Goal: Communication & Community: Share content

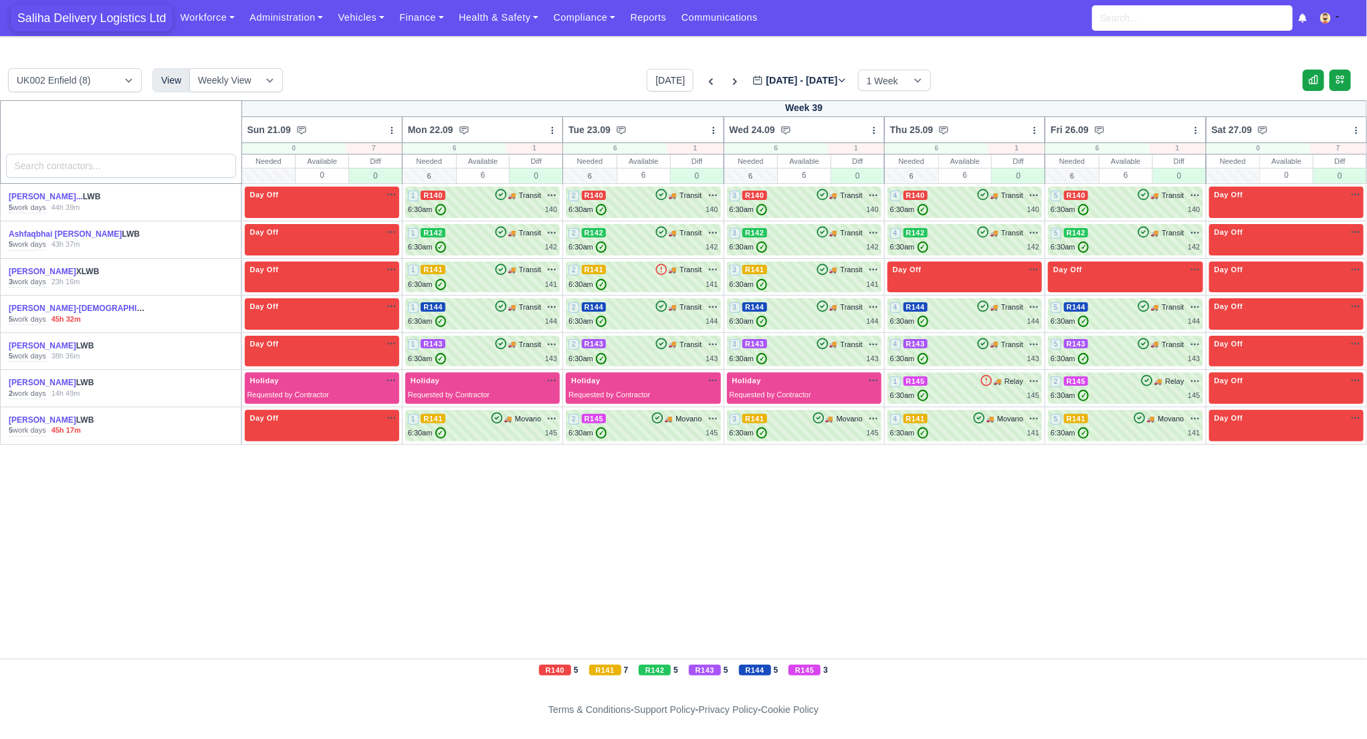
click at [130, 12] on span "Saliha Delivery Logistics Ltd" at bounding box center [92, 18] width 162 height 27
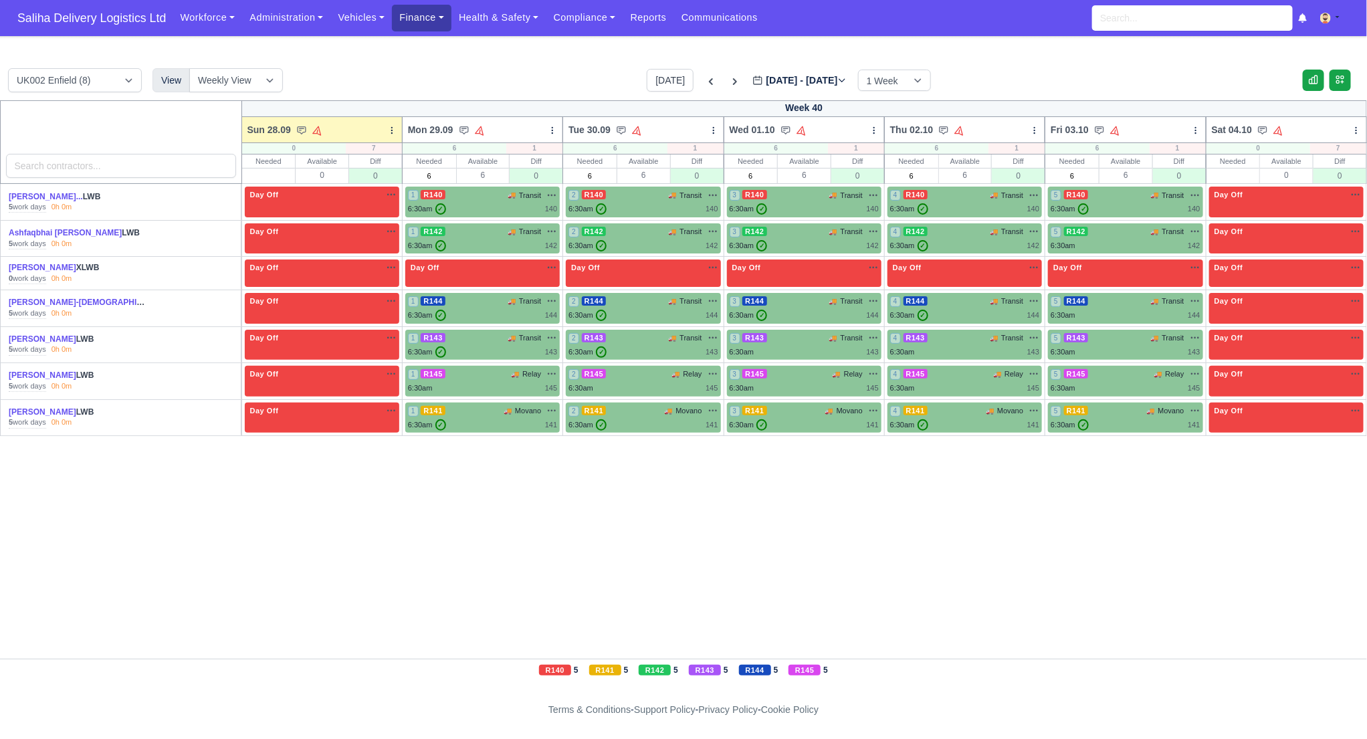
click at [413, 21] on link "Finance" at bounding box center [422, 18] width 60 height 26
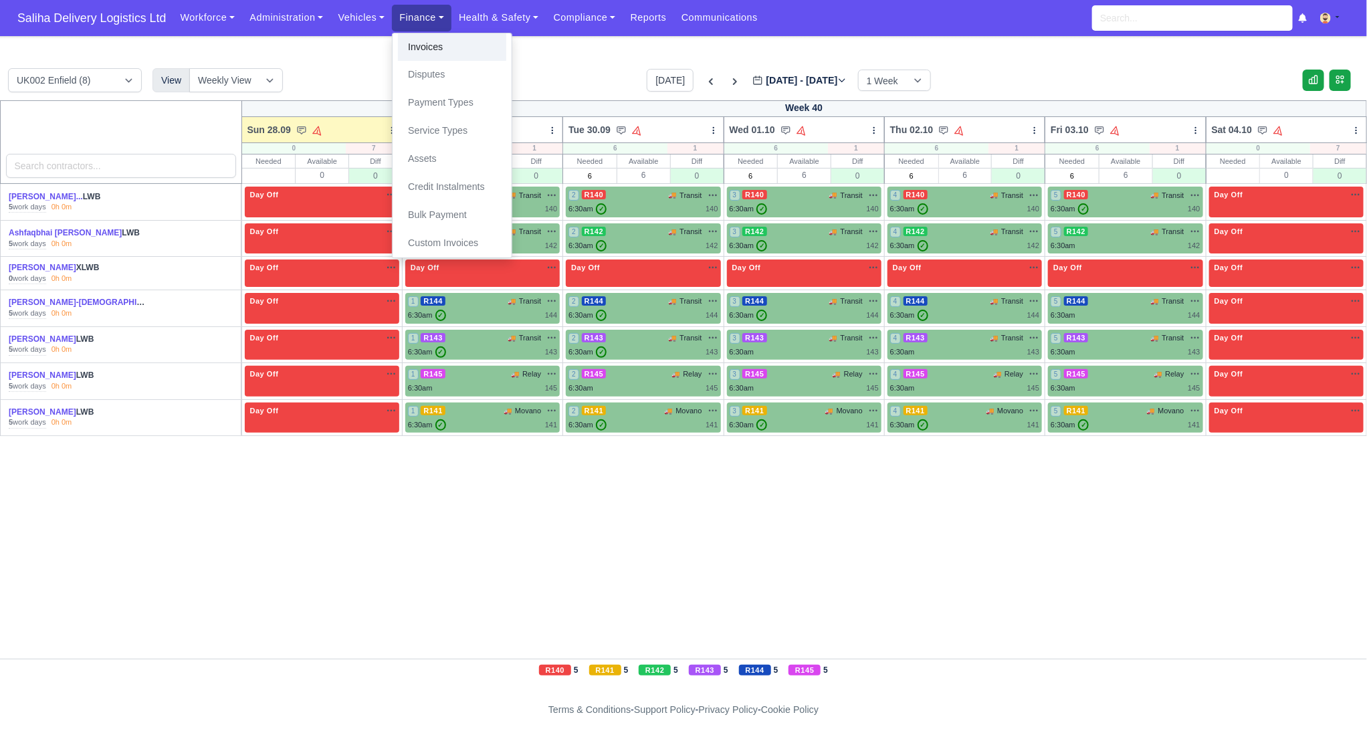
click at [419, 47] on link "Invoices" at bounding box center [452, 47] width 108 height 28
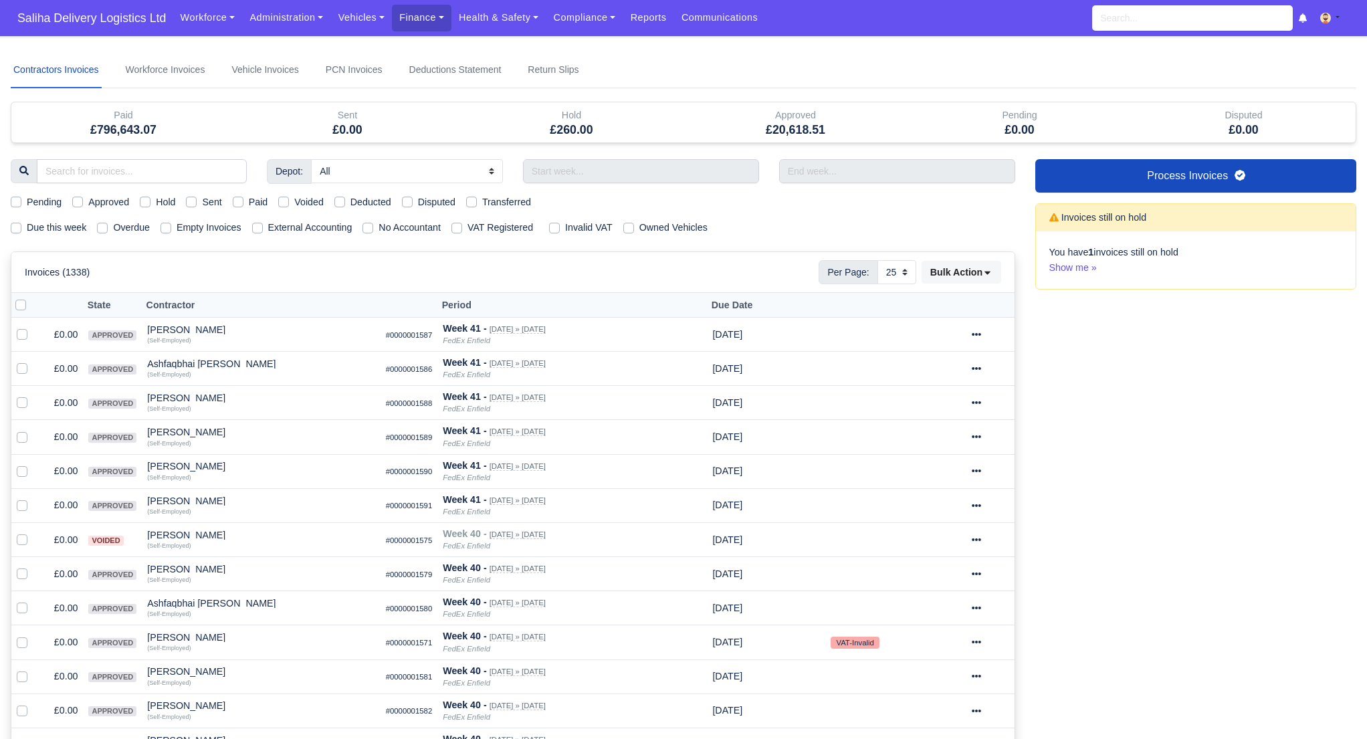
select select "25"
click at [27, 200] on label "Pending" at bounding box center [44, 202] width 35 height 15
click at [11, 200] on input "Pending" at bounding box center [16, 200] width 11 height 11
checkbox input "true"
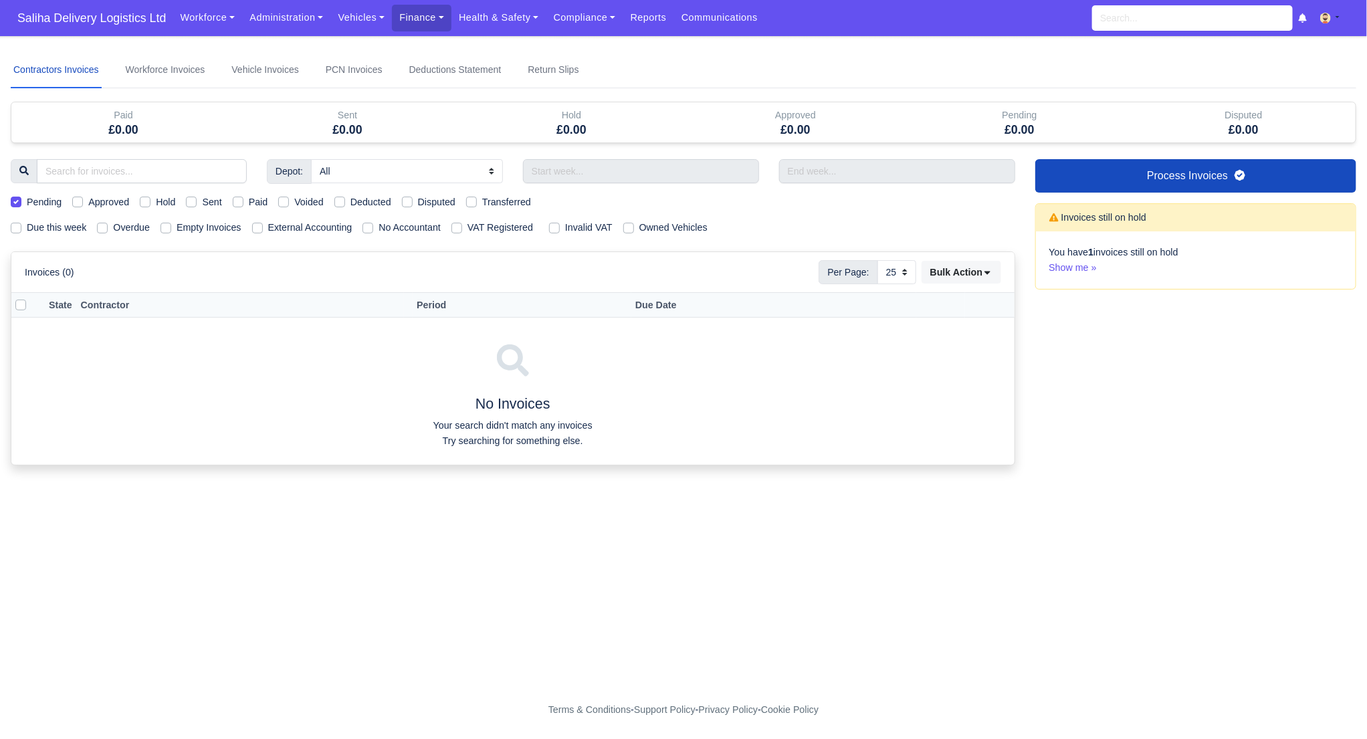
drag, startPoint x: 13, startPoint y: 200, endPoint x: 47, endPoint y: 202, distance: 34.2
click at [27, 201] on label "Pending" at bounding box center [44, 202] width 35 height 15
click at [14, 201] on input "Pending" at bounding box center [16, 200] width 11 height 11
checkbox input "false"
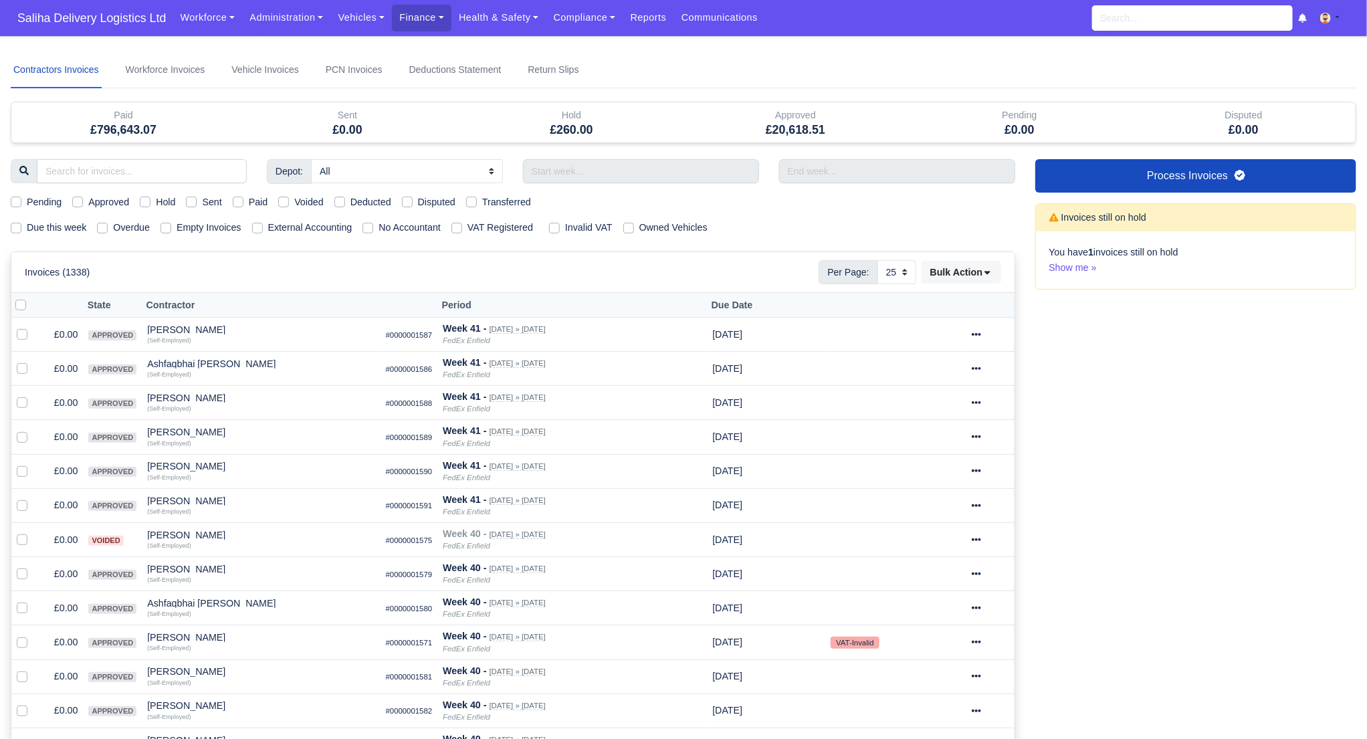
drag, startPoint x: 17, startPoint y: 227, endPoint x: 26, endPoint y: 227, distance: 8.7
click at [27, 227] on label "Due this week" at bounding box center [57, 227] width 60 height 15
click at [17, 227] on input "Due this week" at bounding box center [16, 225] width 11 height 11
checkbox input "true"
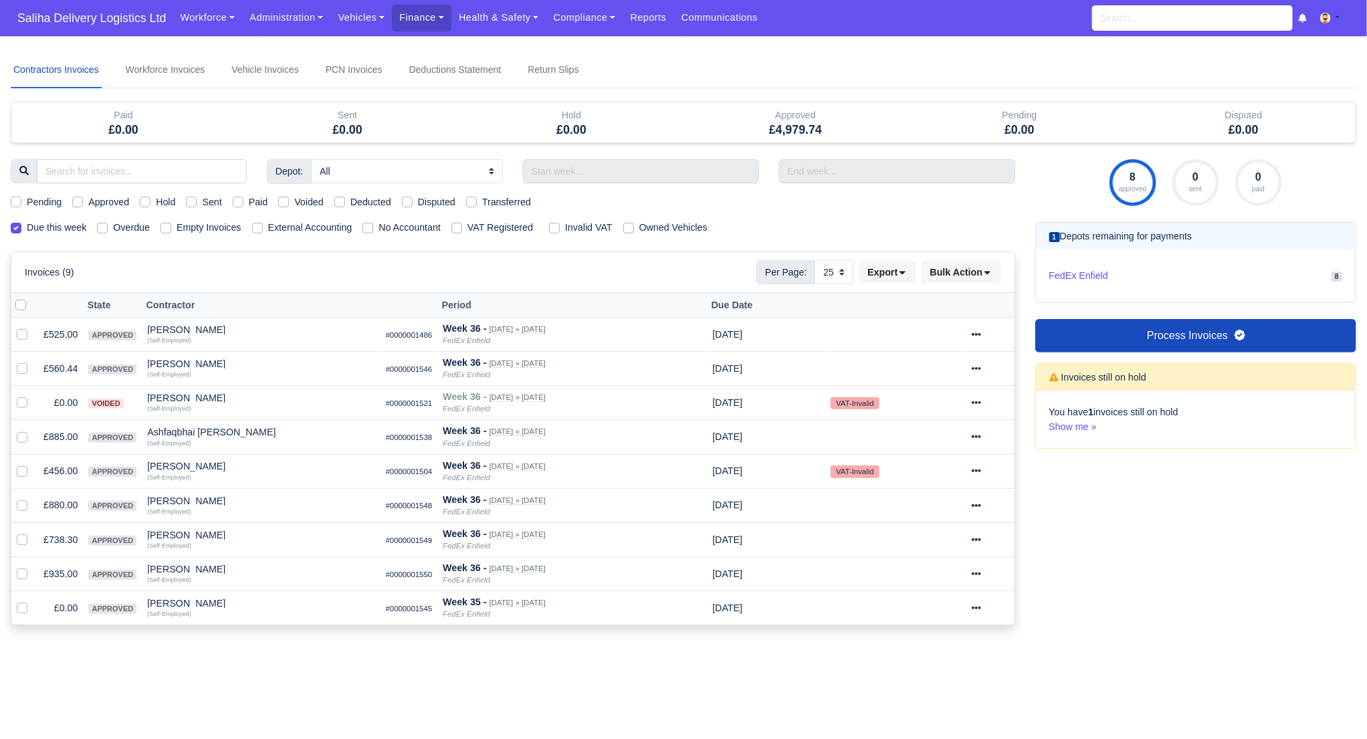
click at [88, 204] on label "Approved" at bounding box center [108, 202] width 41 height 15
click at [78, 204] on input "Approved" at bounding box center [77, 200] width 11 height 11
checkbox input "true"
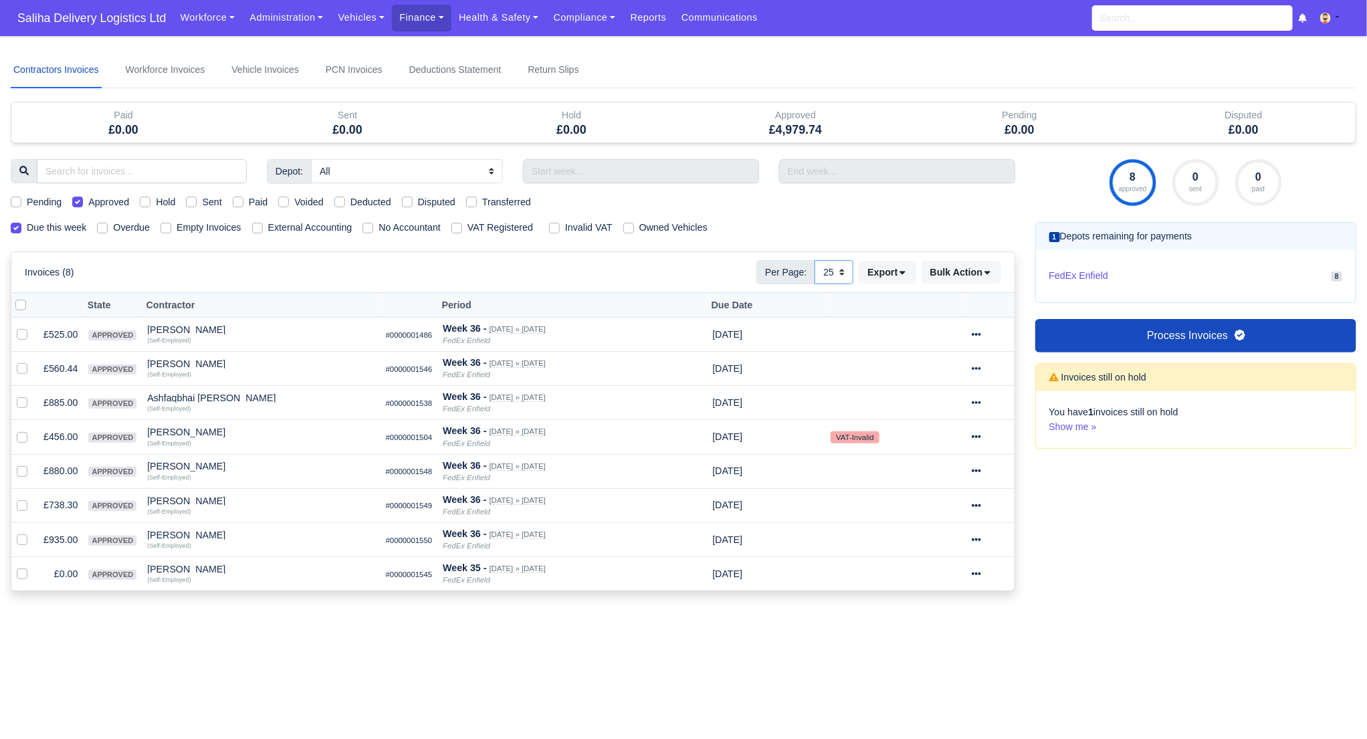
click at [839, 271] on select "10 25 50" at bounding box center [833, 272] width 39 height 24
select select "50"
click at [814, 260] on select "10 25 50" at bounding box center [833, 272] width 39 height 24
click at [31, 298] on label at bounding box center [31, 298] width 0 height 0
click at [16, 301] on input "checkbox" at bounding box center [20, 303] width 11 height 11
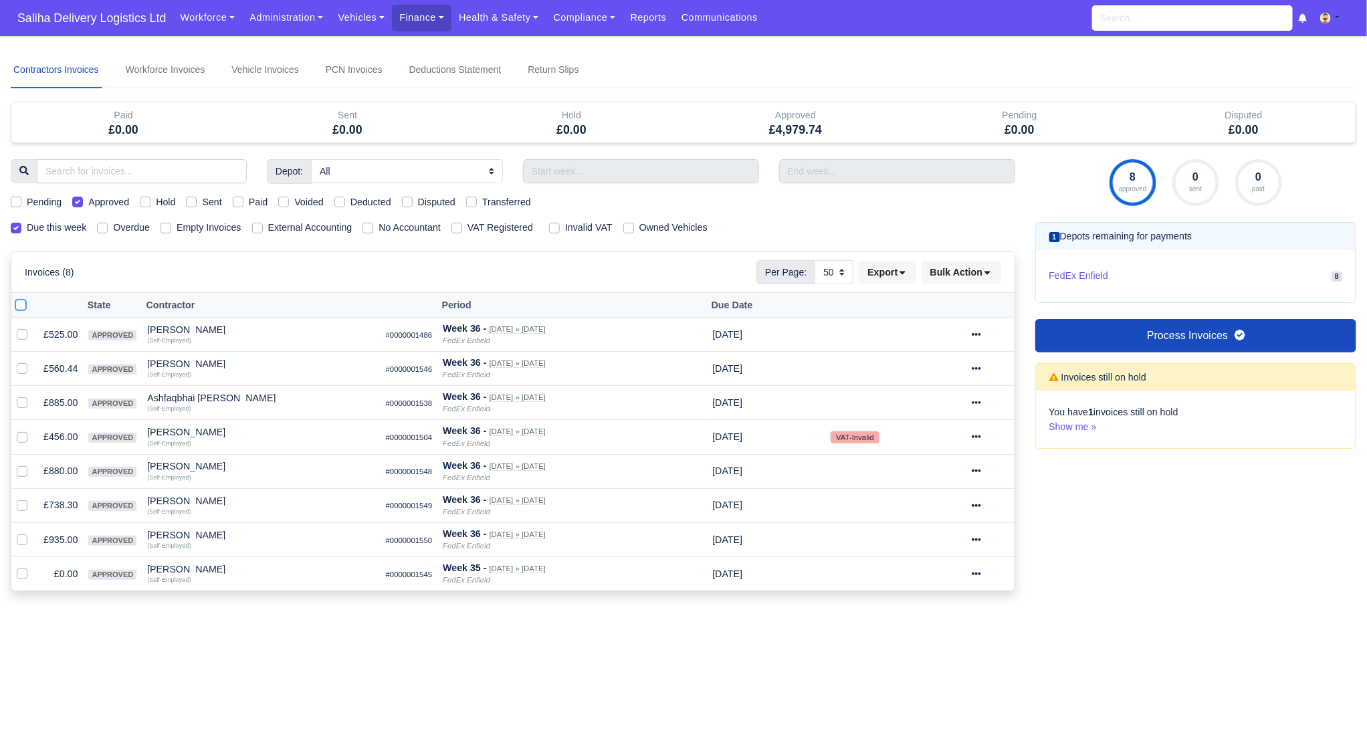
checkbox input "true"
click at [33, 327] on label at bounding box center [33, 327] width 0 height 0
click at [23, 334] on input "checkbox" at bounding box center [22, 332] width 11 height 11
checkbox input "false"
click at [981, 368] on icon at bounding box center [975, 368] width 9 height 9
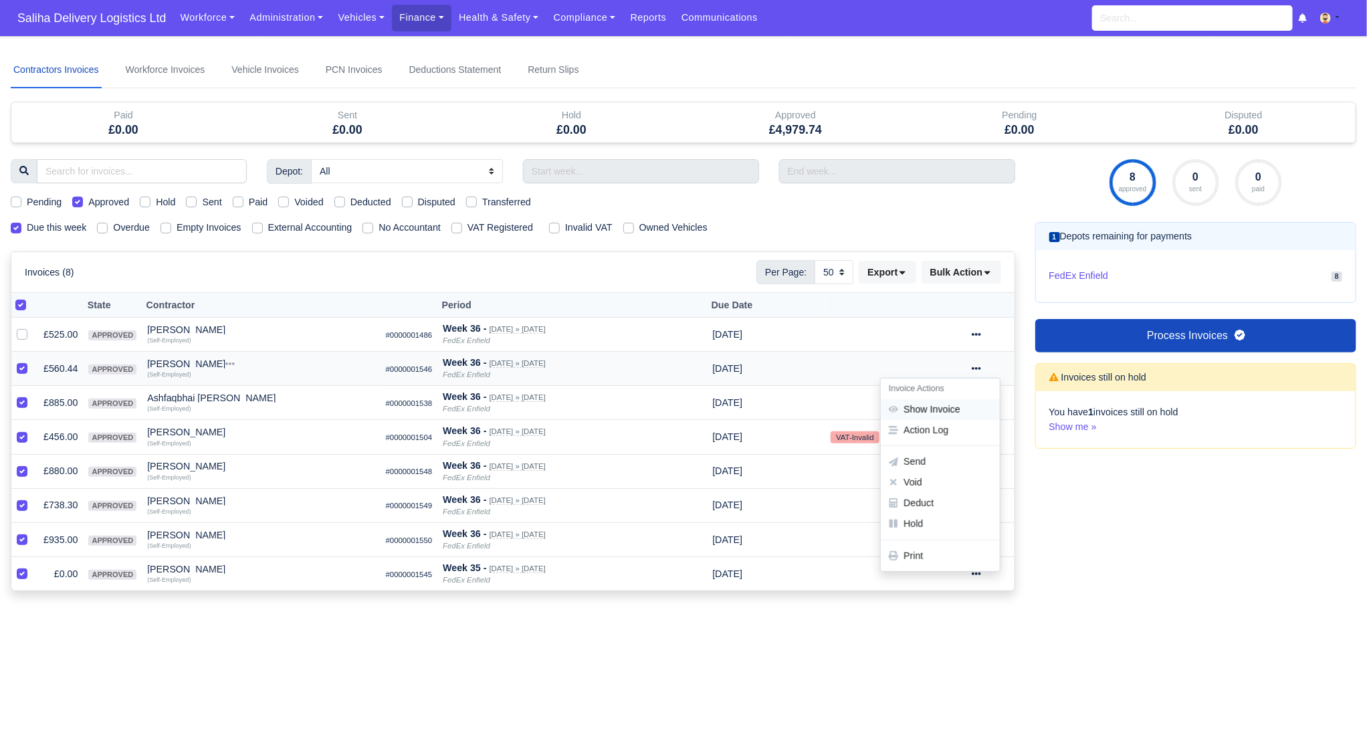
click at [970, 409] on link "Show Invoice" at bounding box center [940, 409] width 119 height 21
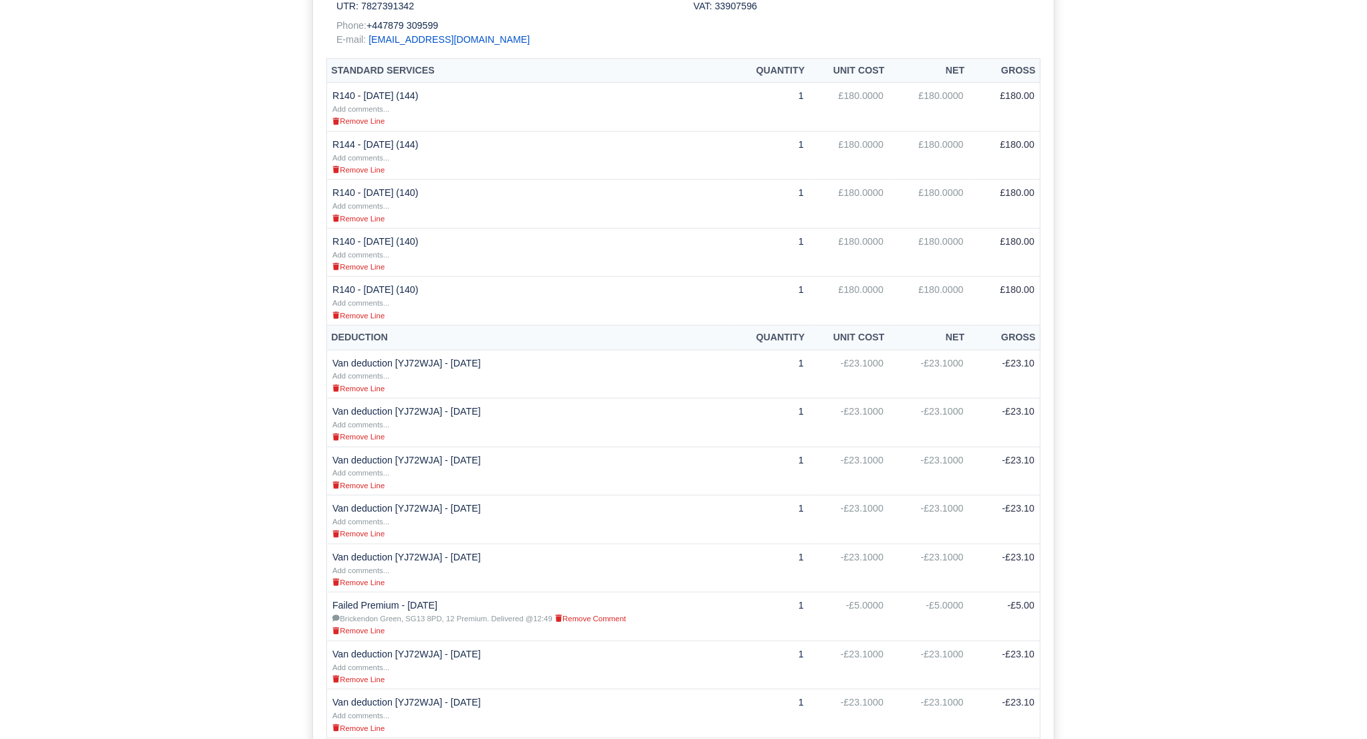
scroll to position [332, 0]
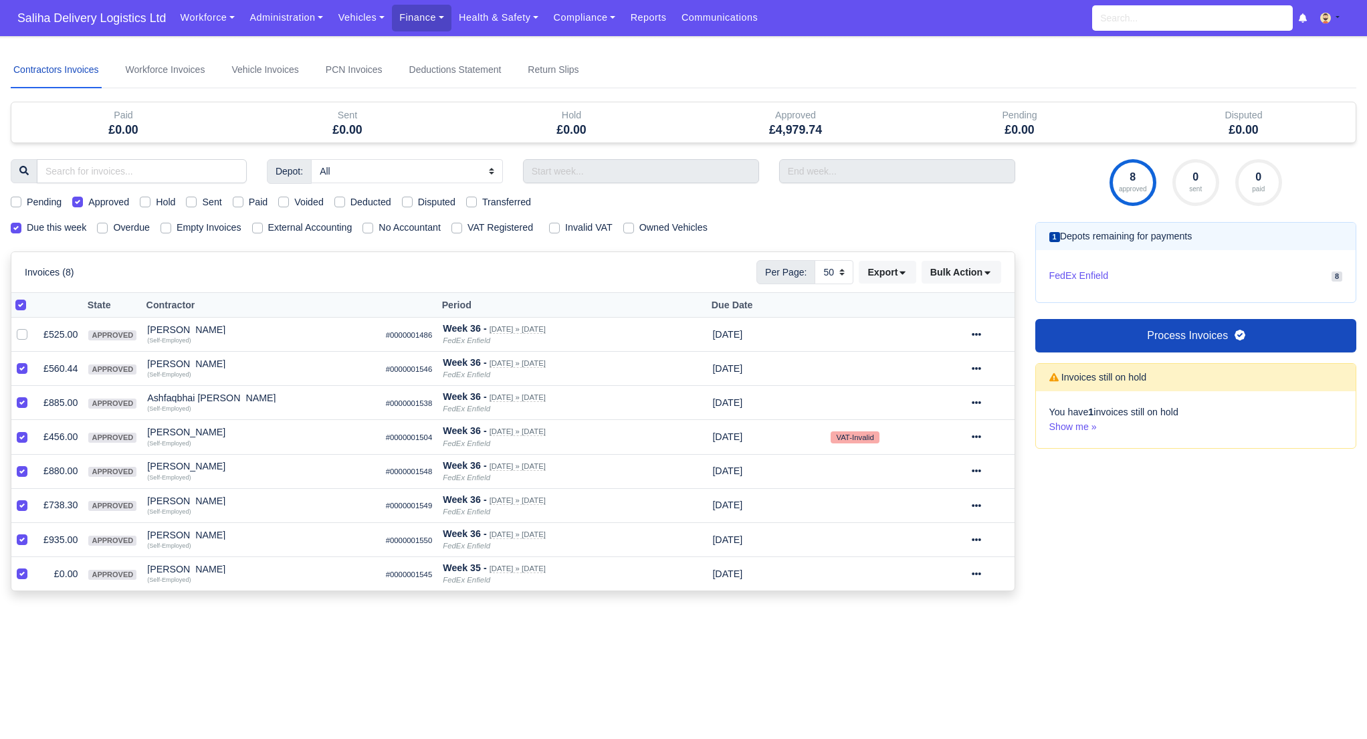
select select "50"
click at [981, 398] on icon at bounding box center [975, 402] width 9 height 9
click at [965, 450] on link "Show Invoice" at bounding box center [940, 443] width 119 height 21
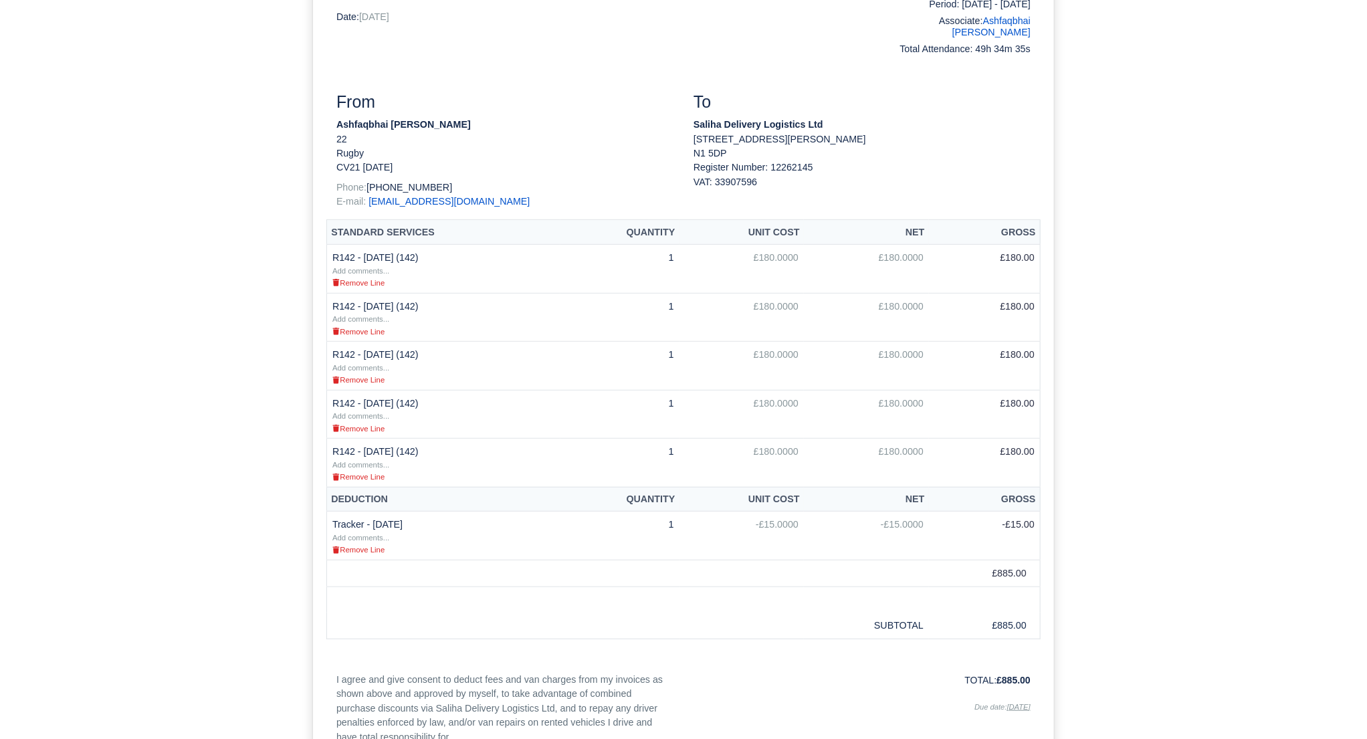
scroll to position [237, 0]
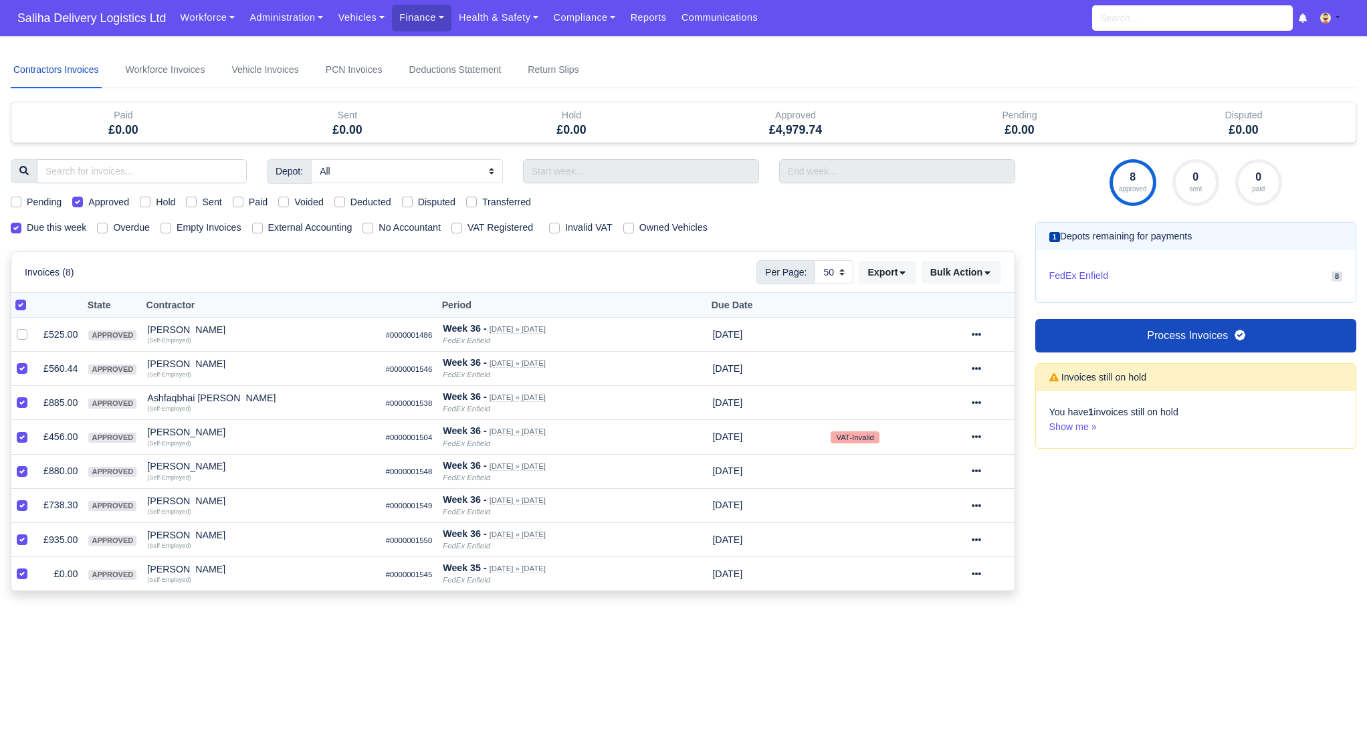
select select "50"
click at [990, 435] on div at bounding box center [989, 436] width 37 height 15
click at [961, 476] on link "Show Invoice" at bounding box center [940, 477] width 119 height 21
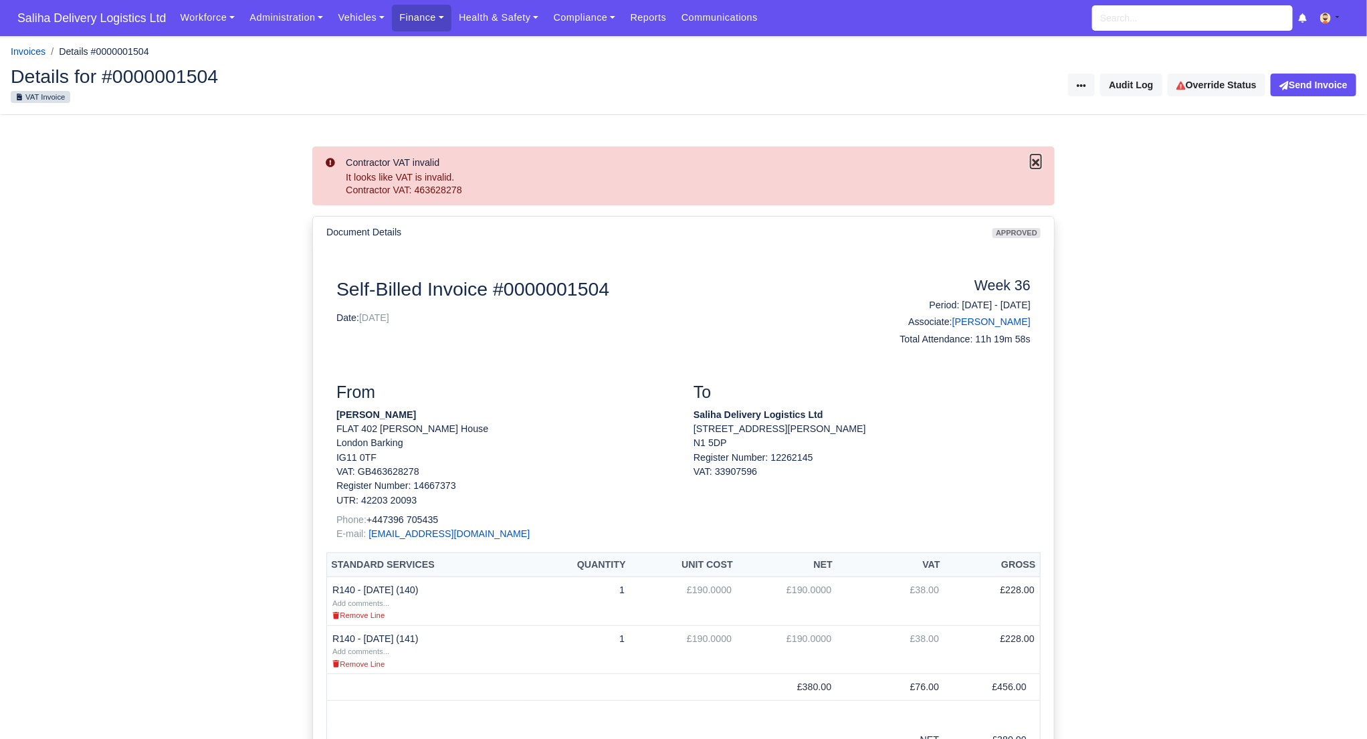
click at [1038, 162] on icon "Close" at bounding box center [1035, 162] width 11 height 11
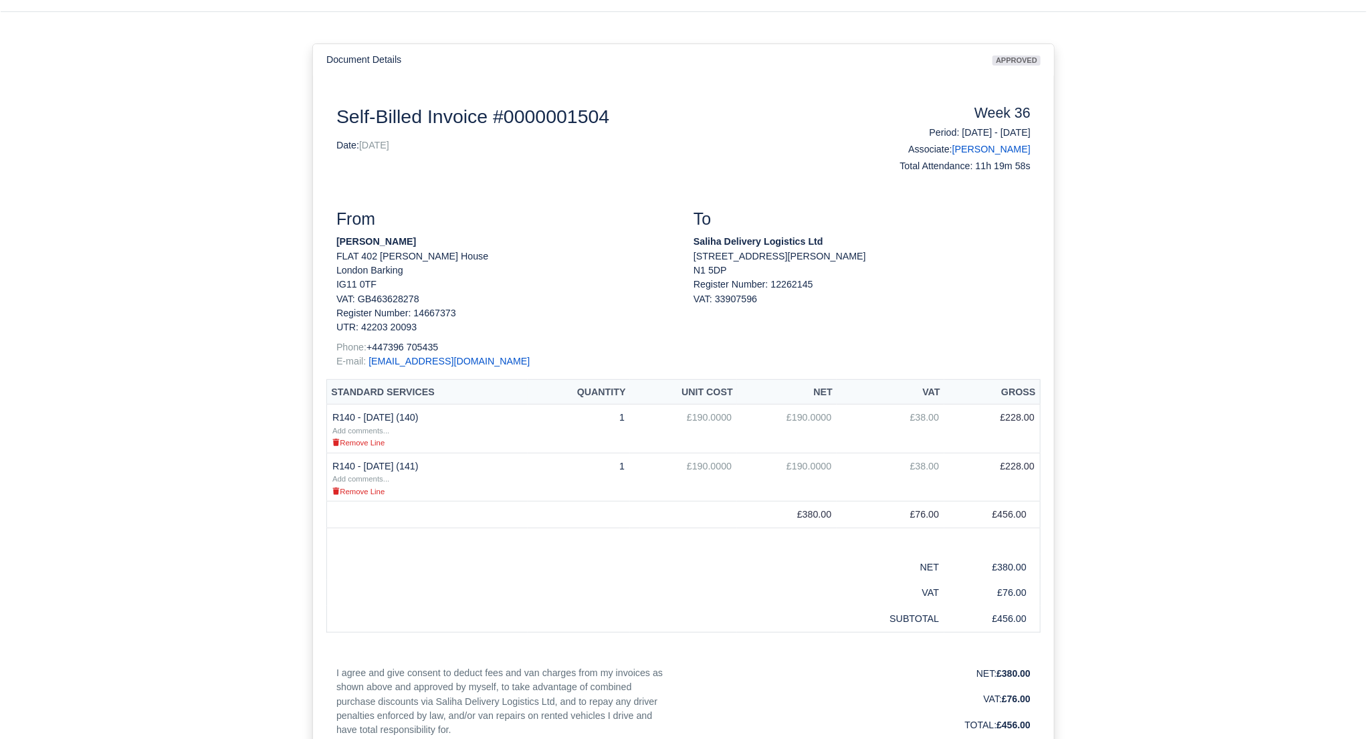
scroll to position [110, 0]
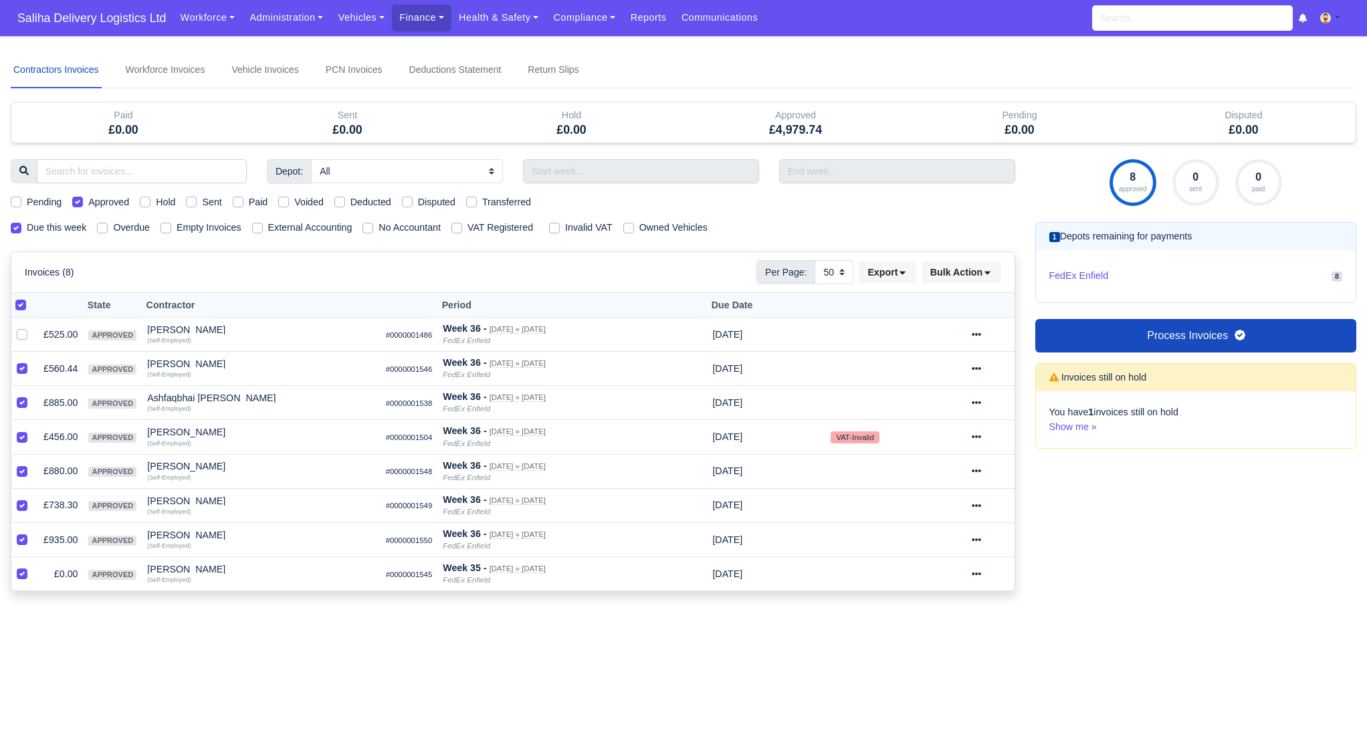
select select "50"
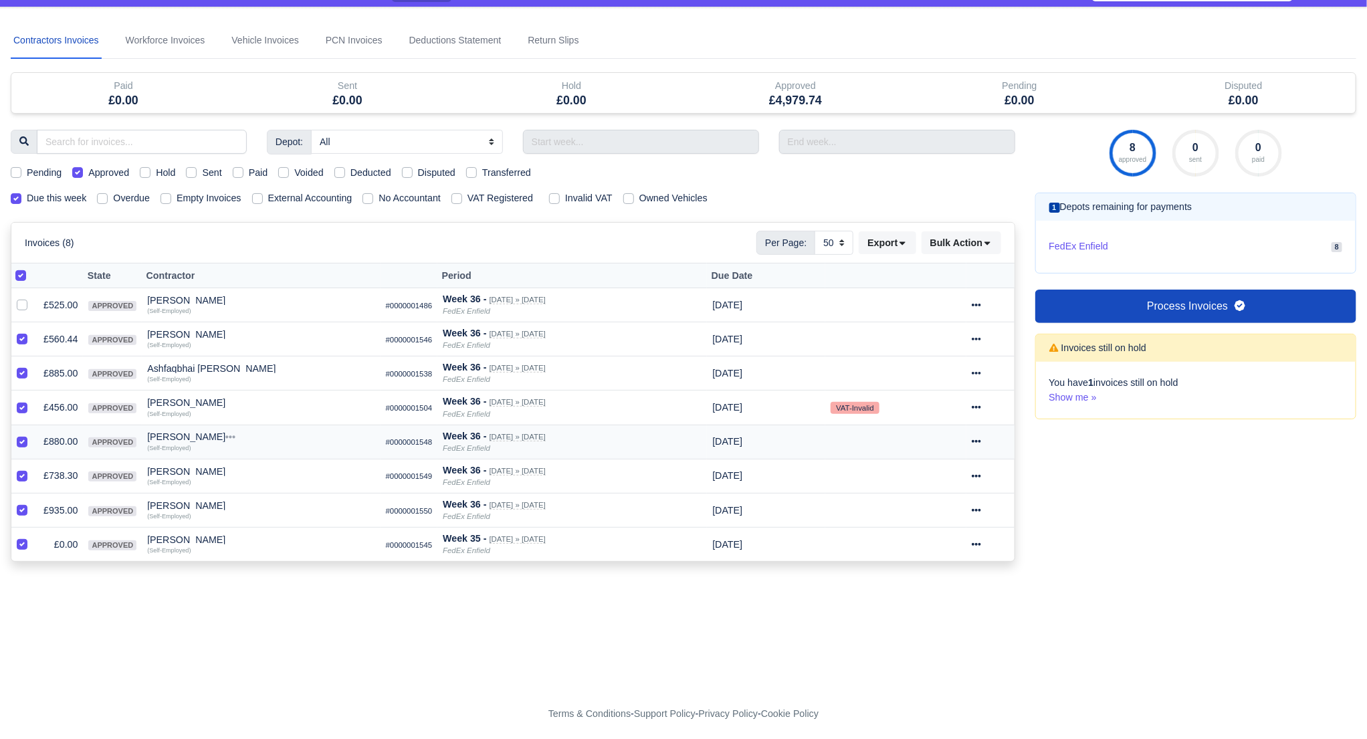
click at [981, 440] on icon at bounding box center [975, 441] width 9 height 9
click at [963, 473] on link "Show Invoice" at bounding box center [940, 482] width 119 height 21
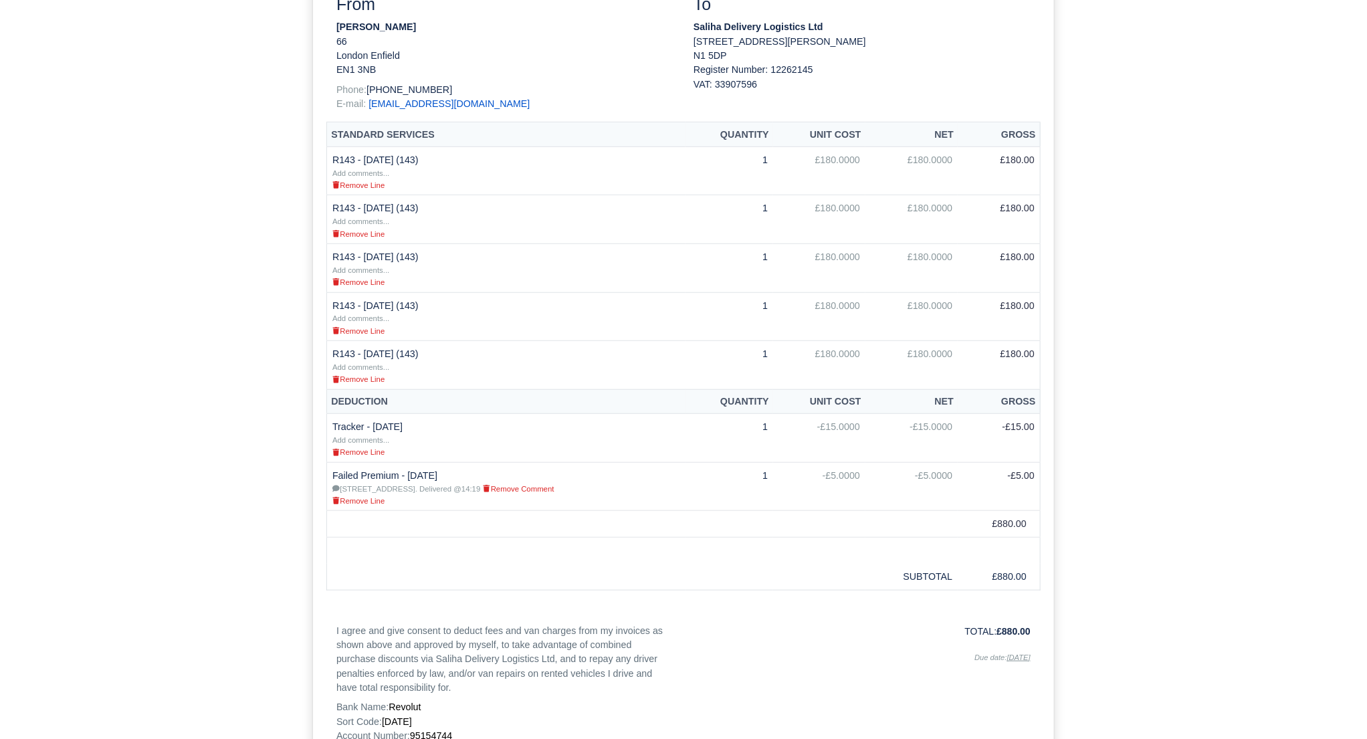
scroll to position [319, 0]
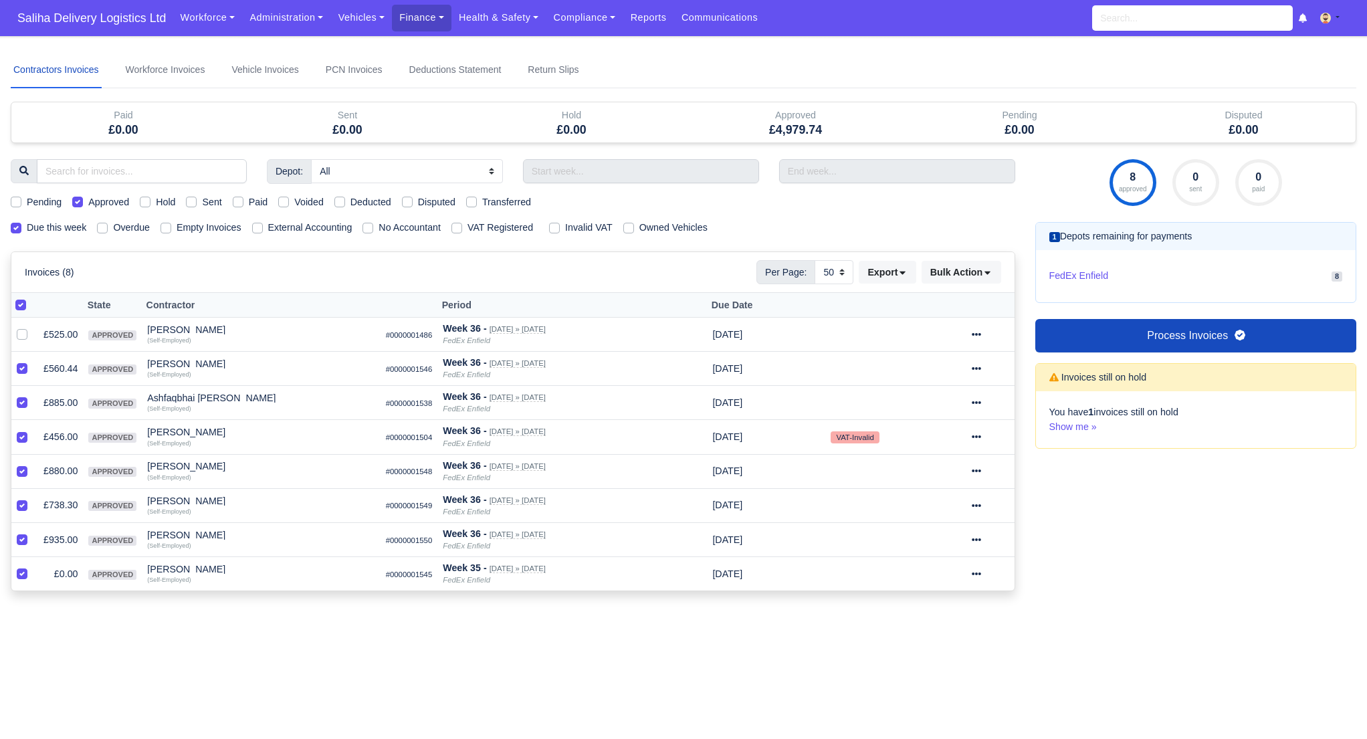
select select "50"
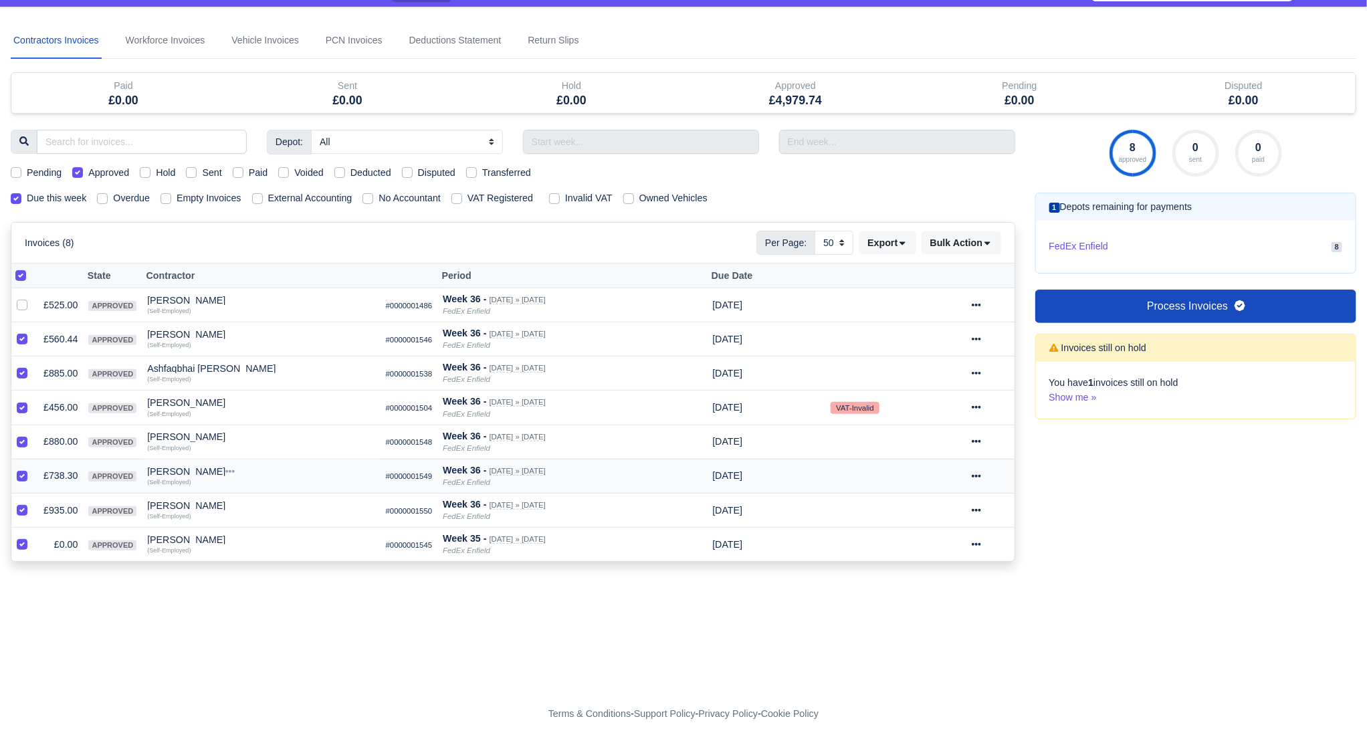
click at [981, 472] on icon at bounding box center [975, 475] width 9 height 9
click at [957, 515] on link "Show Invoice" at bounding box center [940, 516] width 119 height 21
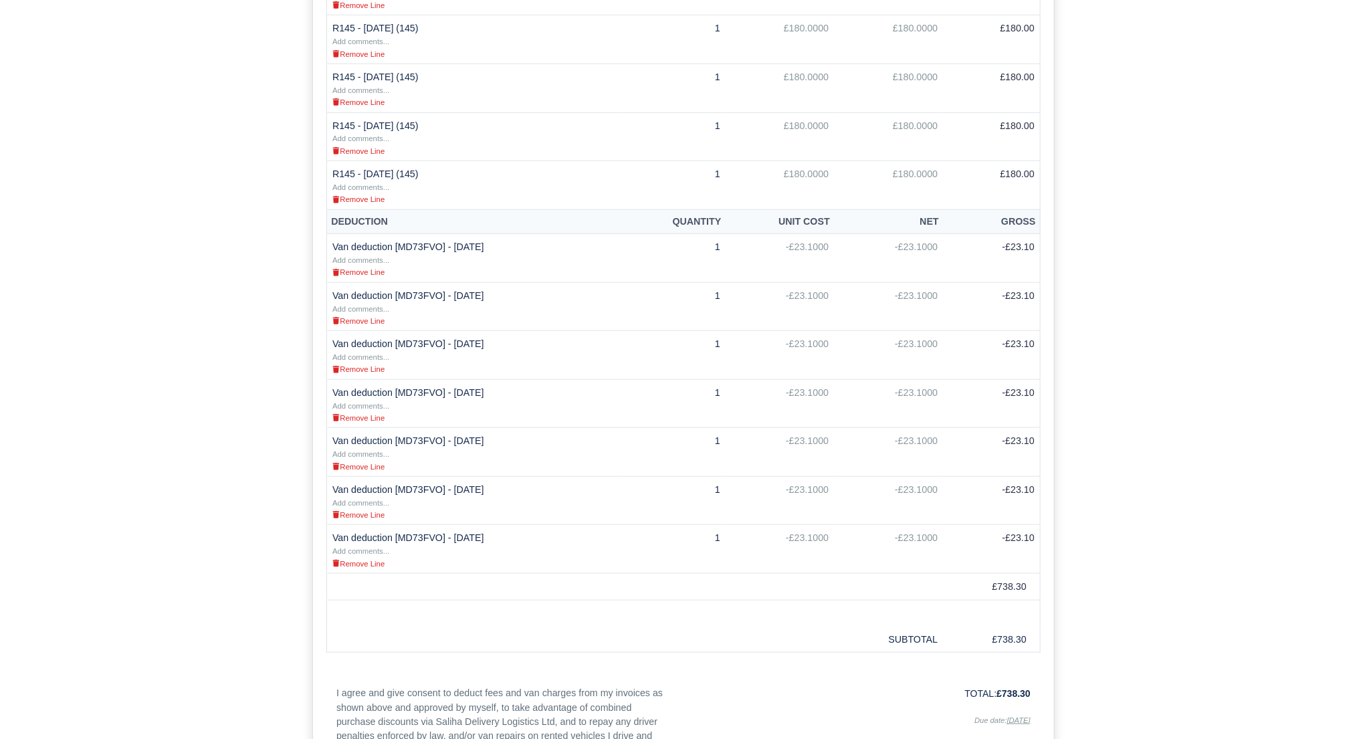
scroll to position [504, 0]
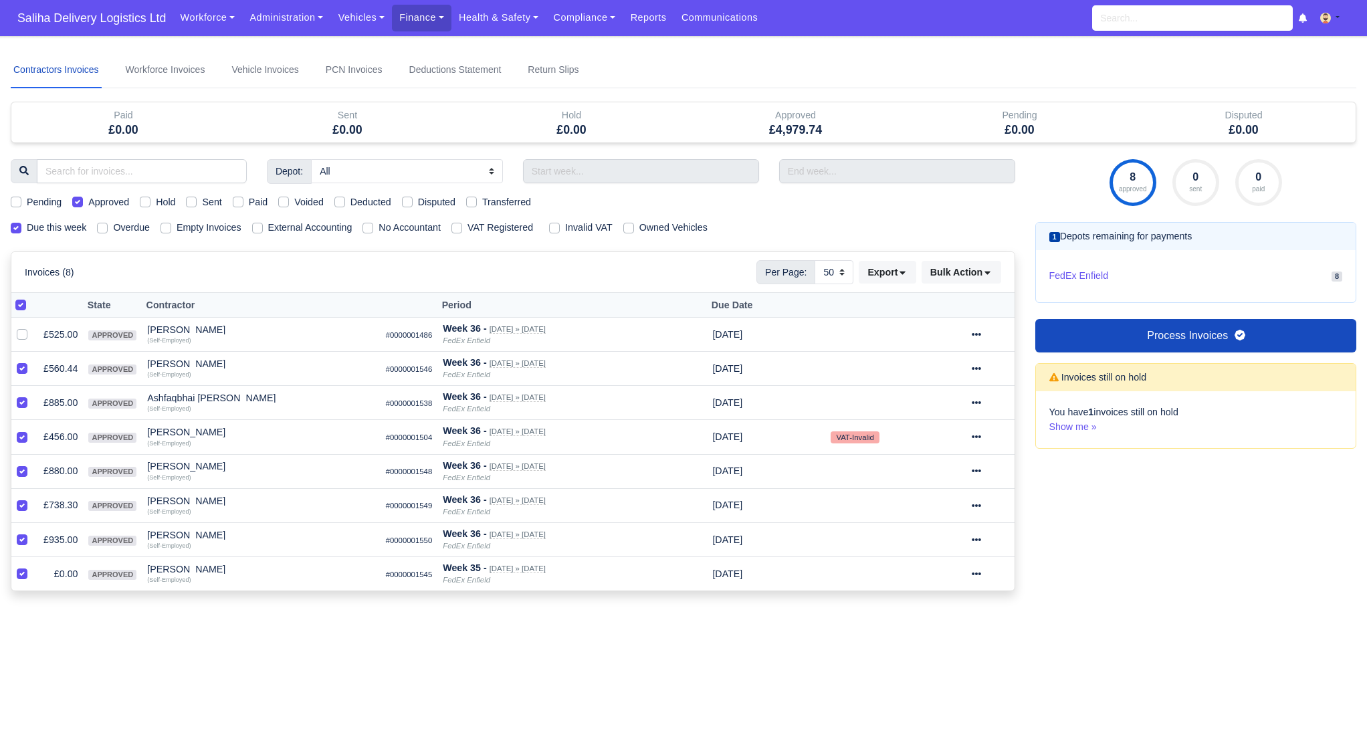
select select "50"
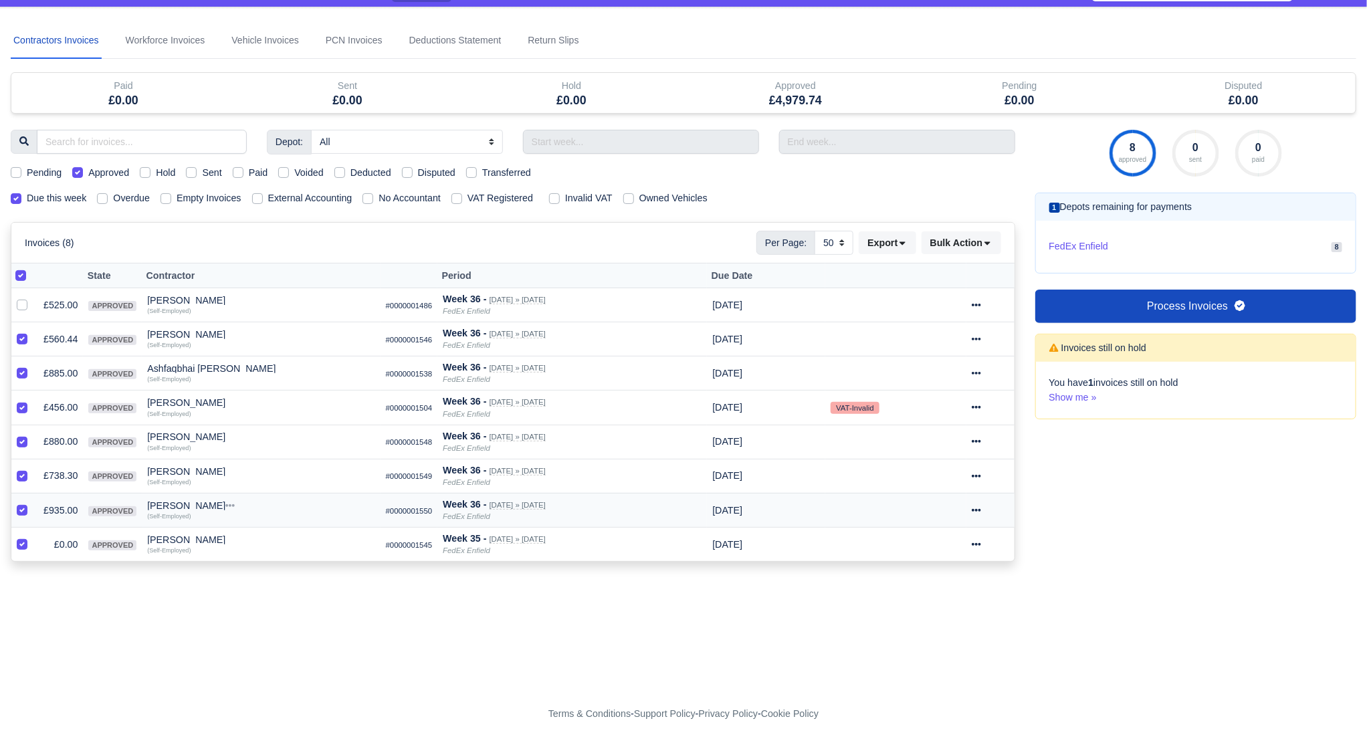
click at [981, 509] on icon at bounding box center [975, 510] width 9 height 3
click at [943, 545] on link "Show Invoice" at bounding box center [940, 551] width 119 height 21
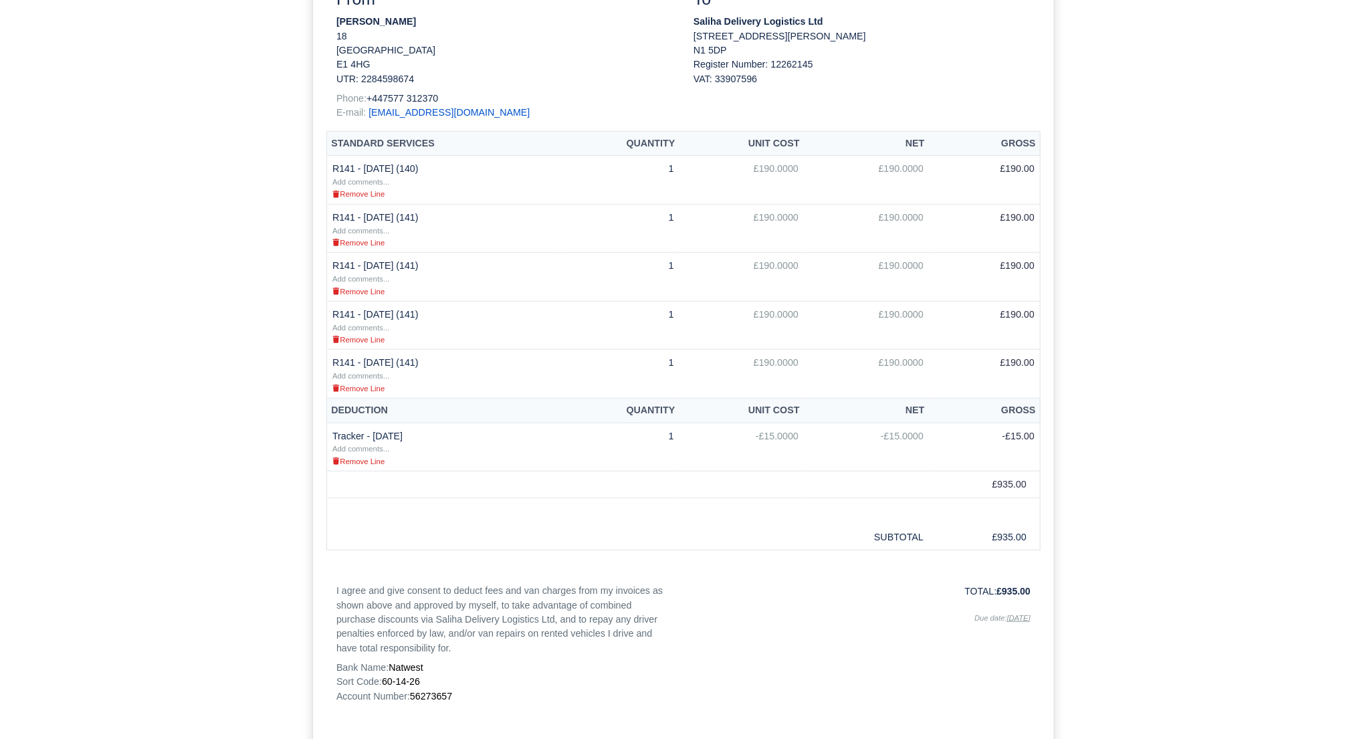
scroll to position [341, 0]
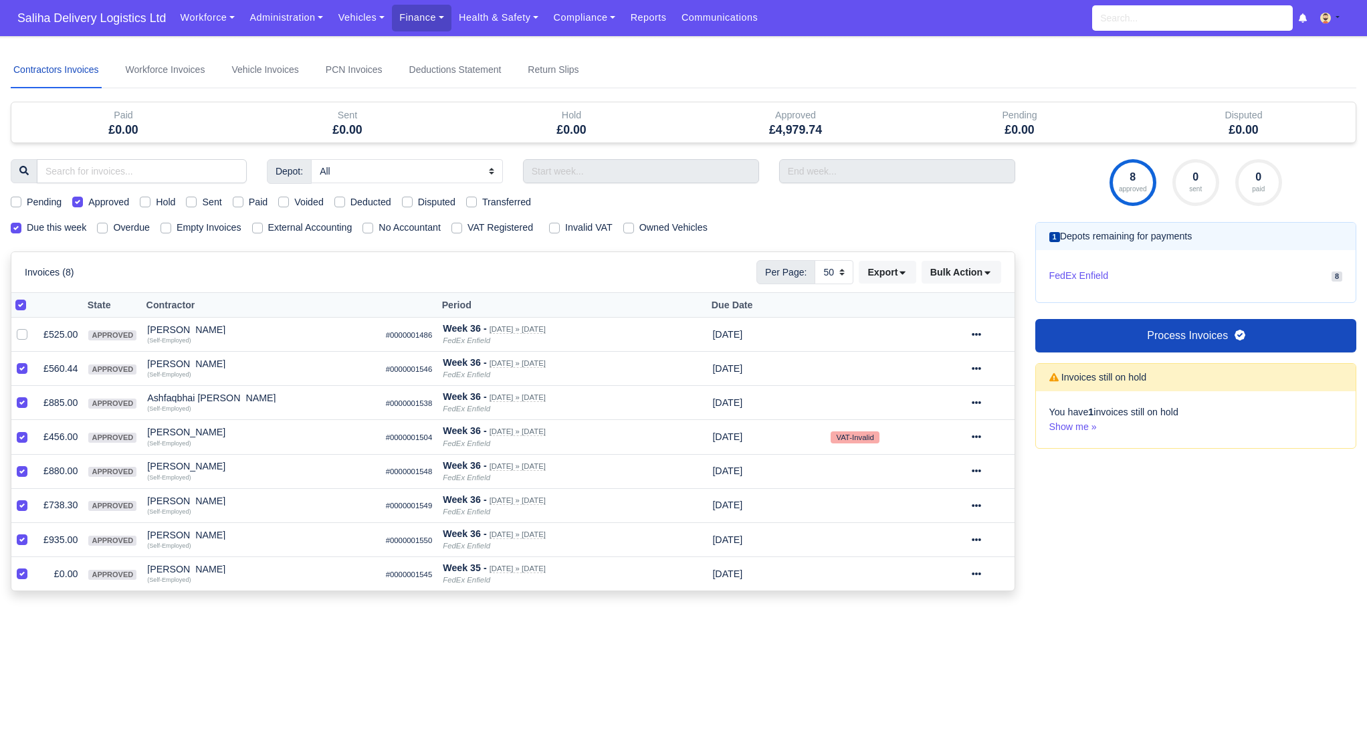
select select "50"
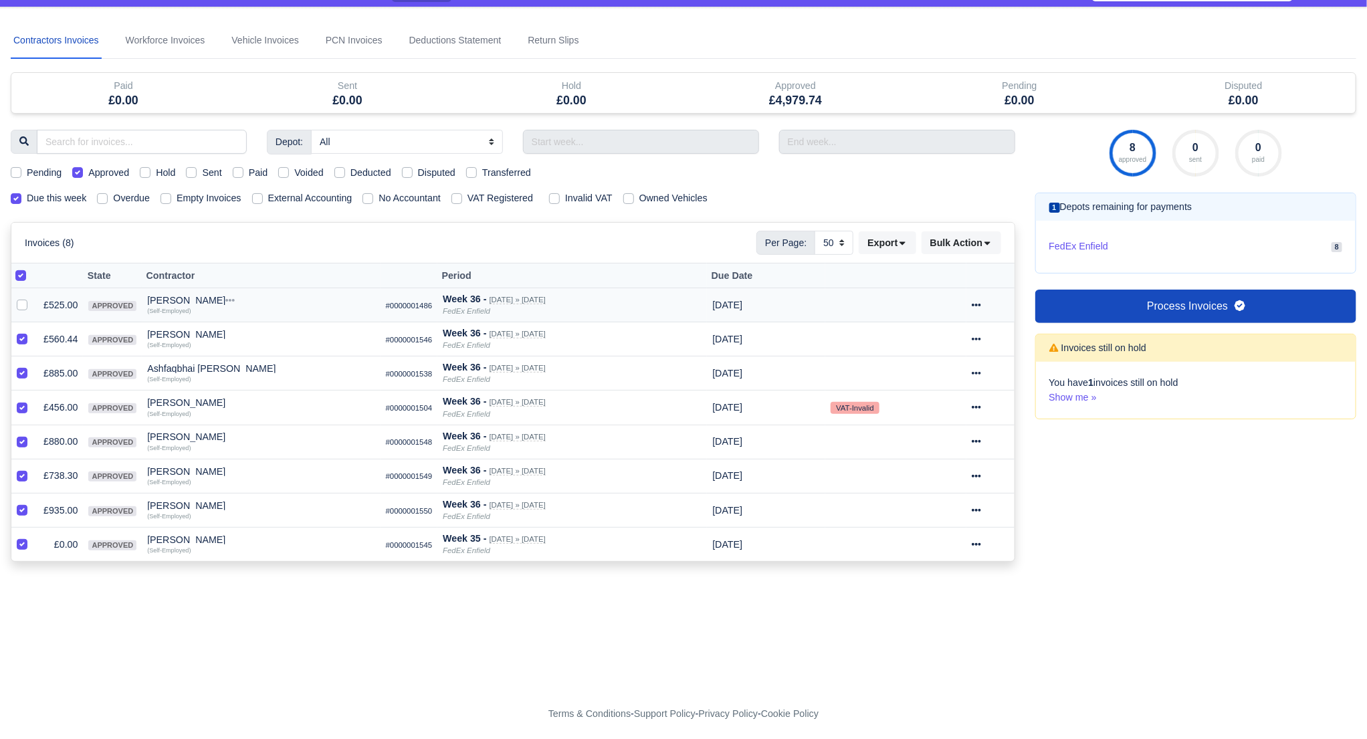
click at [33, 298] on label at bounding box center [33, 298] width 0 height 0
click at [21, 303] on input "checkbox" at bounding box center [22, 303] width 11 height 11
click at [33, 298] on label at bounding box center [33, 298] width 0 height 0
click at [21, 303] on input "checkbox" at bounding box center [22, 303] width 11 height 11
checkbox input "false"
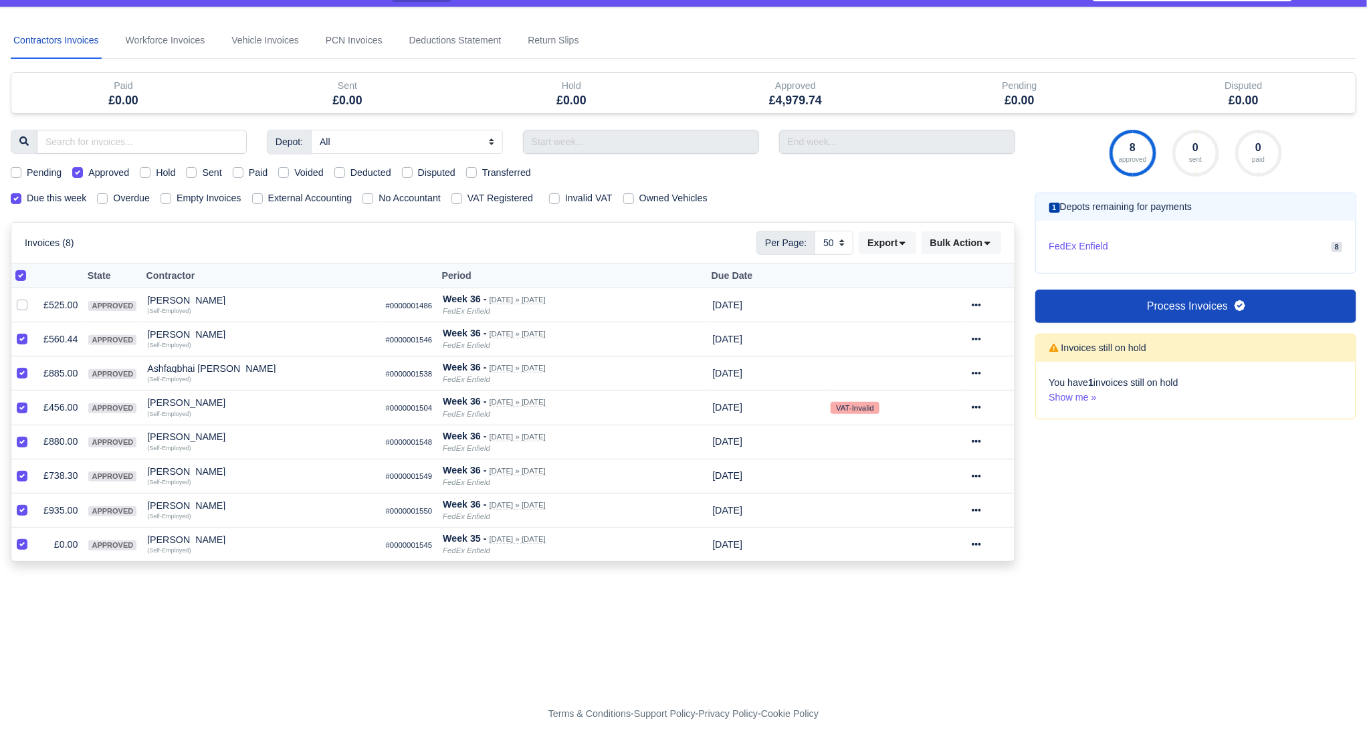
click at [31, 268] on label at bounding box center [31, 268] width 0 height 0
click at [17, 269] on input "checkbox" at bounding box center [20, 273] width 11 height 11
checkbox input "false"
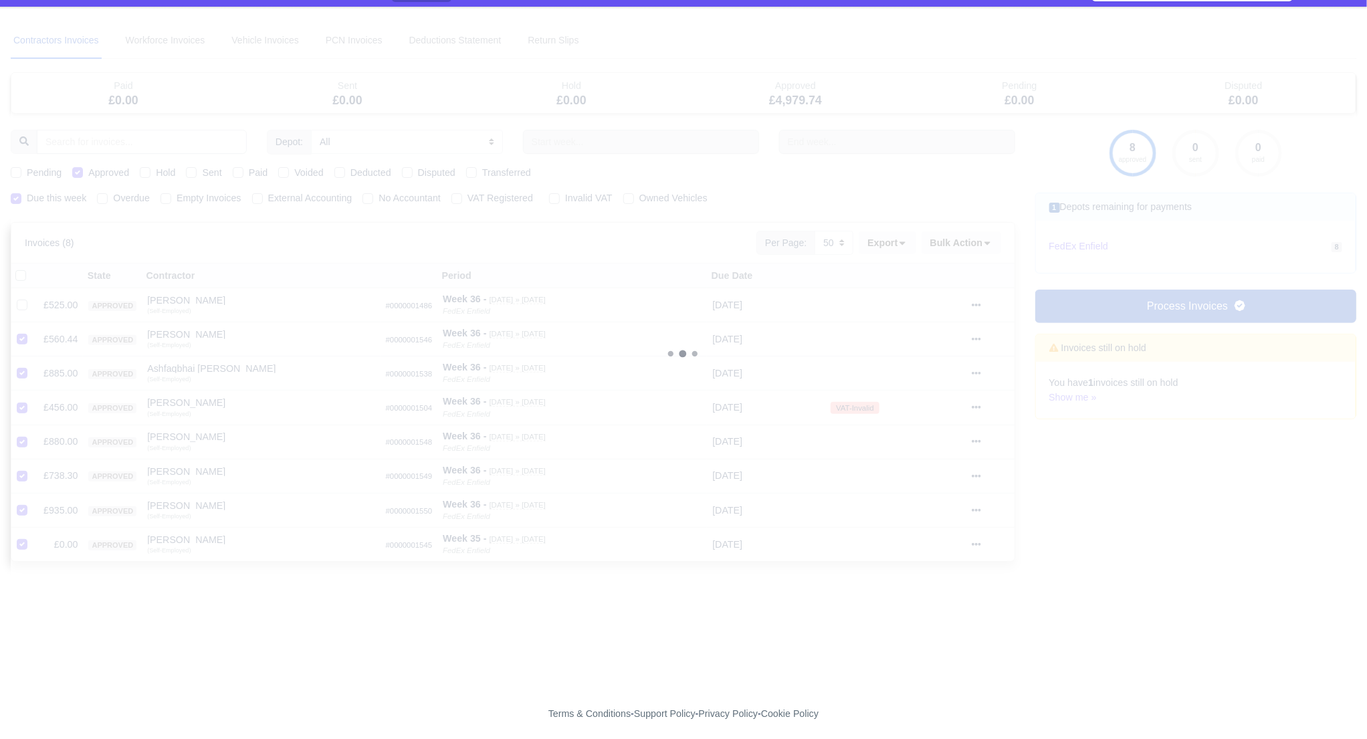
select select "25"
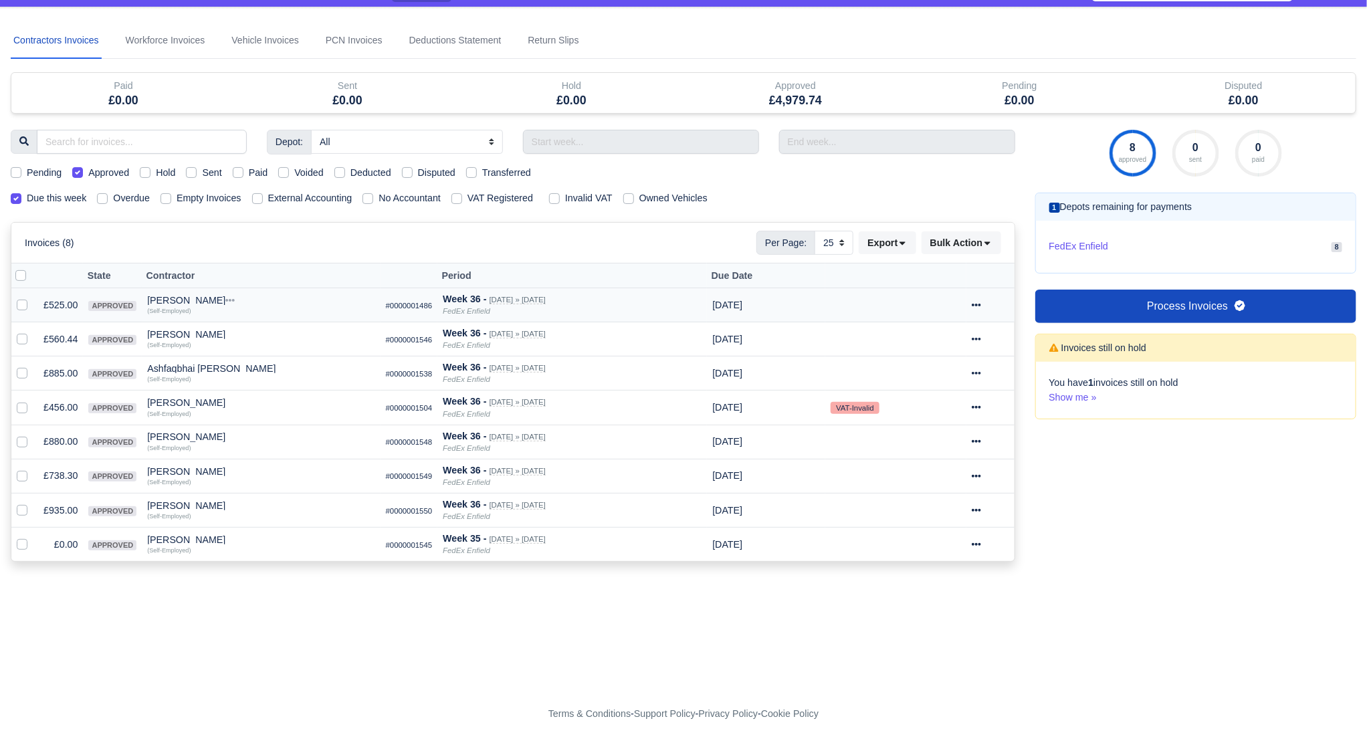
drag, startPoint x: 23, startPoint y: 304, endPoint x: 41, endPoint y: 308, distance: 19.3
click at [33, 298] on label at bounding box center [33, 298] width 0 height 0
click at [23, 304] on input "checkbox" at bounding box center [22, 303] width 11 height 11
checkbox input "true"
click at [981, 304] on icon at bounding box center [975, 305] width 9 height 3
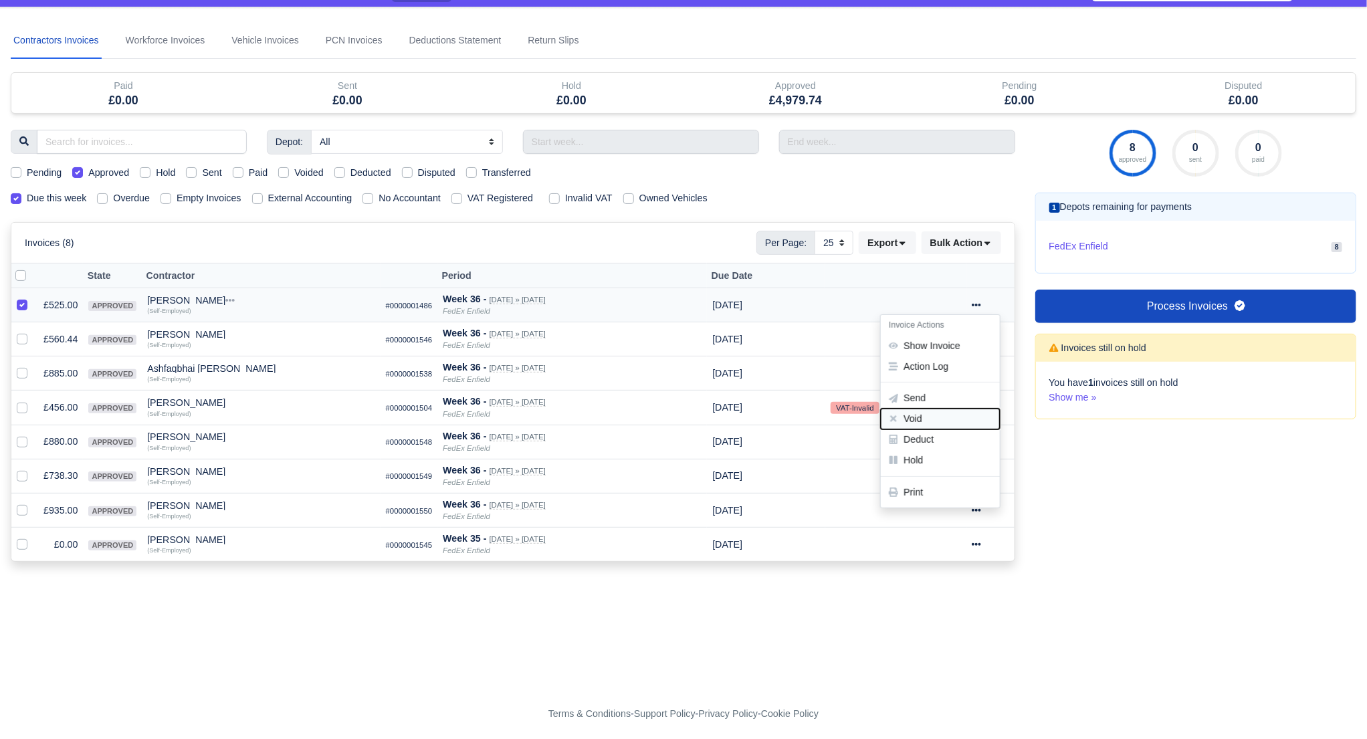
click at [930, 419] on button "Void" at bounding box center [940, 419] width 119 height 21
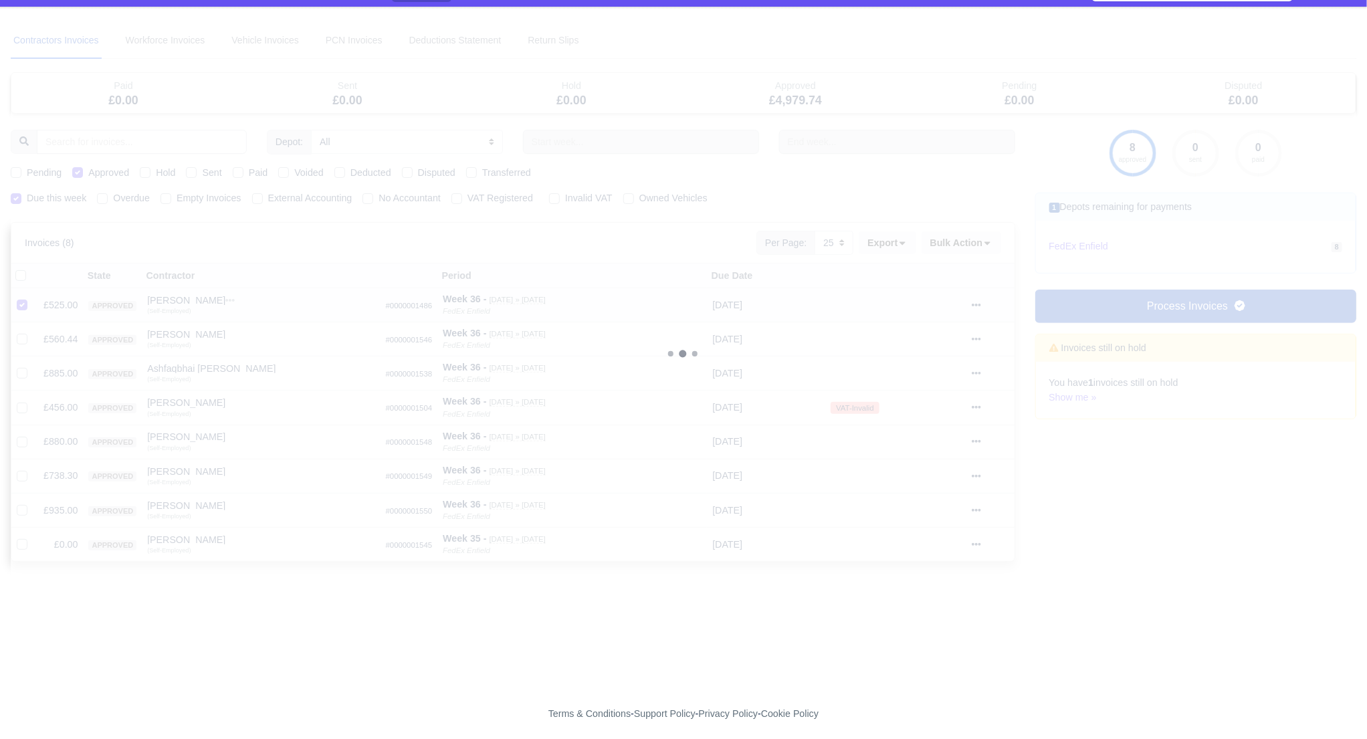
scroll to position [0, 0]
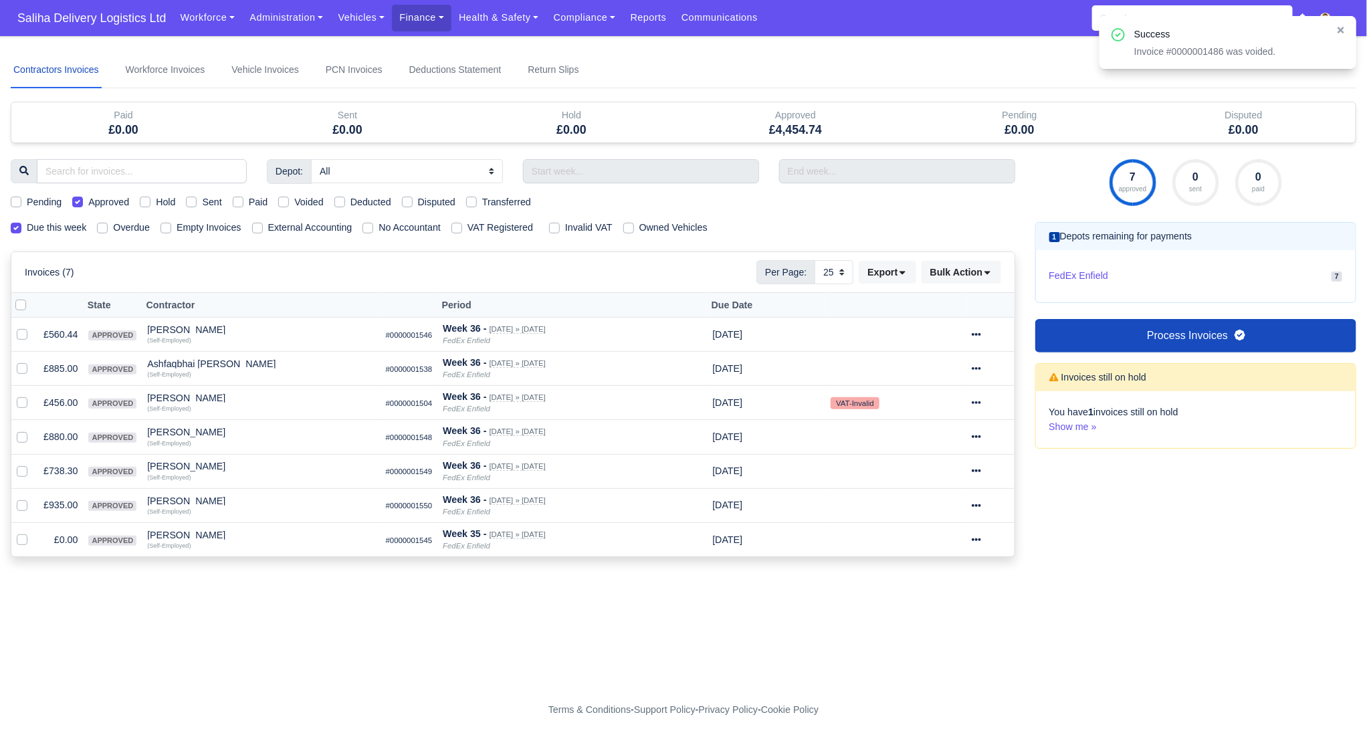
click at [31, 298] on label at bounding box center [31, 298] width 0 height 0
click at [24, 307] on input "checkbox" at bounding box center [20, 303] width 11 height 11
checkbox input "true"
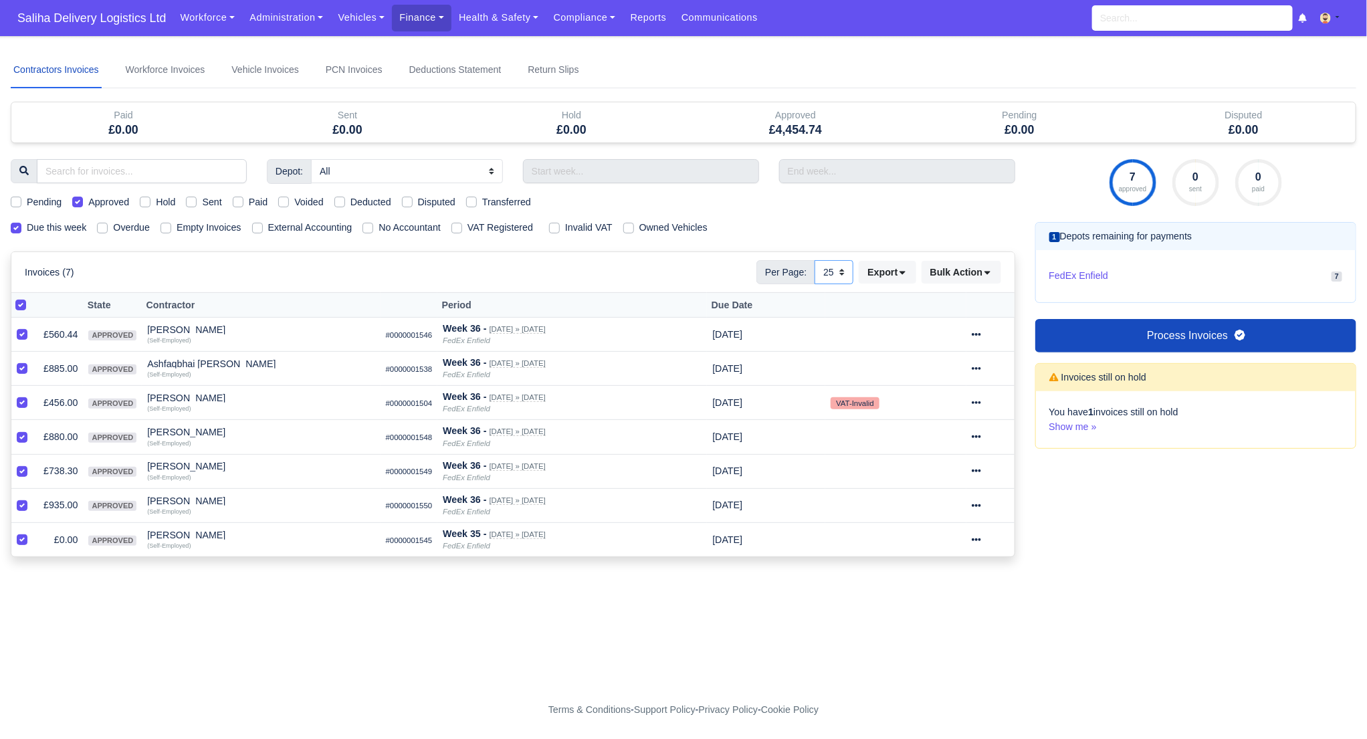
click at [840, 268] on select "10 25 50" at bounding box center [833, 272] width 39 height 24
select select "50"
click at [814, 260] on select "10 25 50" at bounding box center [833, 272] width 39 height 24
click at [992, 274] on button "Bulk Action" at bounding box center [961, 272] width 80 height 23
click at [930, 358] on div "Send" at bounding box center [942, 358] width 119 height 21
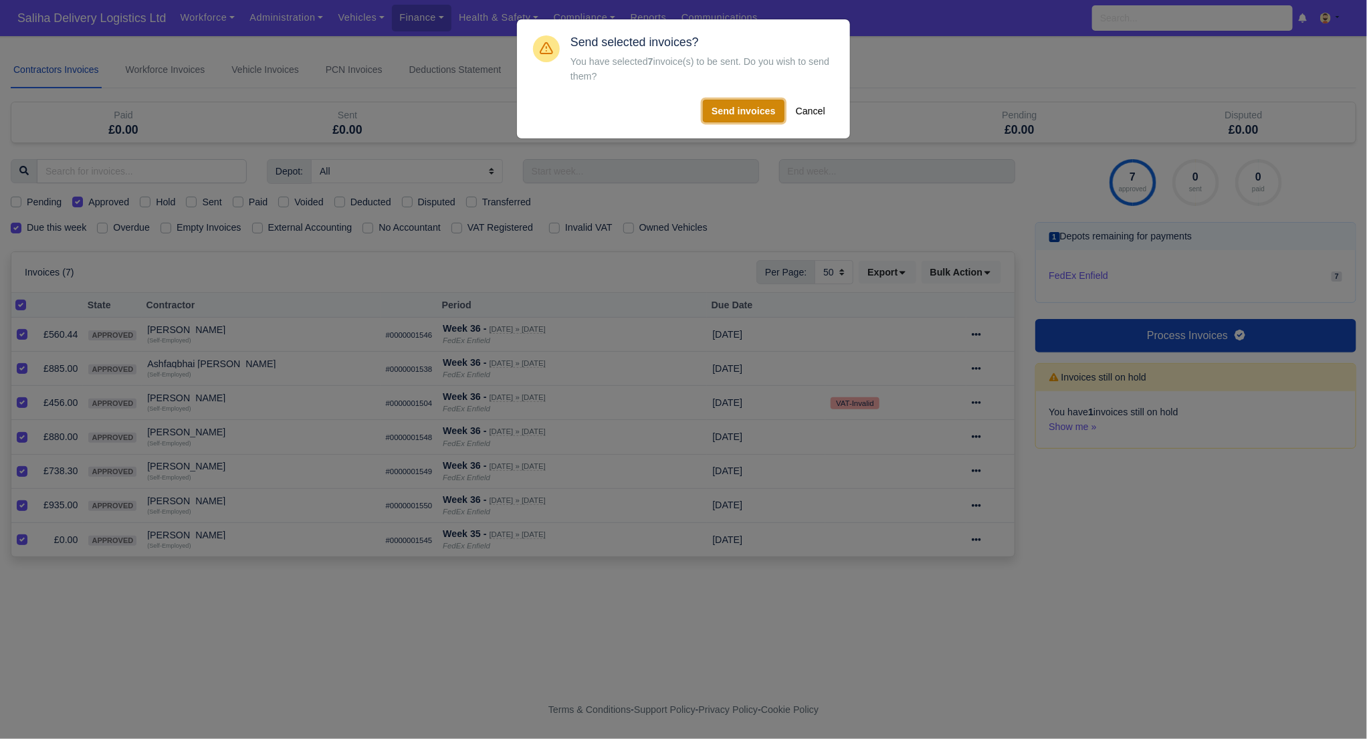
click at [756, 112] on button "Send invoices" at bounding box center [744, 111] width 82 height 23
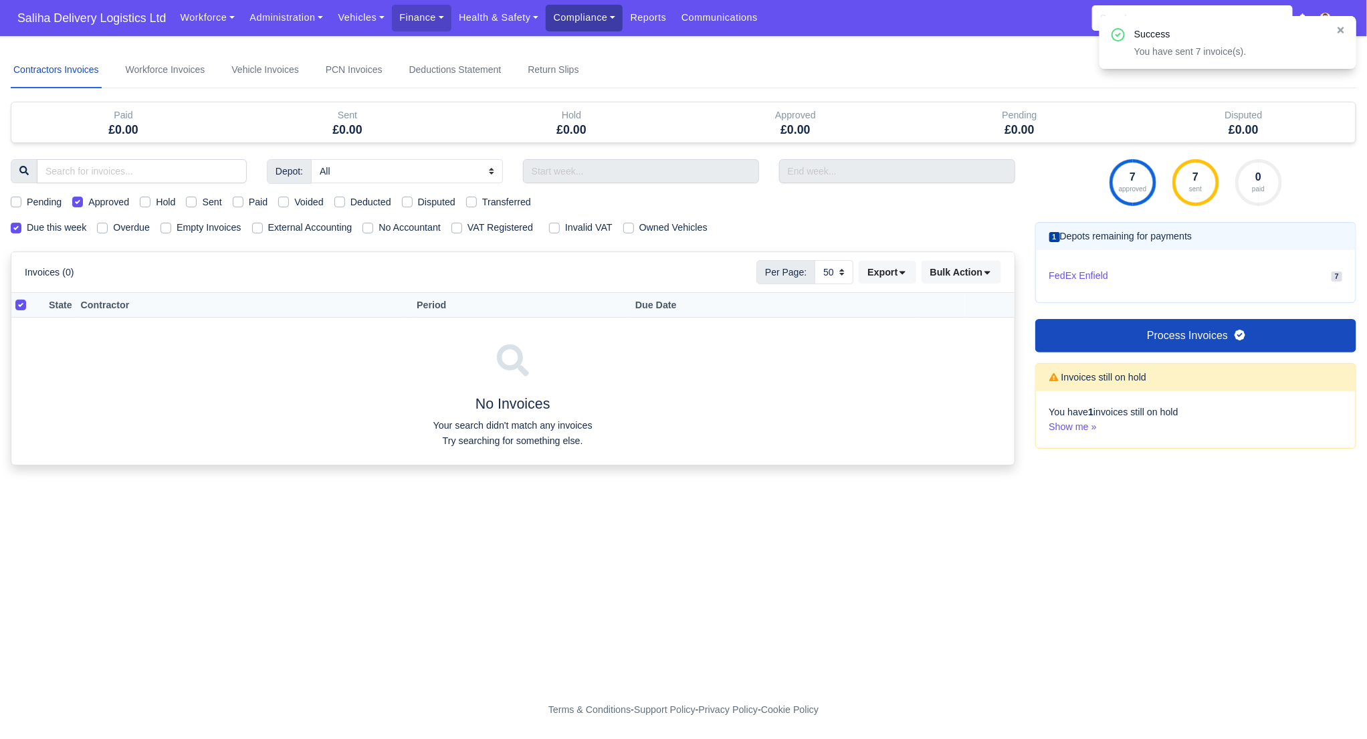
click at [606, 23] on link "Compliance" at bounding box center [584, 18] width 77 height 26
click at [608, 134] on link "Communication Center" at bounding box center [612, 131] width 120 height 28
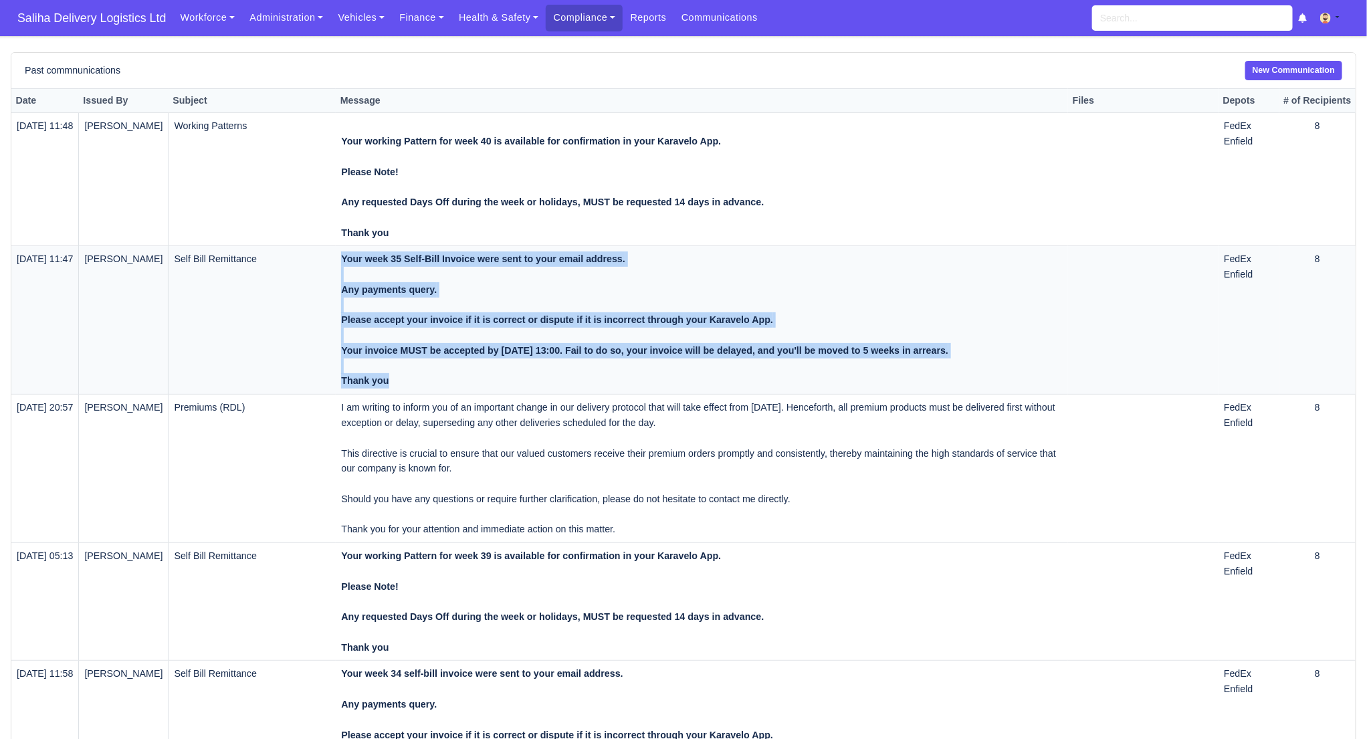
drag, startPoint x: 384, startPoint y: 381, endPoint x: 348, endPoint y: 263, distance: 123.1
click at [348, 263] on td "Your week 35 Self-Bill Invoice were sent to your email address. Any payments qu…" at bounding box center [702, 320] width 732 height 148
copy strong "Your week 35 Self-Bill Invoice were sent to your email address. Any payments qu…"
drag, startPoint x: 1317, startPoint y: 66, endPoint x: 1260, endPoint y: 74, distance: 58.2
click at [1316, 66] on link "New Communication" at bounding box center [1293, 70] width 97 height 19
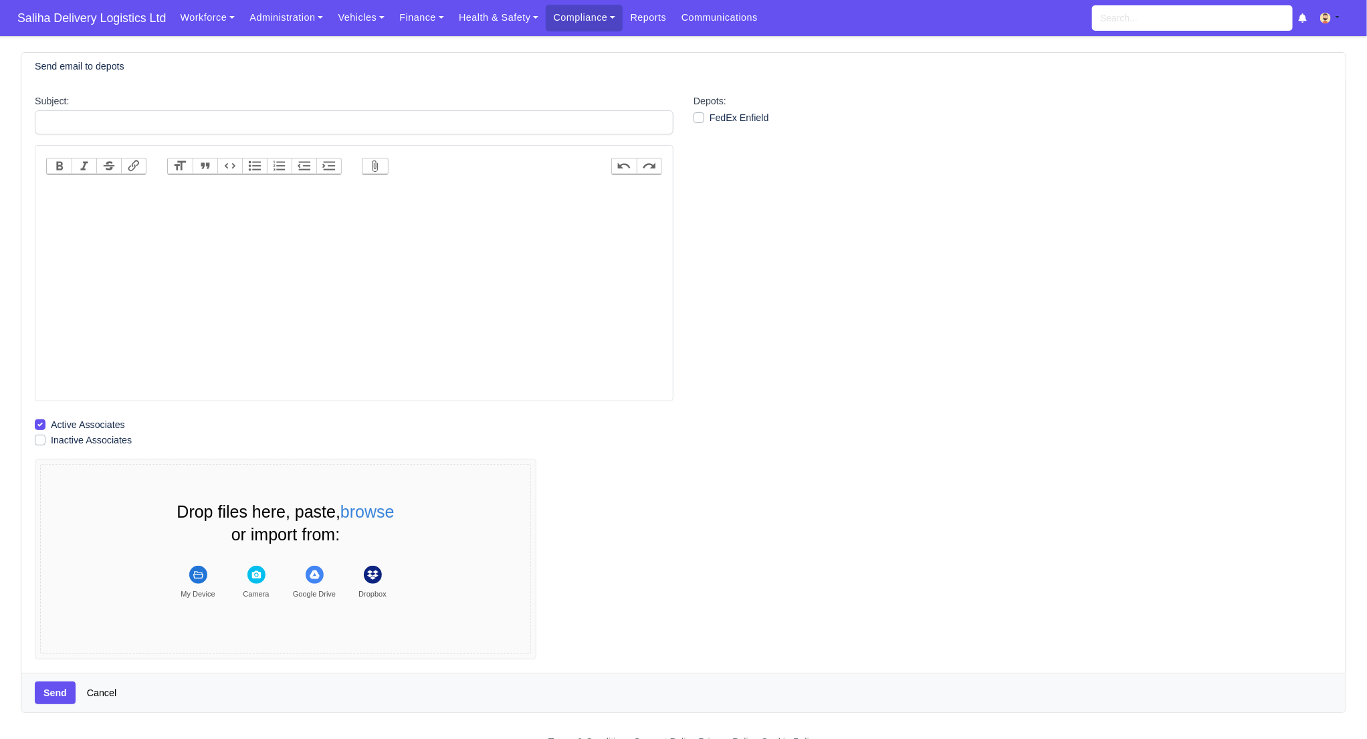
click at [425, 238] on trix-editor at bounding box center [354, 291] width 616 height 214
paste trix-editor "<div><strong>Your week 35 Self-Bill Invoice were sent to your email address.<br…"
type trix-editor "<div><strong>Your week 35 Self-Bill Invoice were sent to your email address.<br…"
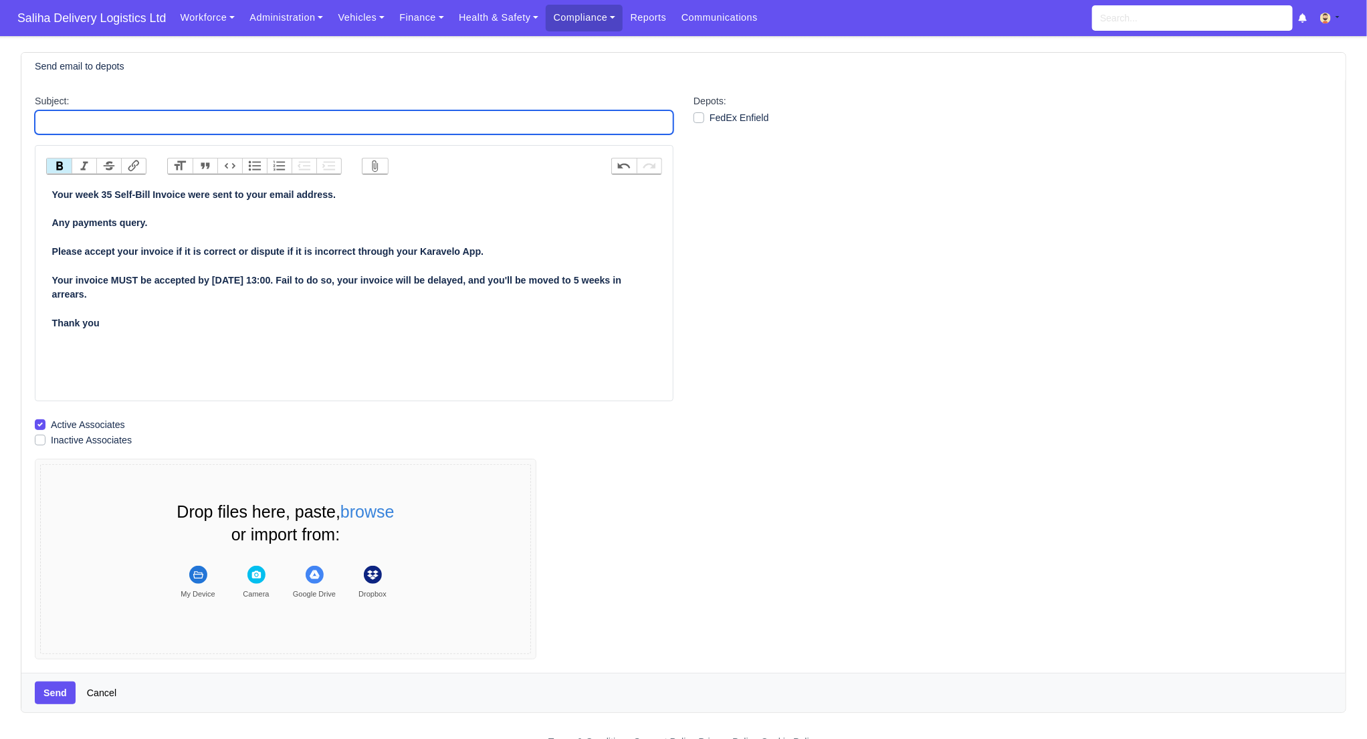
click at [177, 122] on input "Subject:" at bounding box center [354, 122] width 639 height 24
type input "Self Bill Remittance"
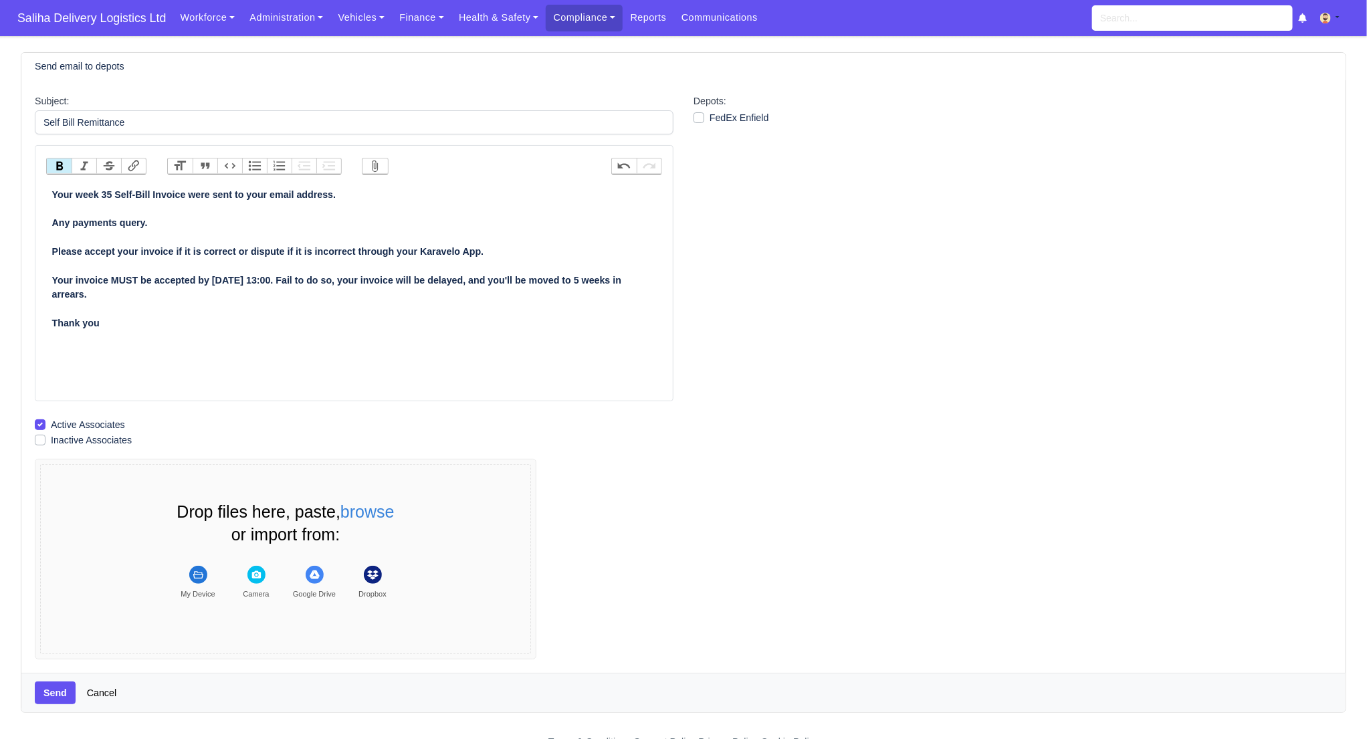
click at [259, 277] on strong "Your week 35 Self-Bill Invoice were sent to your email address. Any payments qu…" at bounding box center [337, 258] width 570 height 139
type trix-editor "<div><strong>Your week 35 Self-Bill Invoice were sent to your email address.<br…"
click at [709, 112] on label "FedEx Enfield" at bounding box center [739, 117] width 60 height 15
click at [697, 112] on input "FedEx Enfield" at bounding box center [698, 115] width 11 height 11
checkbox input "true"
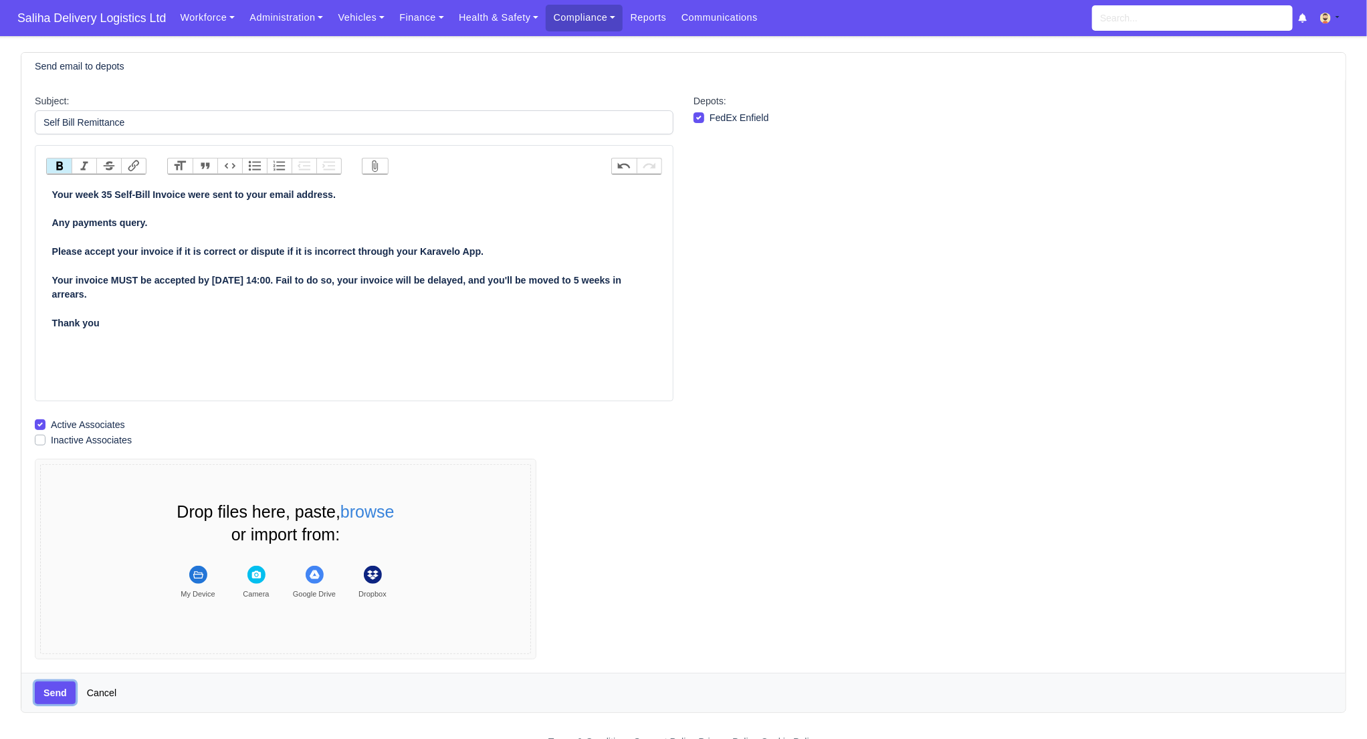
click at [54, 694] on button "Send" at bounding box center [55, 692] width 41 height 23
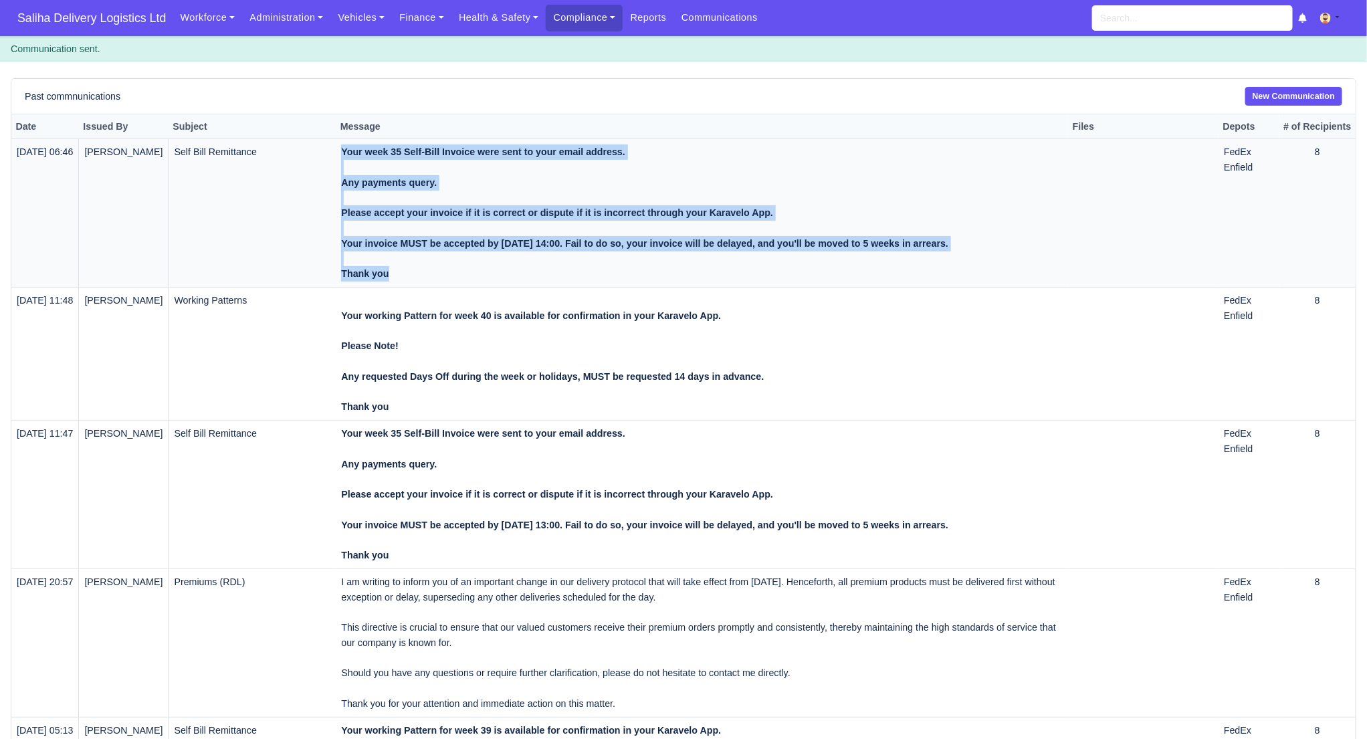
drag, startPoint x: 423, startPoint y: 283, endPoint x: 332, endPoint y: 163, distance: 150.7
click at [340, 146] on tr "[DATE] 06:46 [PERSON_NAME] Self Bill Remittance Your week 35 Self-Bill Invoice …" at bounding box center [683, 212] width 1344 height 148
copy tr "Your week 35 Self-Bill Invoice were sent to your email address. Any payments qu…"
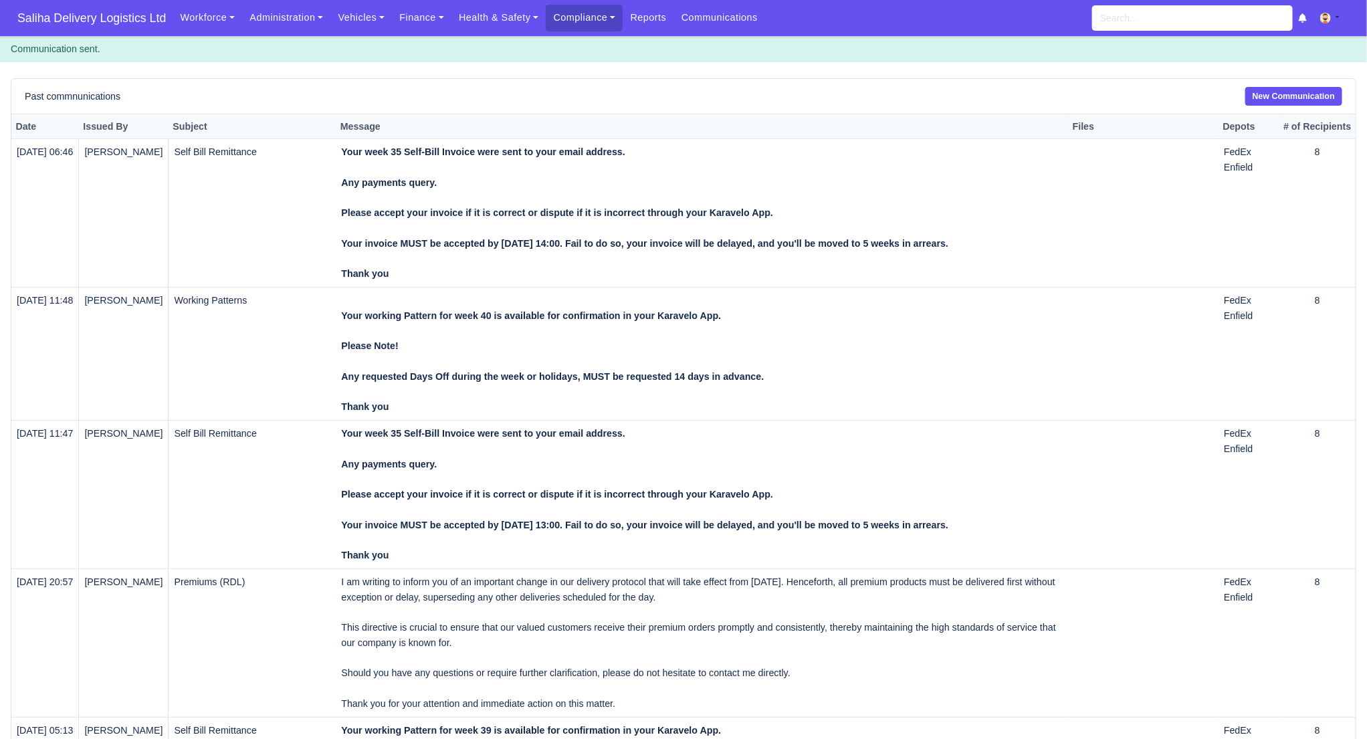
click at [1293, 85] on div "Past commnunications New Communication" at bounding box center [683, 96] width 1344 height 35
drag, startPoint x: 1272, startPoint y: 95, endPoint x: 1151, endPoint y: 110, distance: 121.2
click at [1272, 95] on link "New Communication" at bounding box center [1293, 96] width 97 height 19
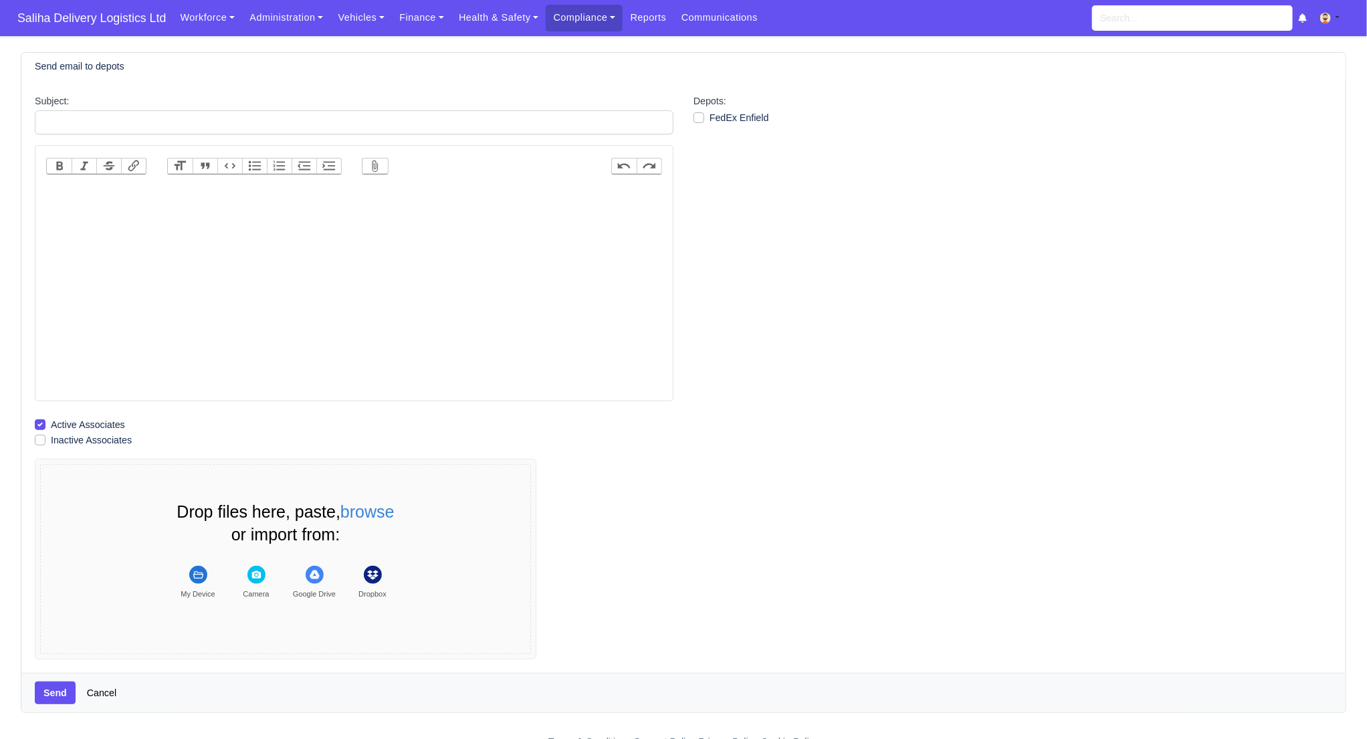
click at [304, 187] on trix-editor at bounding box center [354, 291] width 616 height 214
paste trix-editor "<div><strong><br>Your week 35 Self-Bill Invoice were sent to your email address…"
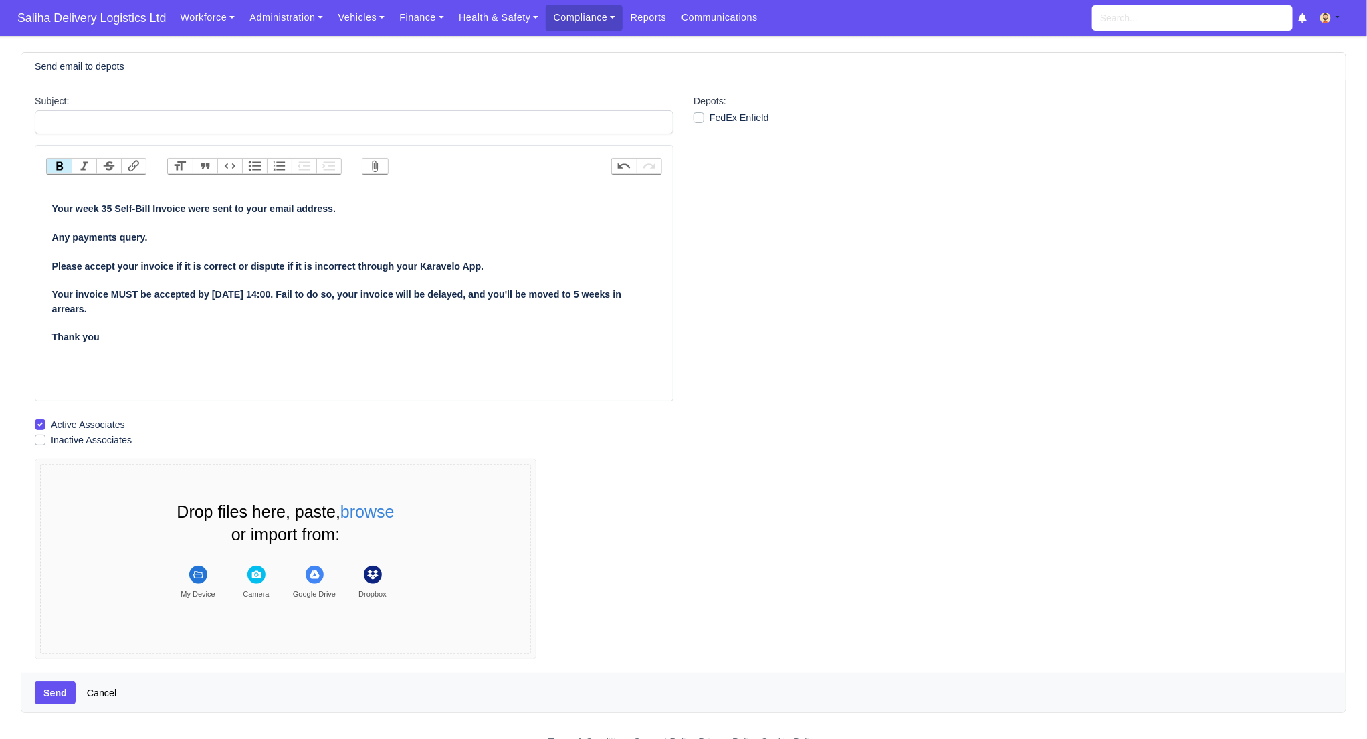
drag, startPoint x: 50, startPoint y: 207, endPoint x: 76, endPoint y: 217, distance: 27.9
click at [50, 207] on trix-editor "Your week 35 Self-Bill Invoice were sent to your email address. Any payments qu…" at bounding box center [354, 291] width 616 height 214
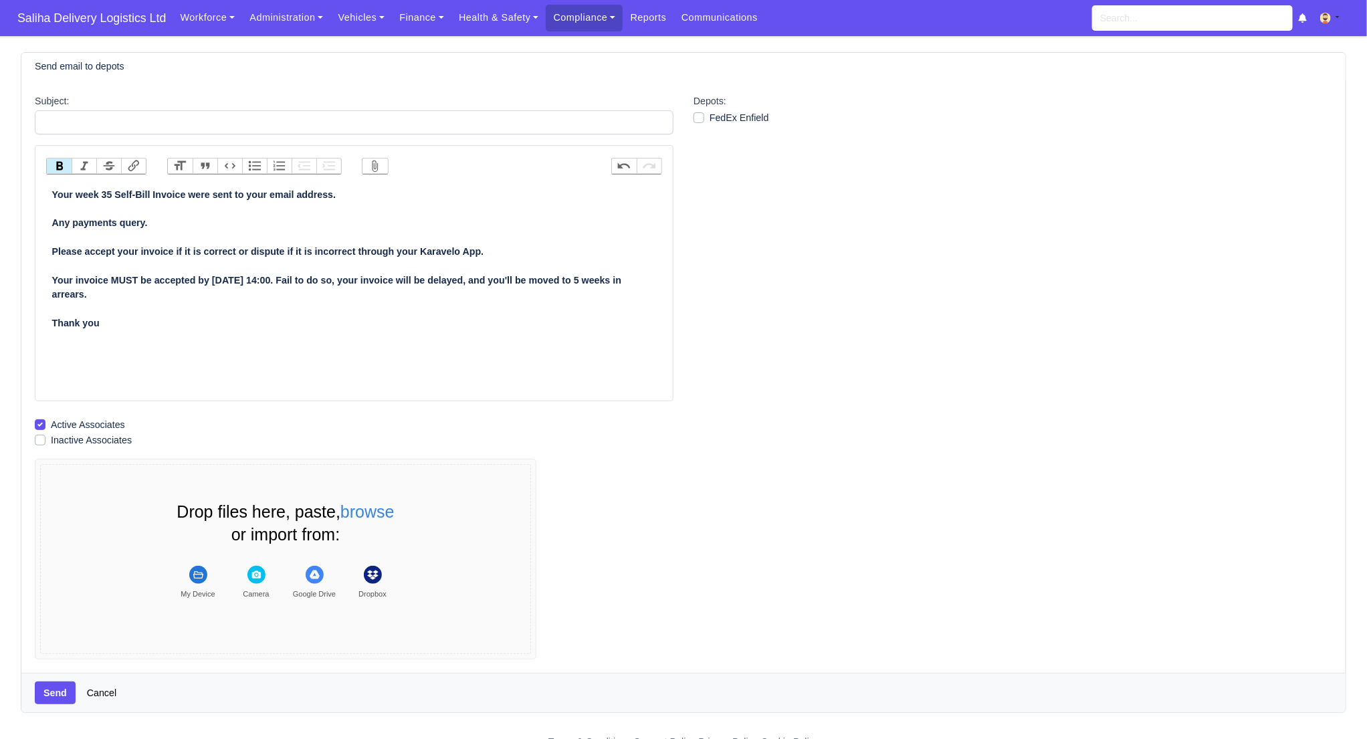
click at [113, 193] on strong "Your week 35 Self-Bill Invoice were sent to your email address. Any payments qu…" at bounding box center [337, 258] width 570 height 139
type trix-editor "<div><strong>Your week 36 Self-Bill Invoice were sent to your email address.<br…"
click at [709, 116] on label "FedEx Enfield" at bounding box center [739, 117] width 60 height 15
click at [697, 116] on input "FedEx Enfield" at bounding box center [698, 115] width 11 height 11
checkbox input "true"
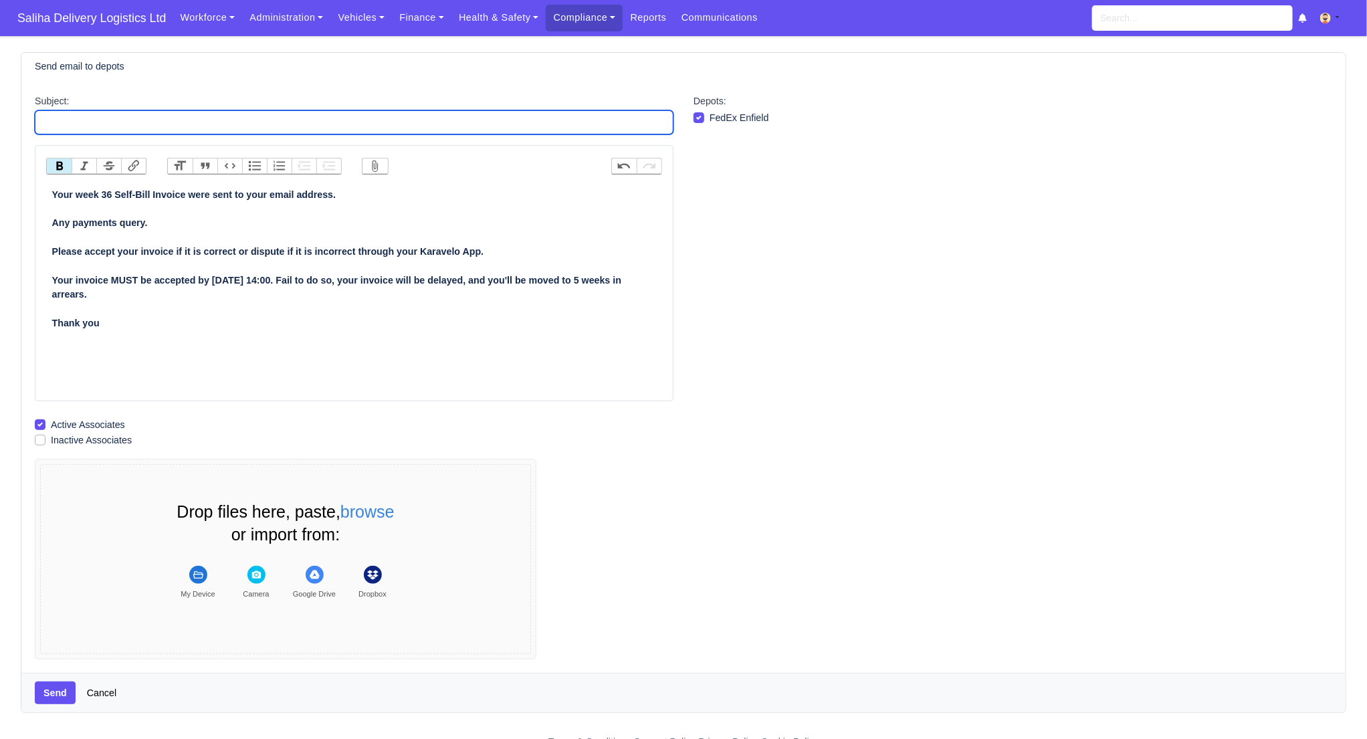
click at [483, 125] on input "Subject:" at bounding box center [354, 122] width 639 height 24
type input "s"
type input "S"
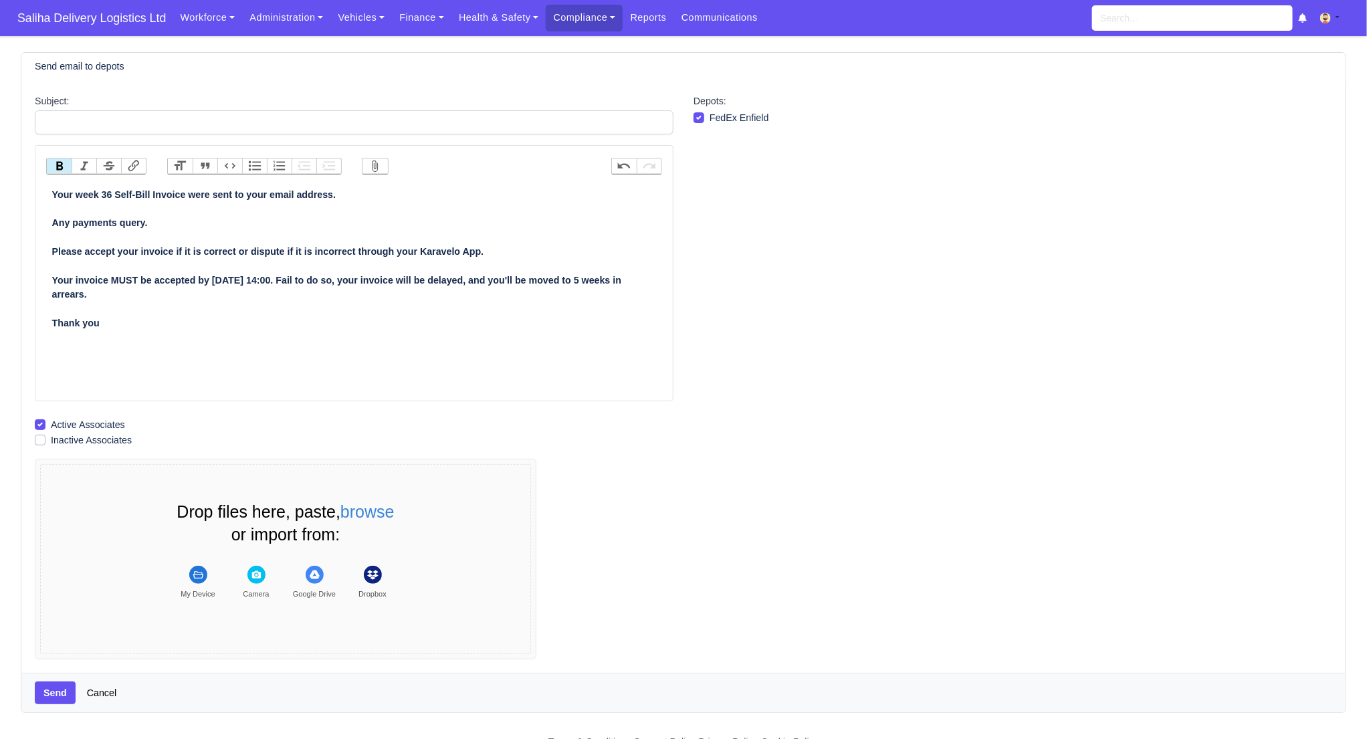
click at [169, 212] on div "Your week 36 Self-Bill Invoice were sent to your email address. Any payments qu…" at bounding box center [354, 259] width 604 height 142
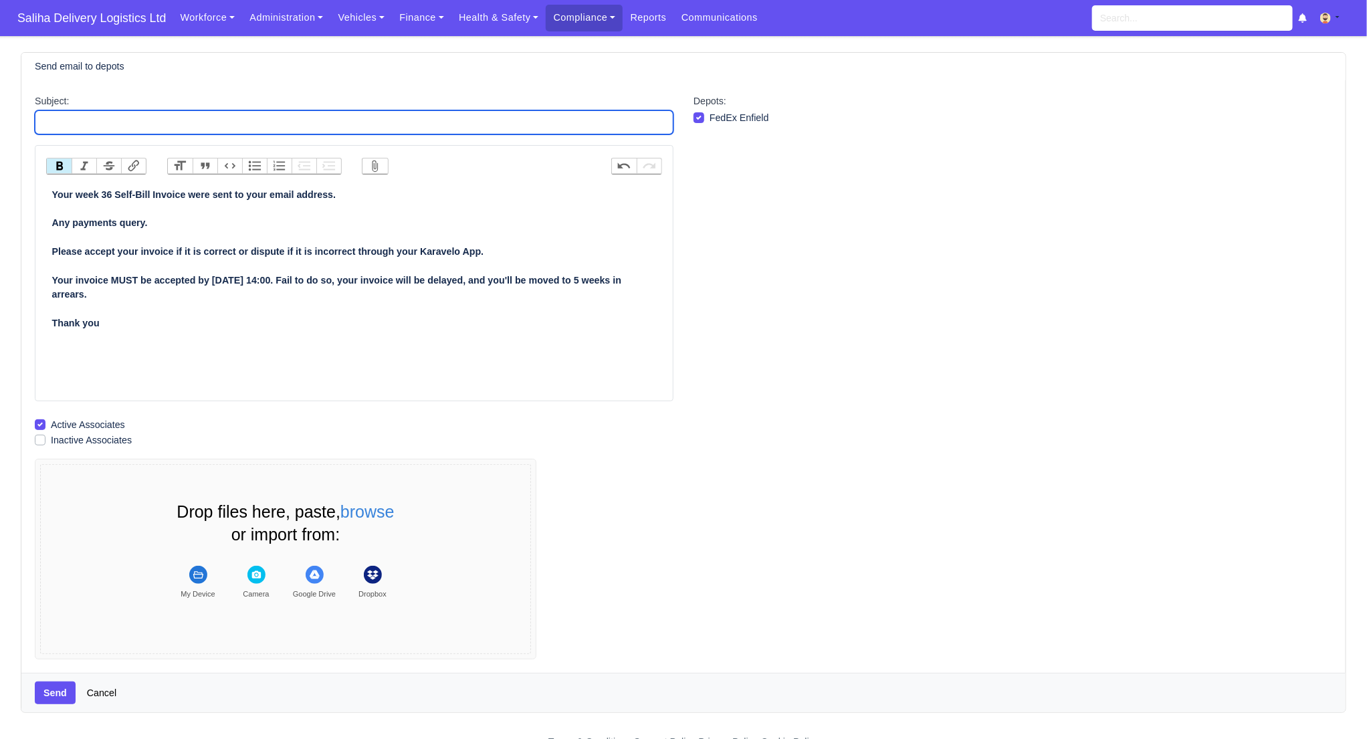
click at [110, 127] on input "Subject:" at bounding box center [354, 122] width 639 height 24
drag, startPoint x: 64, startPoint y: 120, endPoint x: 70, endPoint y: 125, distance: 8.1
click at [64, 120] on input "Self Bill Remittance" at bounding box center [354, 122] width 639 height 24
type input "Self-Bill Remittance"
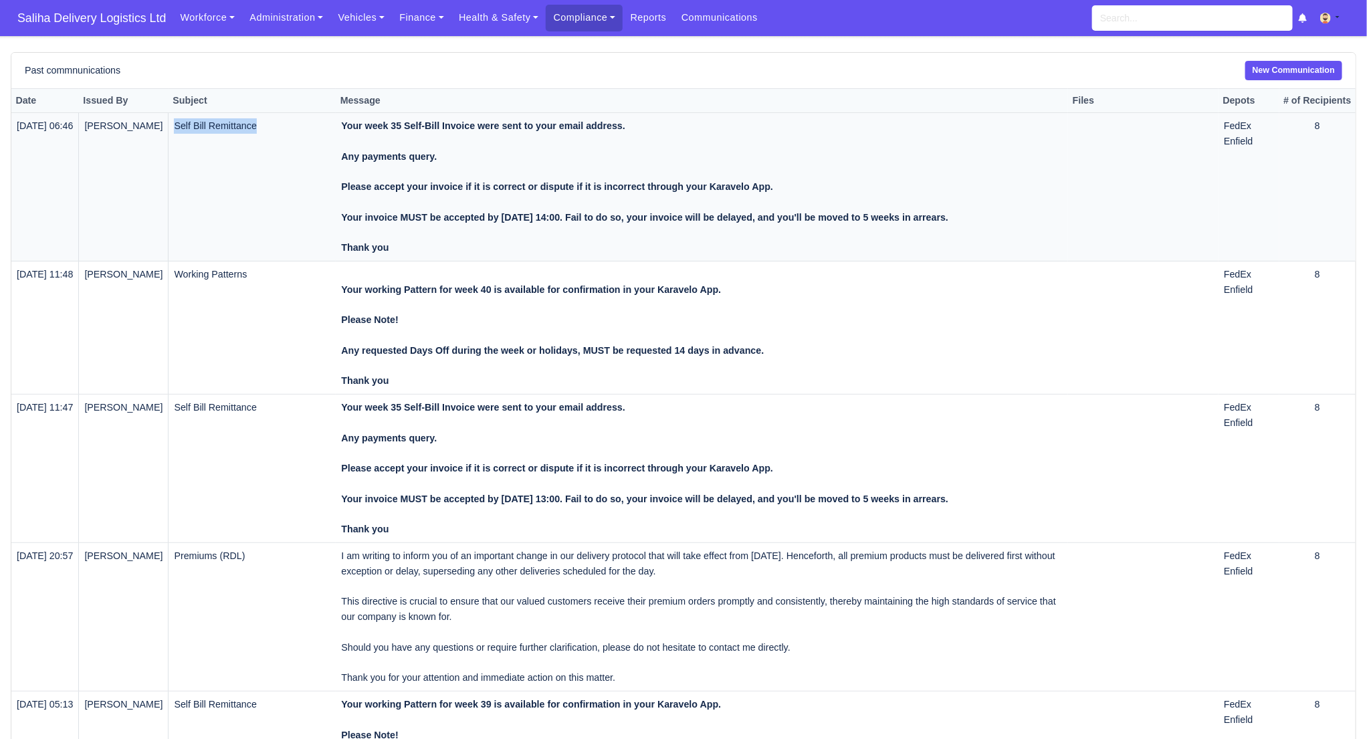
drag, startPoint x: 283, startPoint y: 127, endPoint x: 193, endPoint y: 128, distance: 89.6
click at [193, 128] on td "Self Bill Remittance" at bounding box center [251, 187] width 167 height 148
click at [1266, 72] on link "New Communication" at bounding box center [1293, 70] width 97 height 19
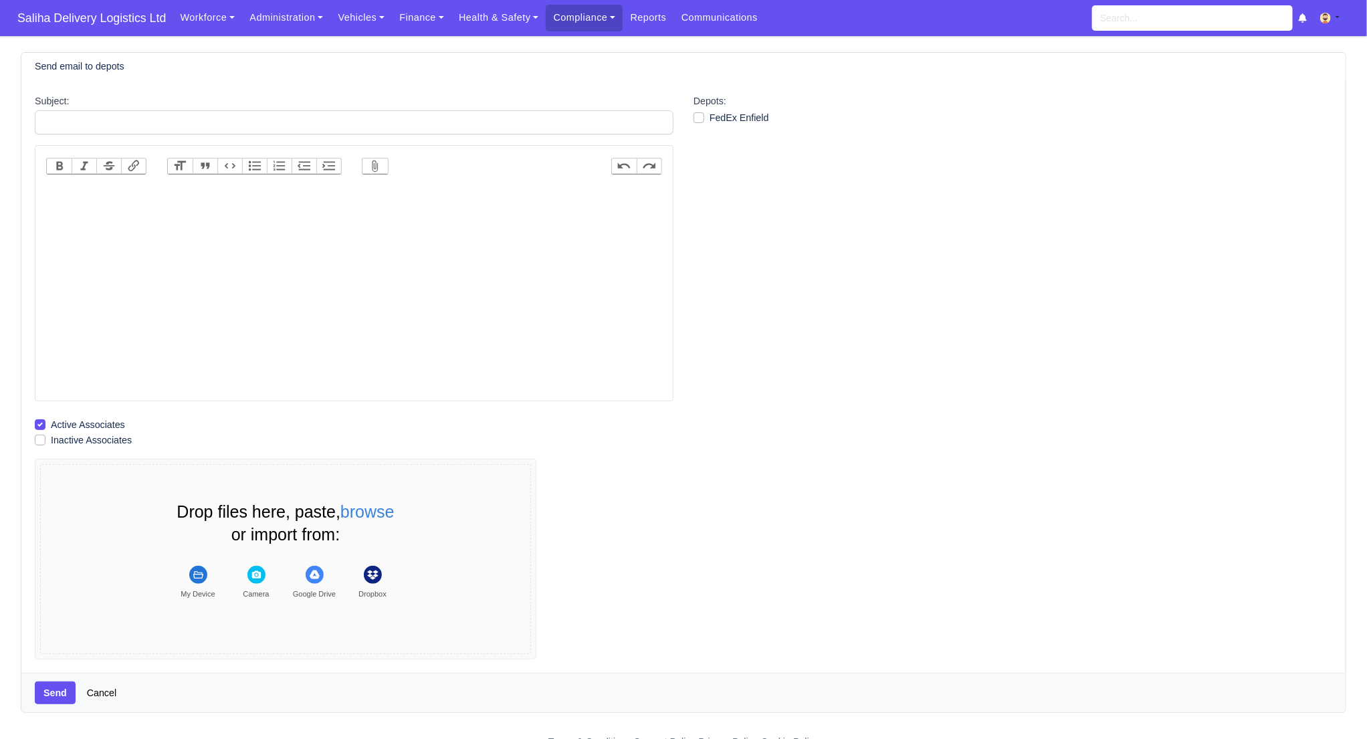
click at [433, 202] on trix-editor at bounding box center [354, 291] width 616 height 214
paste trix-editor "<div><strong><br>Your week 35 Self-Bill Invoice were sent to your email address…"
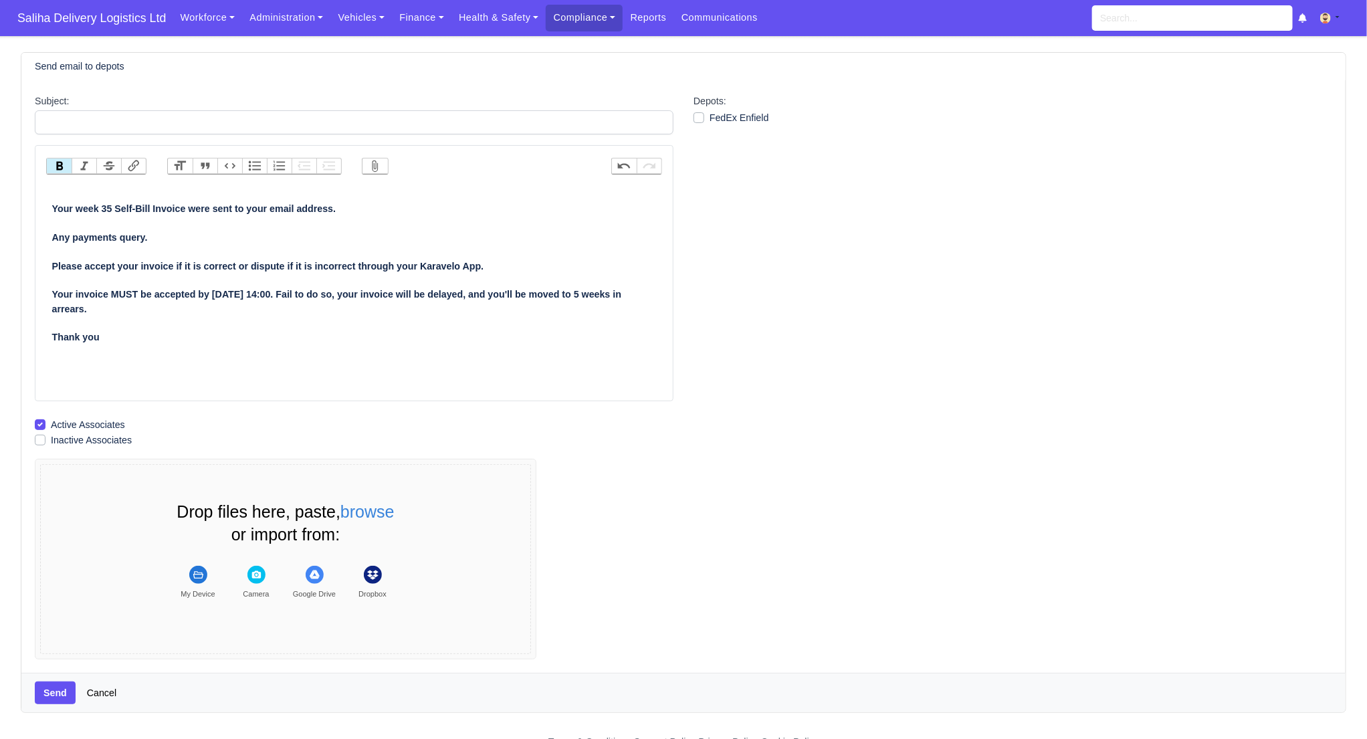
click at [115, 208] on strong "Your week 35 Self-Bill Invoice were sent to your email address. Any payments qu…" at bounding box center [337, 272] width 570 height 139
type trix-editor "<div><strong>Your week 36 Self-Bill Invoice were sent to your email address.<br…"
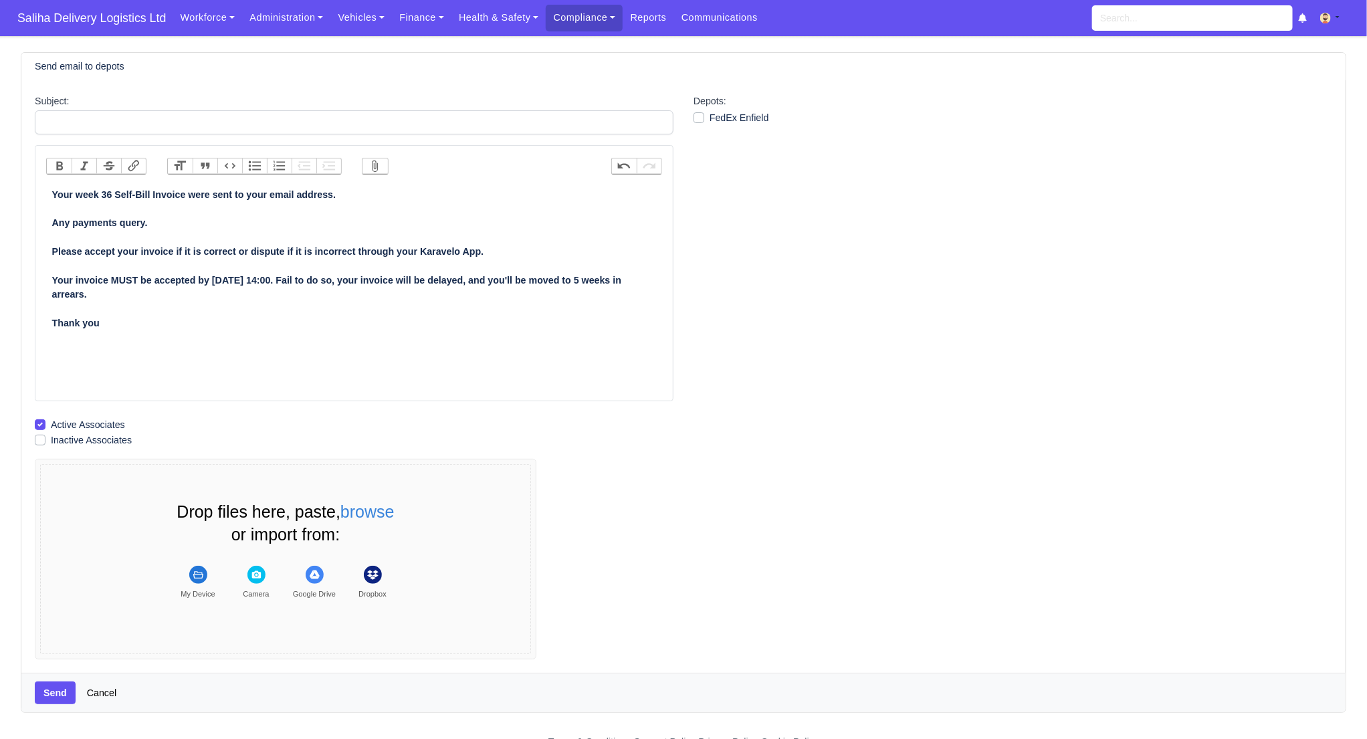
click at [709, 118] on label "FedEx Enfield" at bounding box center [739, 117] width 60 height 15
click at [695, 118] on input "FedEx Enfield" at bounding box center [698, 115] width 11 height 11
checkbox input "true"
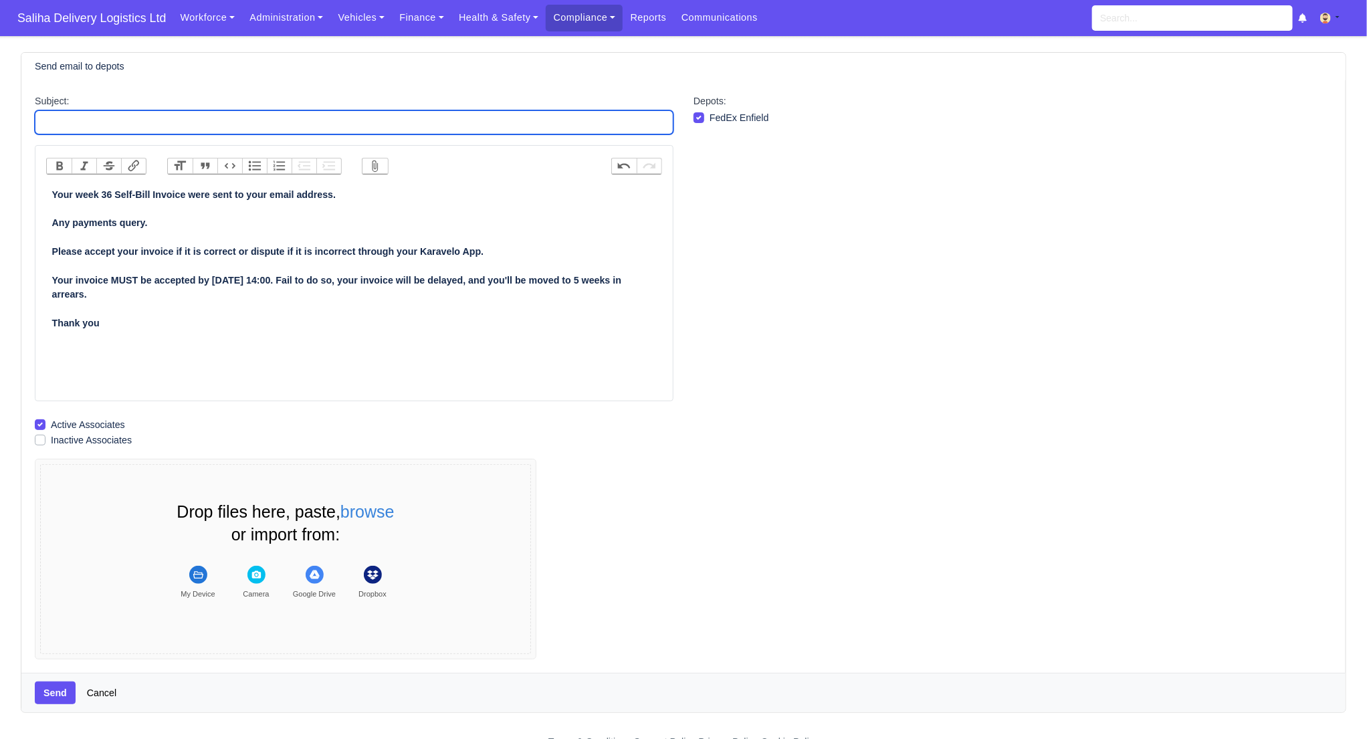
click at [331, 119] on input "Subject:" at bounding box center [354, 122] width 639 height 24
type input "Self-Bill Remittance"
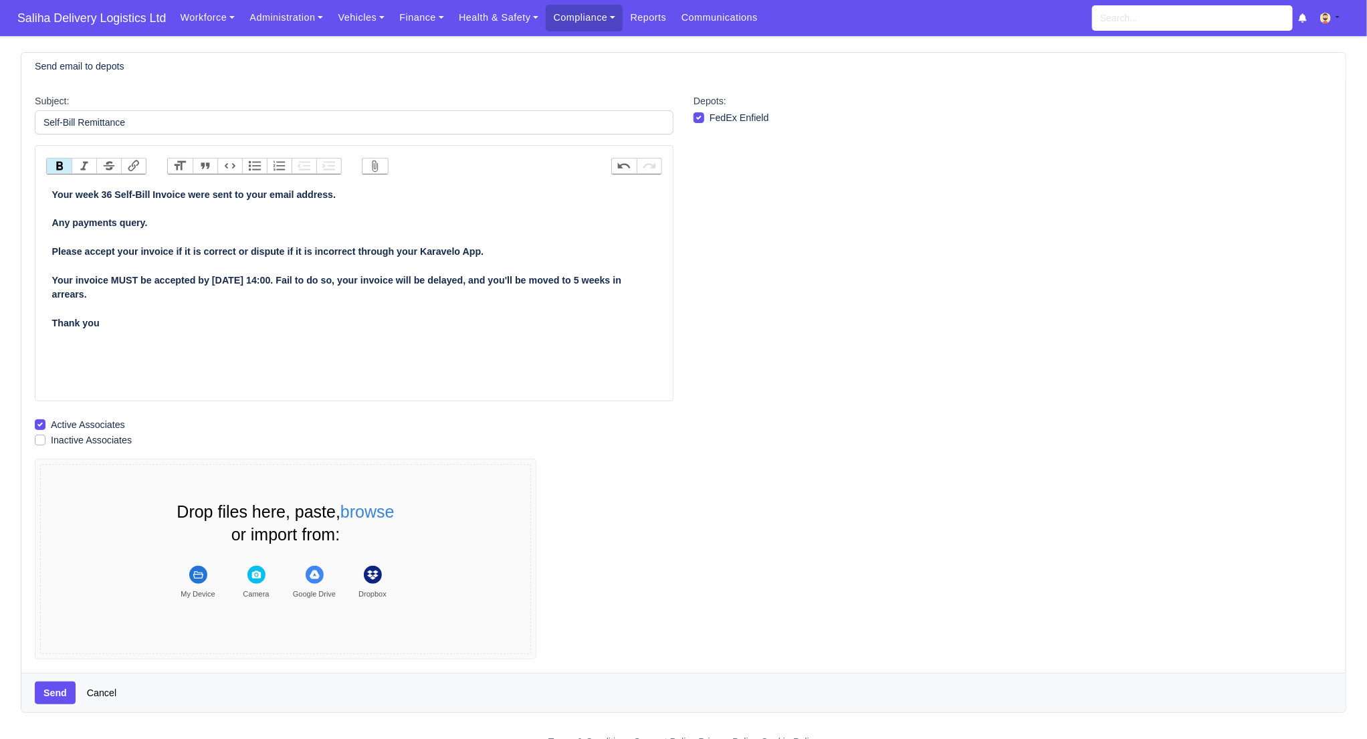
click at [366, 212] on div "Your week 36 Self-Bill Invoice were sent to your email address. Any payments qu…" at bounding box center [354, 259] width 604 height 142
drag, startPoint x: 46, startPoint y: 188, endPoint x: 81, endPoint y: 148, distance: 53.1
click at [49, 187] on trix-editor "Your week 36 Self-Bill Invoice were sent to your email address. Any payments qu…" at bounding box center [354, 291] width 616 height 214
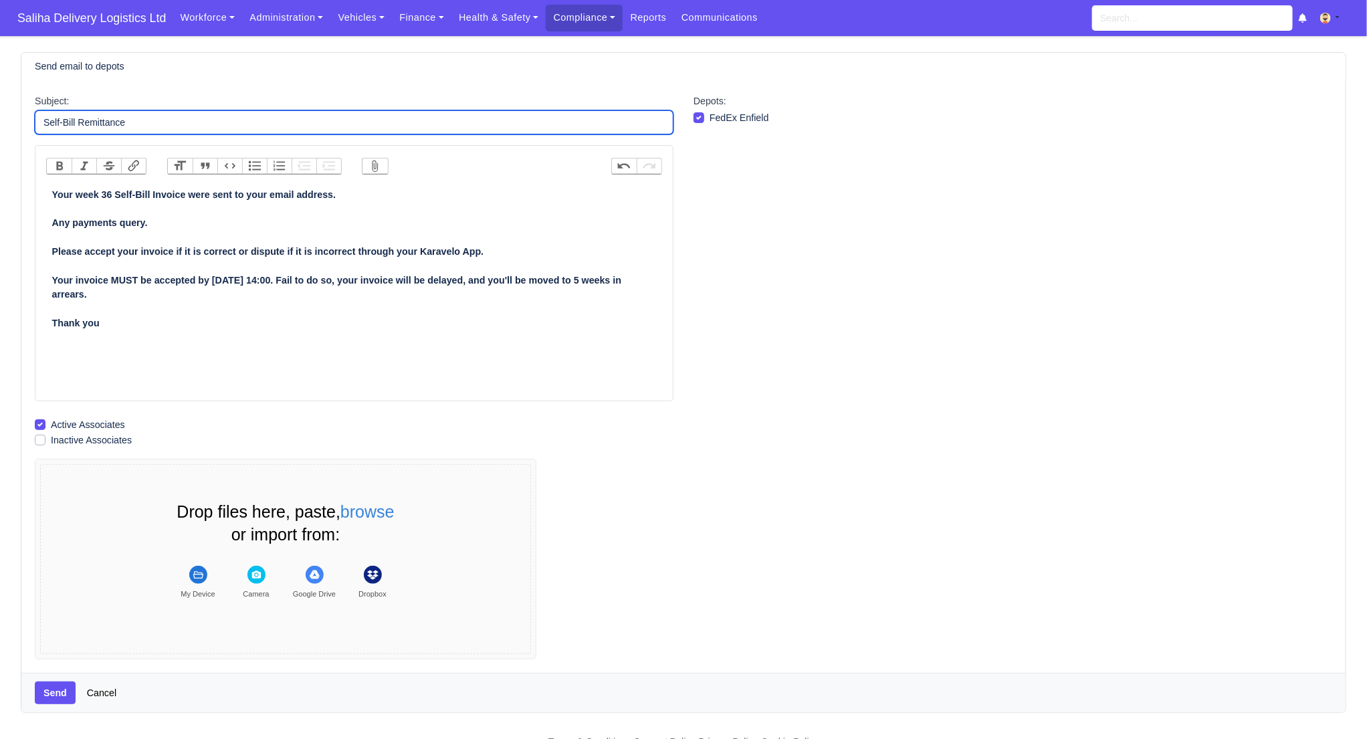
click at [119, 127] on input "Self-Bill Remittance" at bounding box center [354, 122] width 639 height 24
drag, startPoint x: 116, startPoint y: 127, endPoint x: 89, endPoint y: 127, distance: 26.7
click at [80, 126] on input "Self-Bill Remittance" at bounding box center [354, 122] width 639 height 24
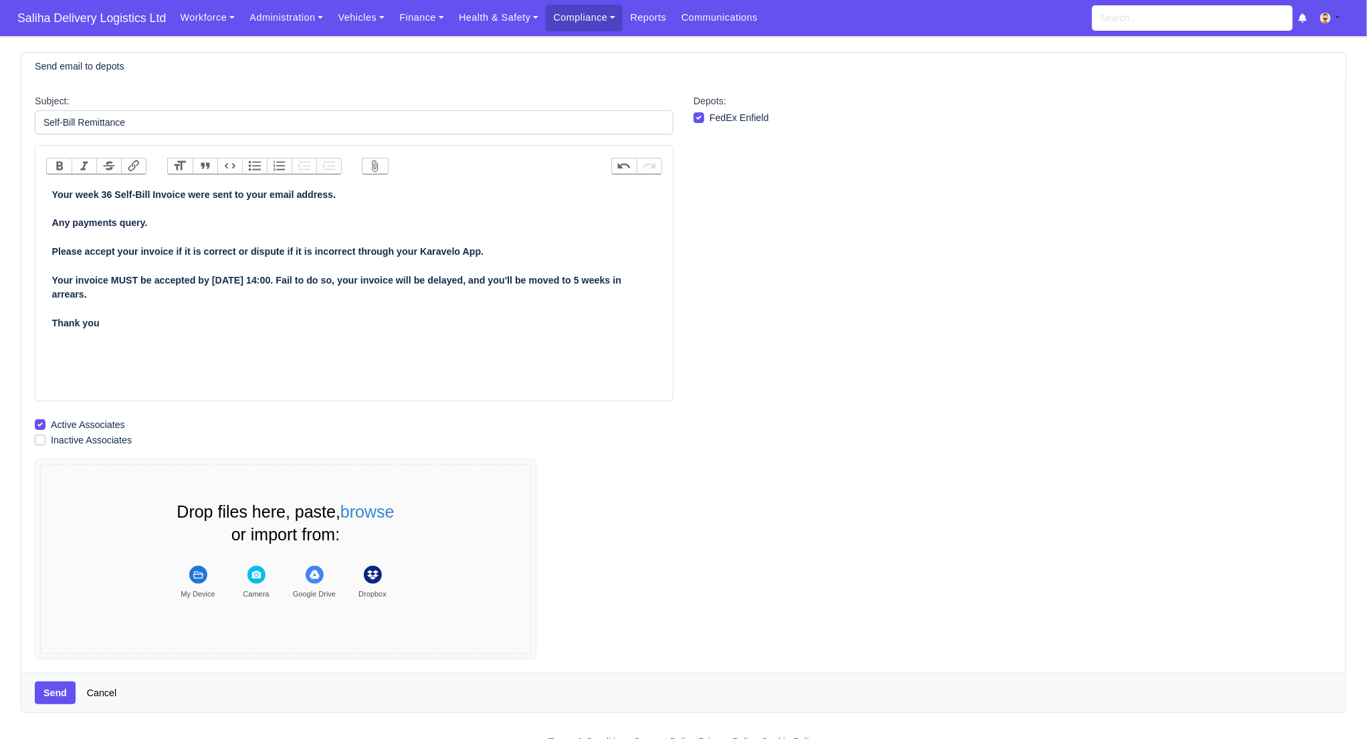
click at [166, 253] on strong "Your week 36 Self-Bill Invoice were sent to your email address. Any payments qu…" at bounding box center [337, 258] width 570 height 139
click at [62, 685] on button "Send" at bounding box center [55, 692] width 41 height 23
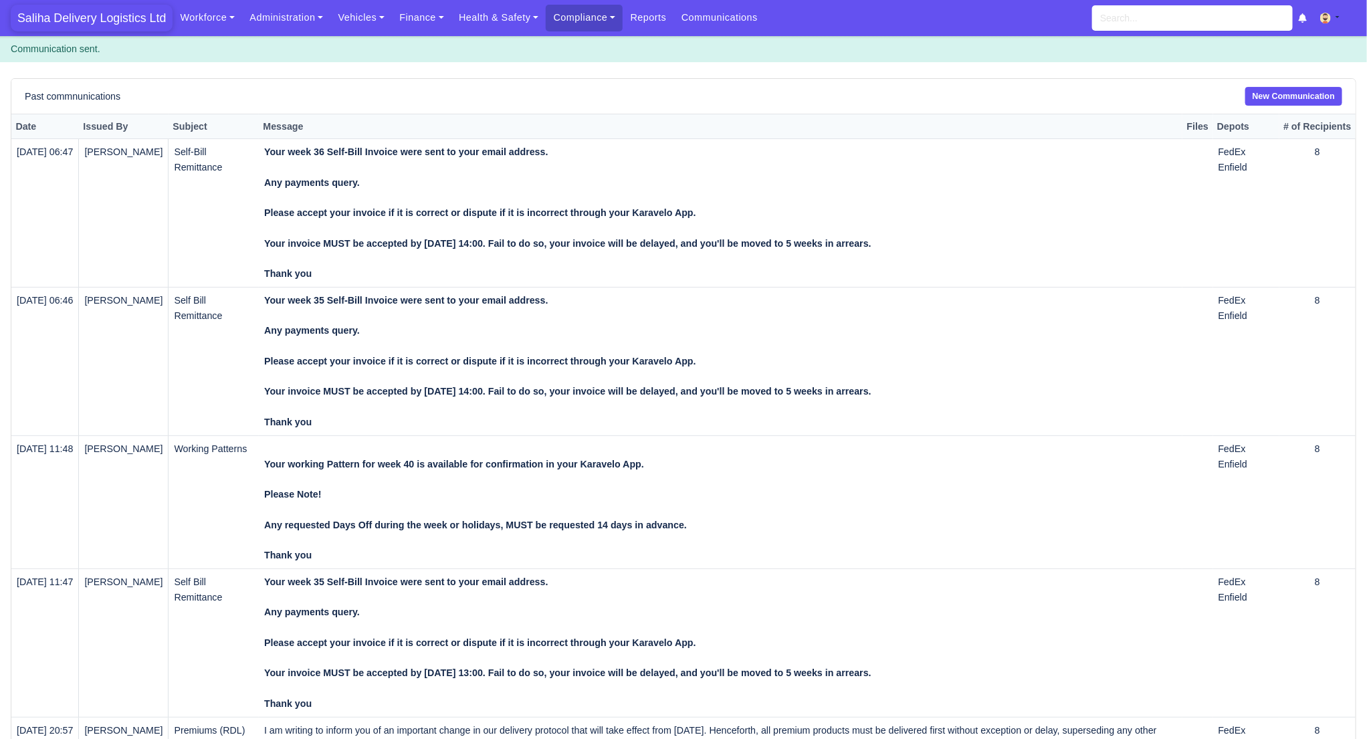
click at [77, 19] on span "Saliha Delivery Logistics Ltd" at bounding box center [92, 18] width 162 height 27
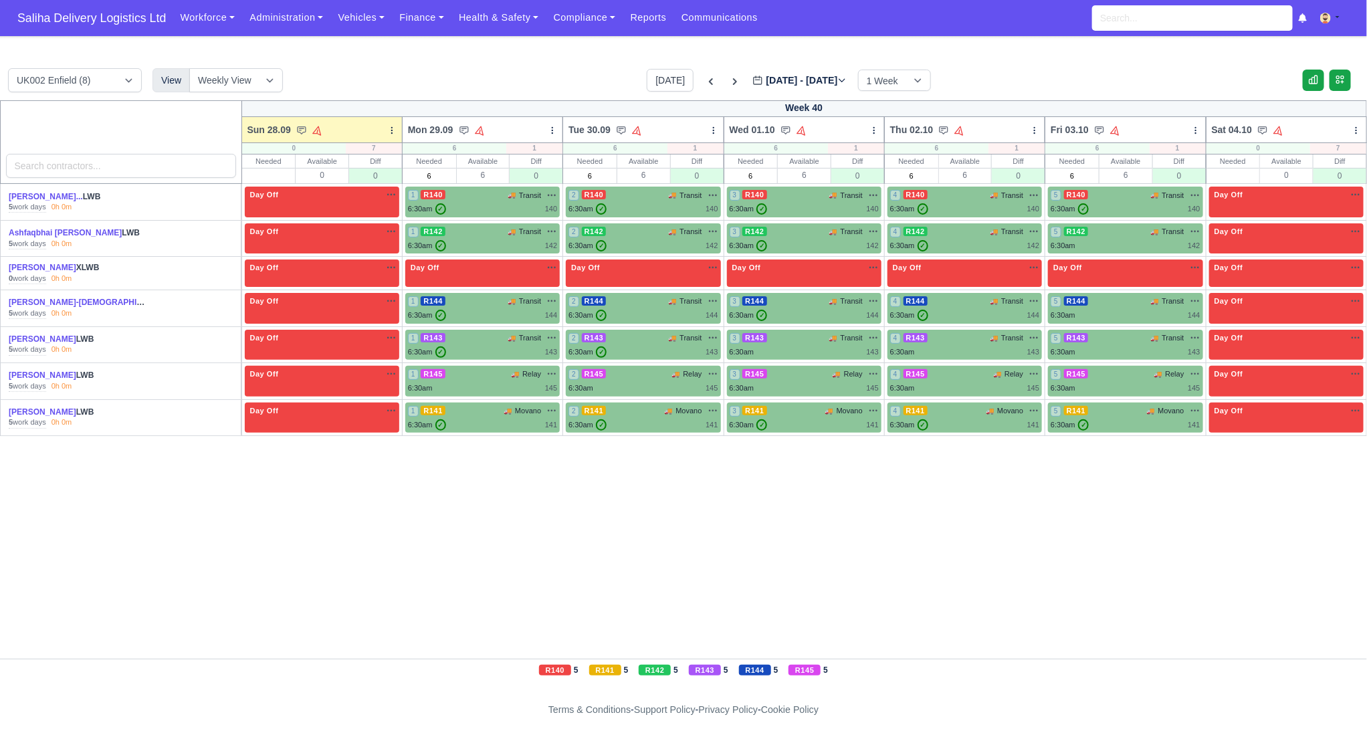
click at [433, 32] on div "Workforce Manpower Expiring Documents Leave Requests Daily Attendance Daily Tim…" at bounding box center [763, 18] width 1183 height 36
click at [433, 23] on link "Finance" at bounding box center [422, 18] width 60 height 26
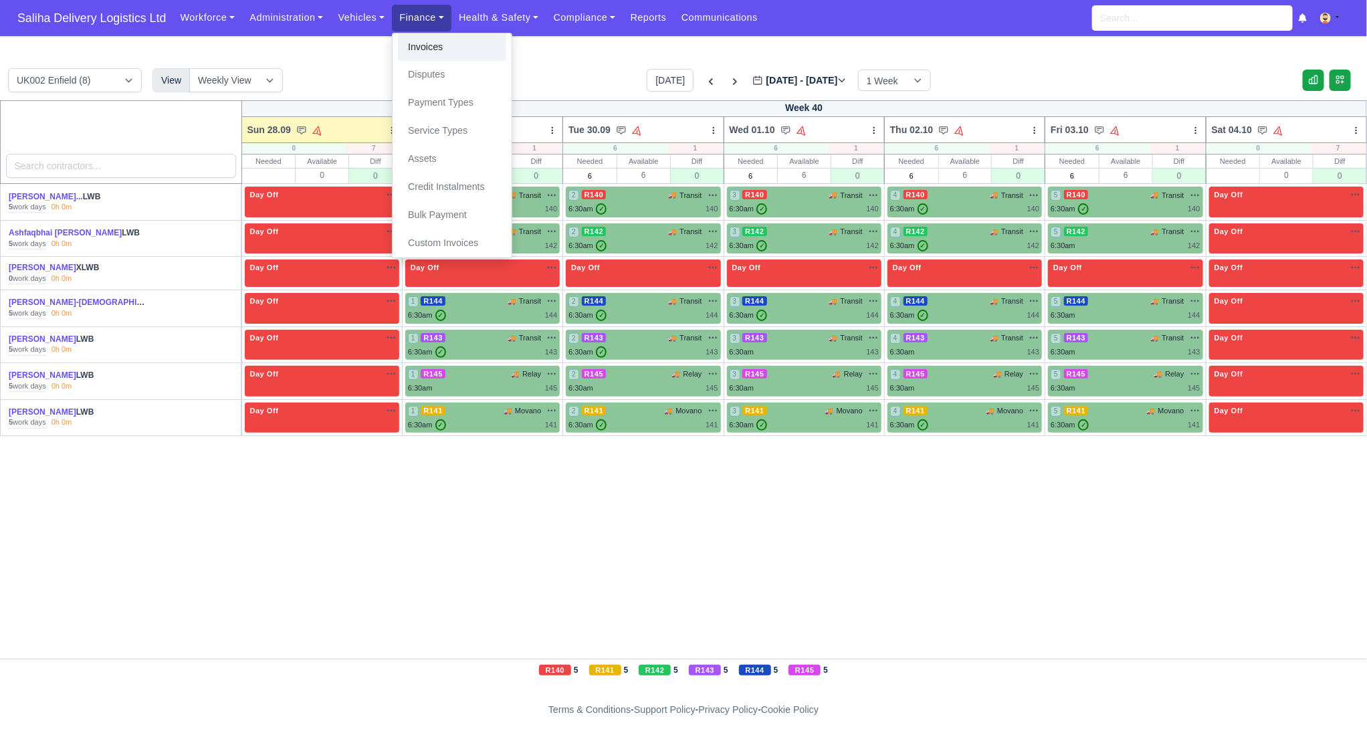
click at [439, 54] on link "Invoices" at bounding box center [452, 47] width 108 height 28
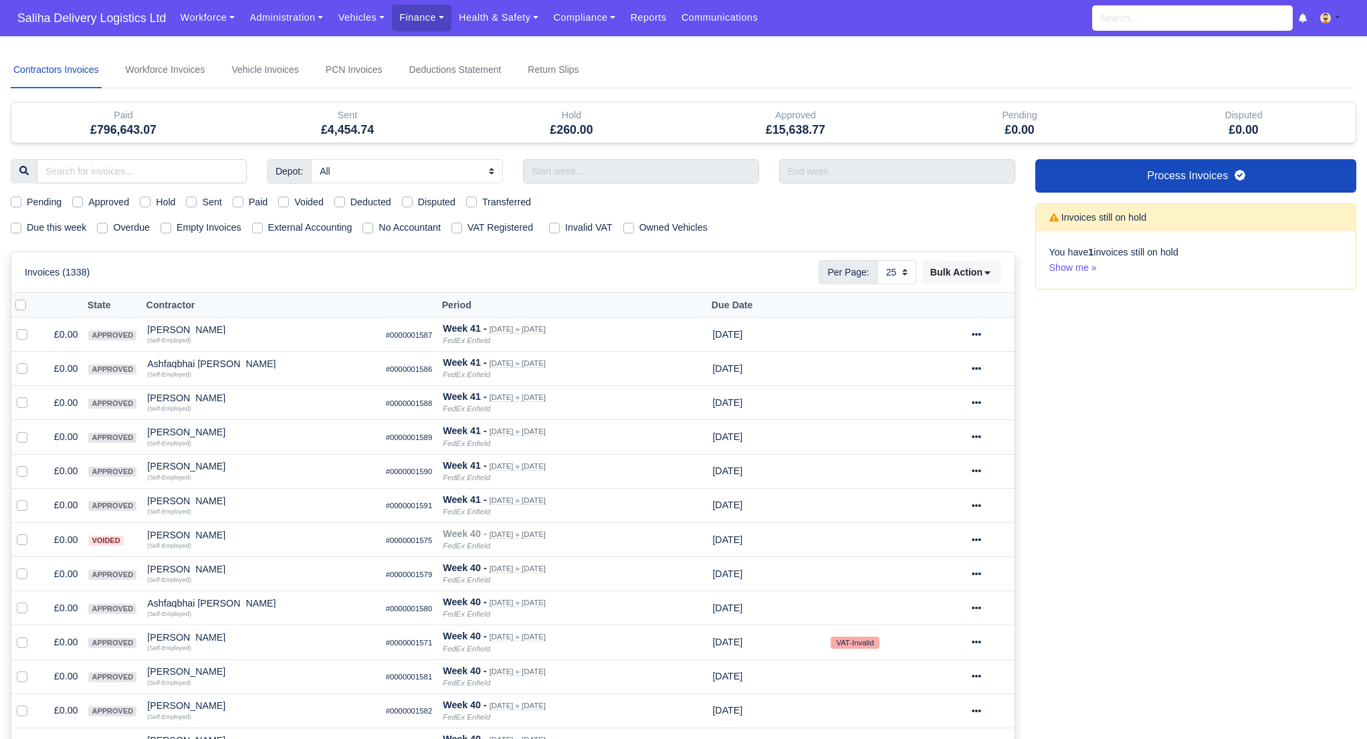
select select "25"
click at [27, 227] on label "Due this week" at bounding box center [57, 227] width 60 height 15
click at [12, 227] on input "Due this week" at bounding box center [16, 225] width 11 height 11
checkbox input "true"
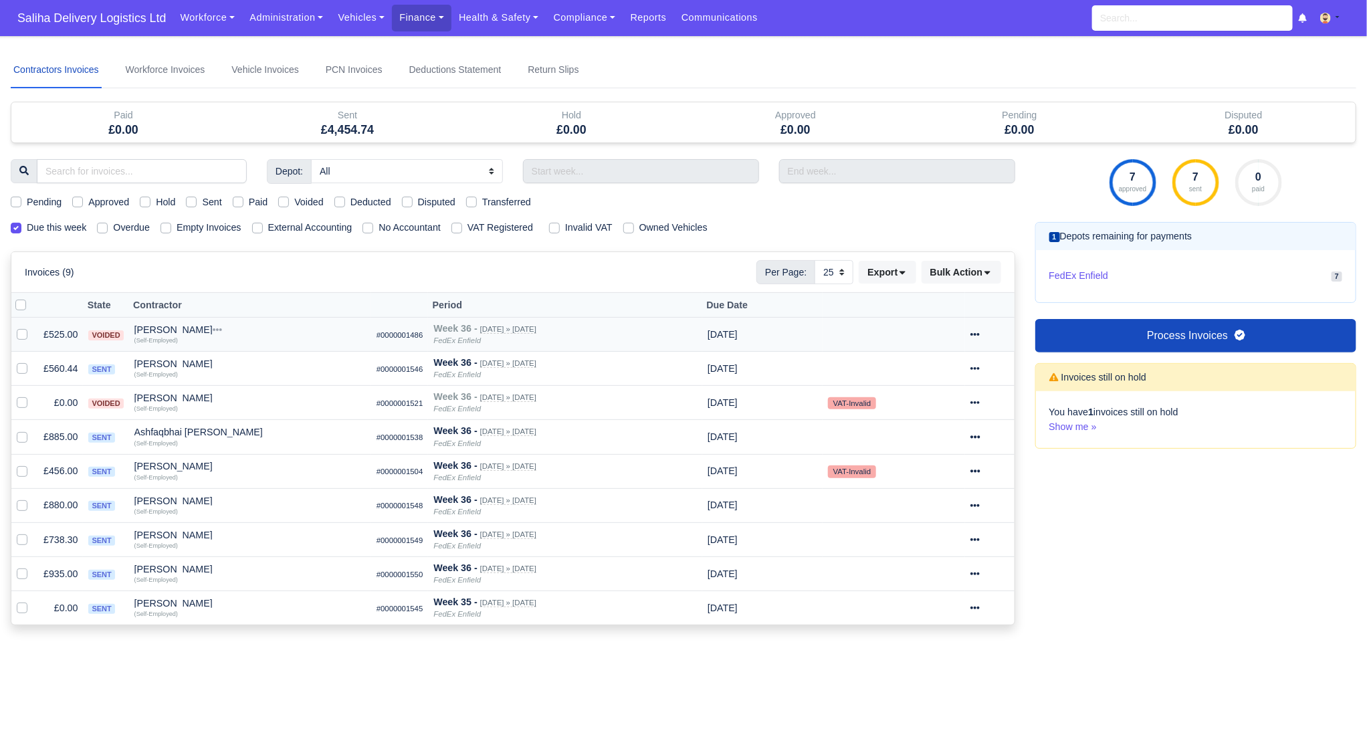
click at [33, 327] on label at bounding box center [33, 327] width 0 height 0
click at [21, 334] on input "checkbox" at bounding box center [22, 332] width 11 height 11
checkbox input "true"
click at [979, 330] on icon at bounding box center [974, 334] width 9 height 9
click at [935, 370] on link "Show Invoice" at bounding box center [939, 375] width 119 height 21
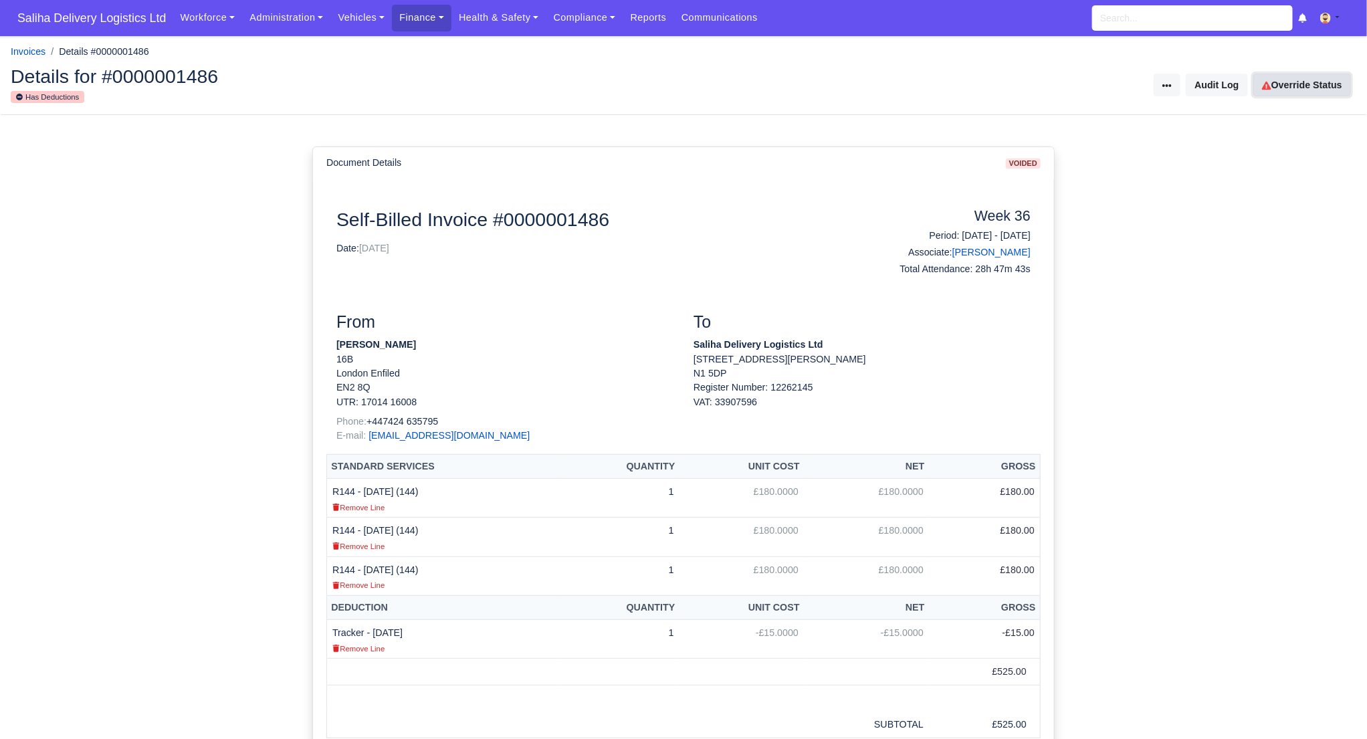
click at [1270, 82] on link "Override Status" at bounding box center [1302, 85] width 98 height 23
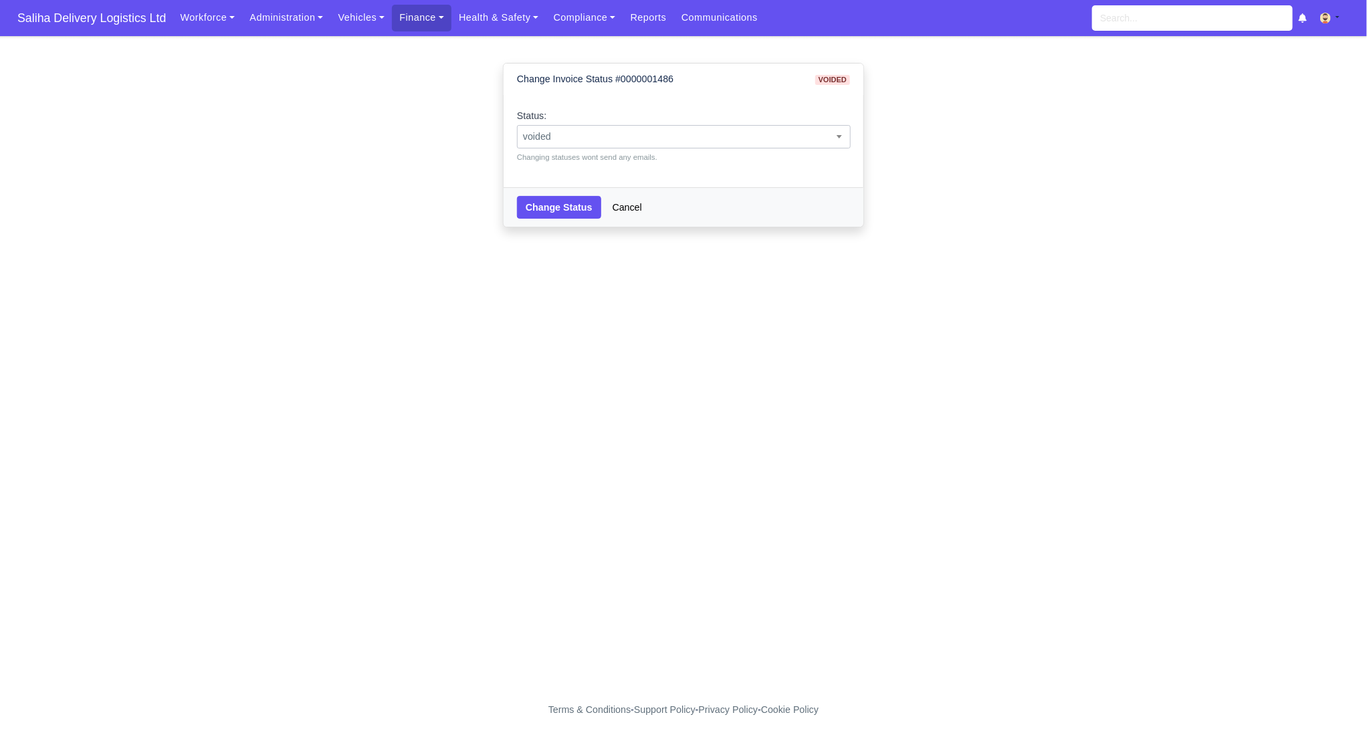
drag, startPoint x: 729, startPoint y: 134, endPoint x: 666, endPoint y: 139, distance: 63.7
click at [728, 135] on span "voided" at bounding box center [683, 136] width 332 height 17
select select "approved"
click at [552, 201] on button "Change Status" at bounding box center [559, 207] width 84 height 23
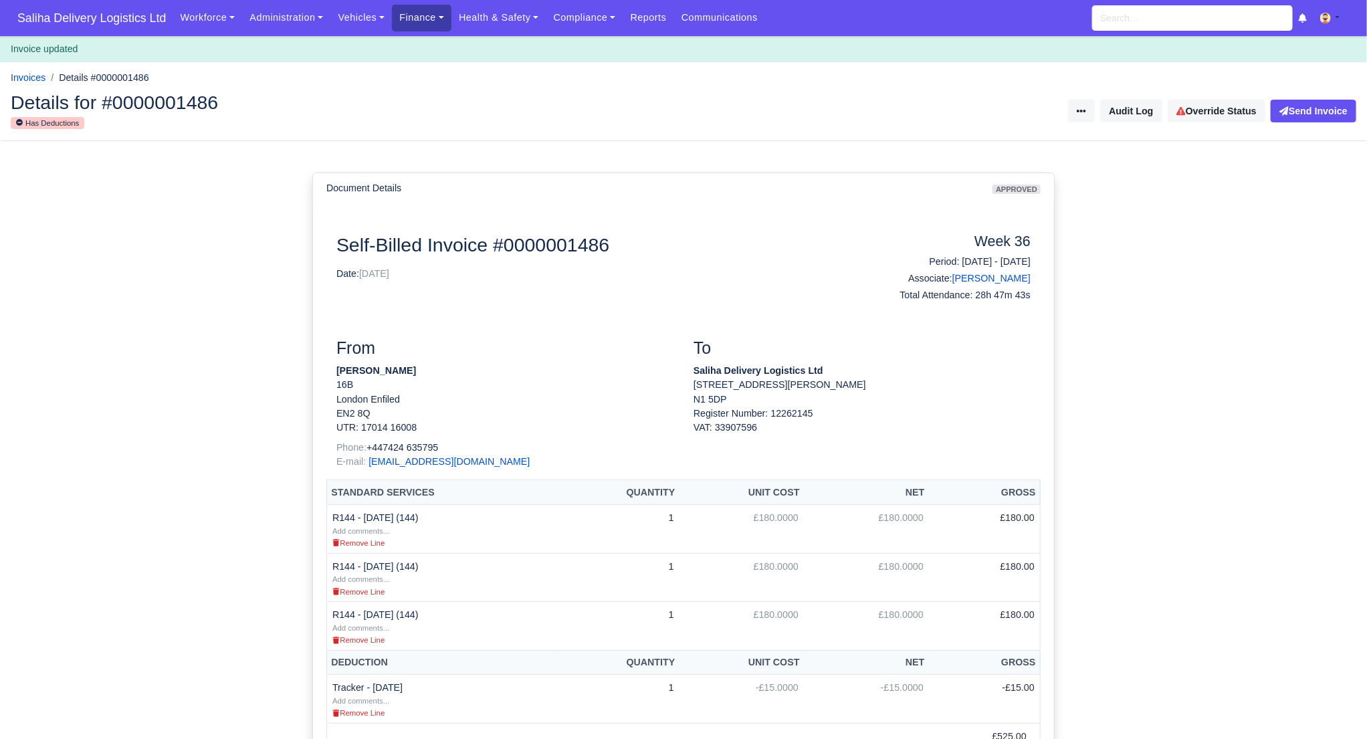
drag, startPoint x: 426, startPoint y: 13, endPoint x: 424, endPoint y: 24, distance: 11.5
click at [425, 13] on link "Finance" at bounding box center [422, 18] width 60 height 26
click at [426, 48] on link "Invoices" at bounding box center [452, 47] width 108 height 28
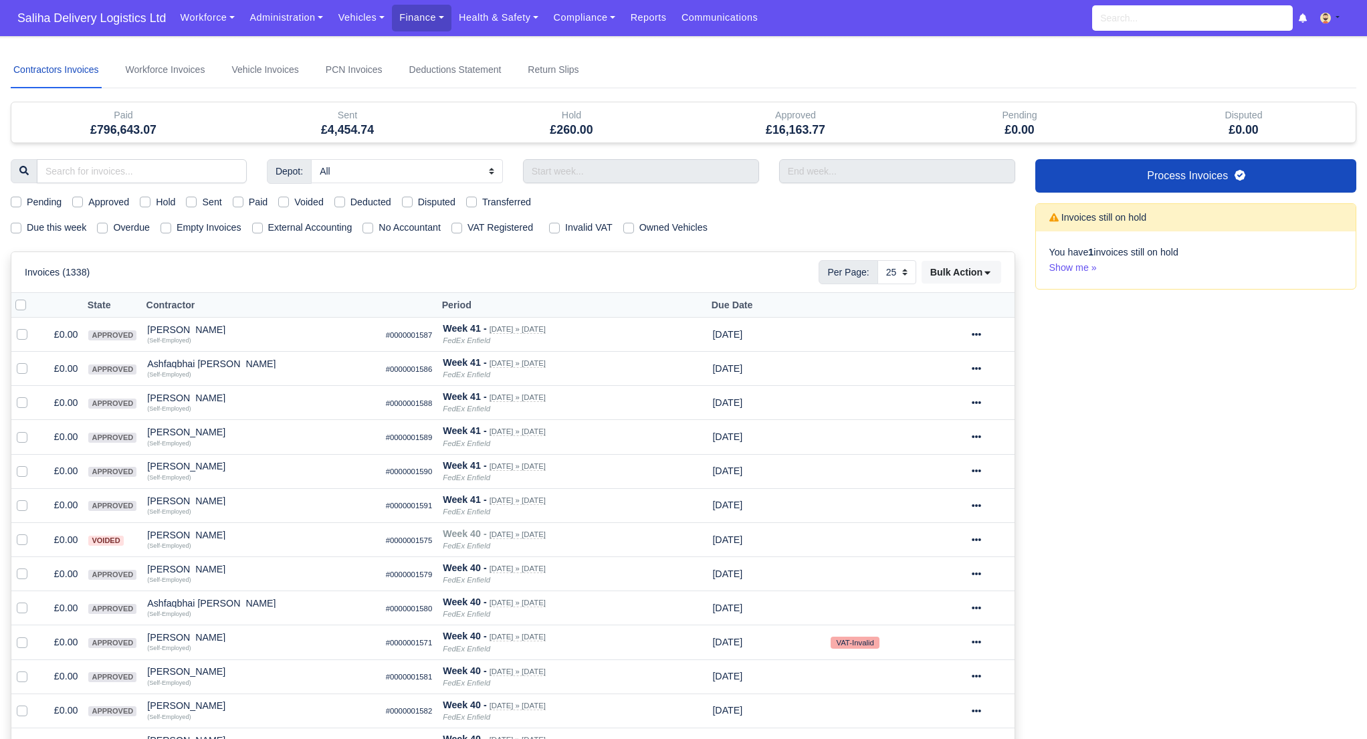
select select "25"
click at [27, 203] on label "Pending" at bounding box center [44, 202] width 35 height 15
click at [17, 203] on input "Pending" at bounding box center [16, 200] width 11 height 11
checkbox input "true"
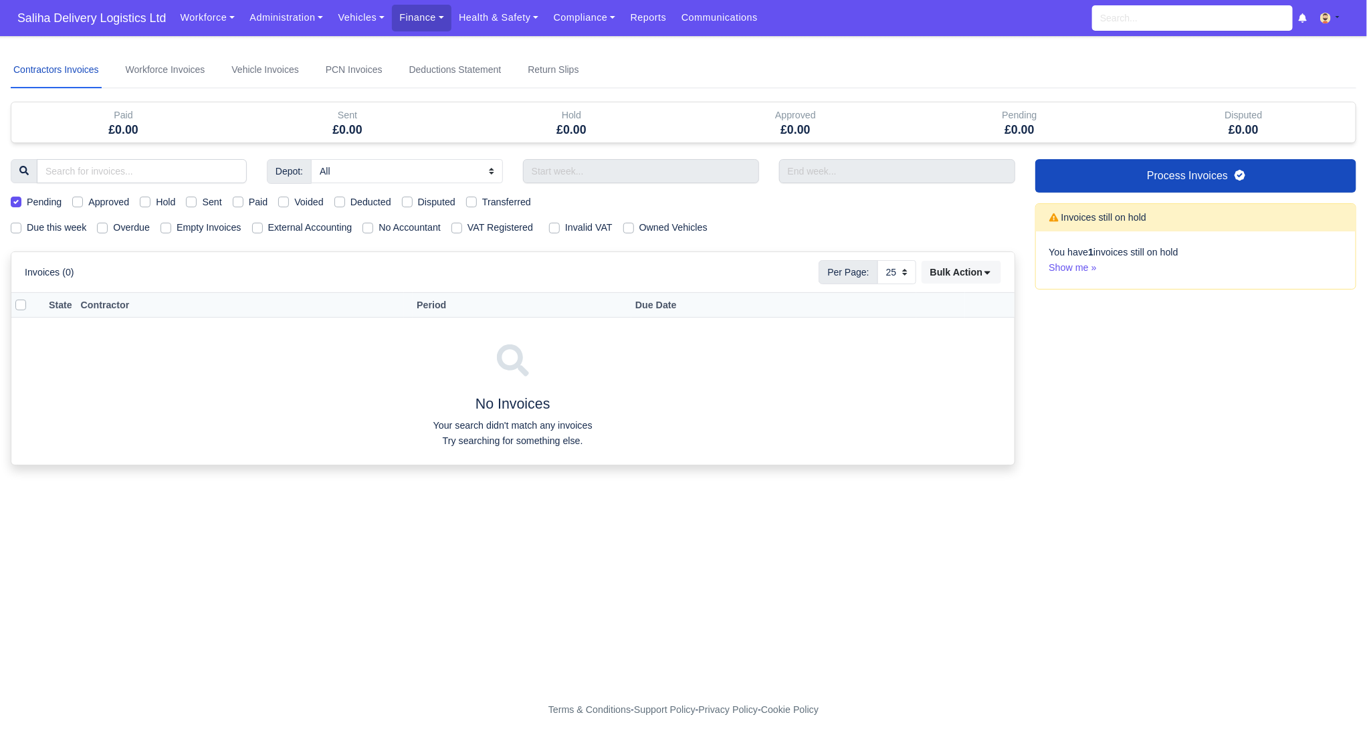
drag, startPoint x: 17, startPoint y: 203, endPoint x: 24, endPoint y: 211, distance: 10.4
click at [27, 203] on label "Pending" at bounding box center [44, 202] width 35 height 15
click at [17, 203] on input "Pending" at bounding box center [16, 200] width 11 height 11
checkbox input "false"
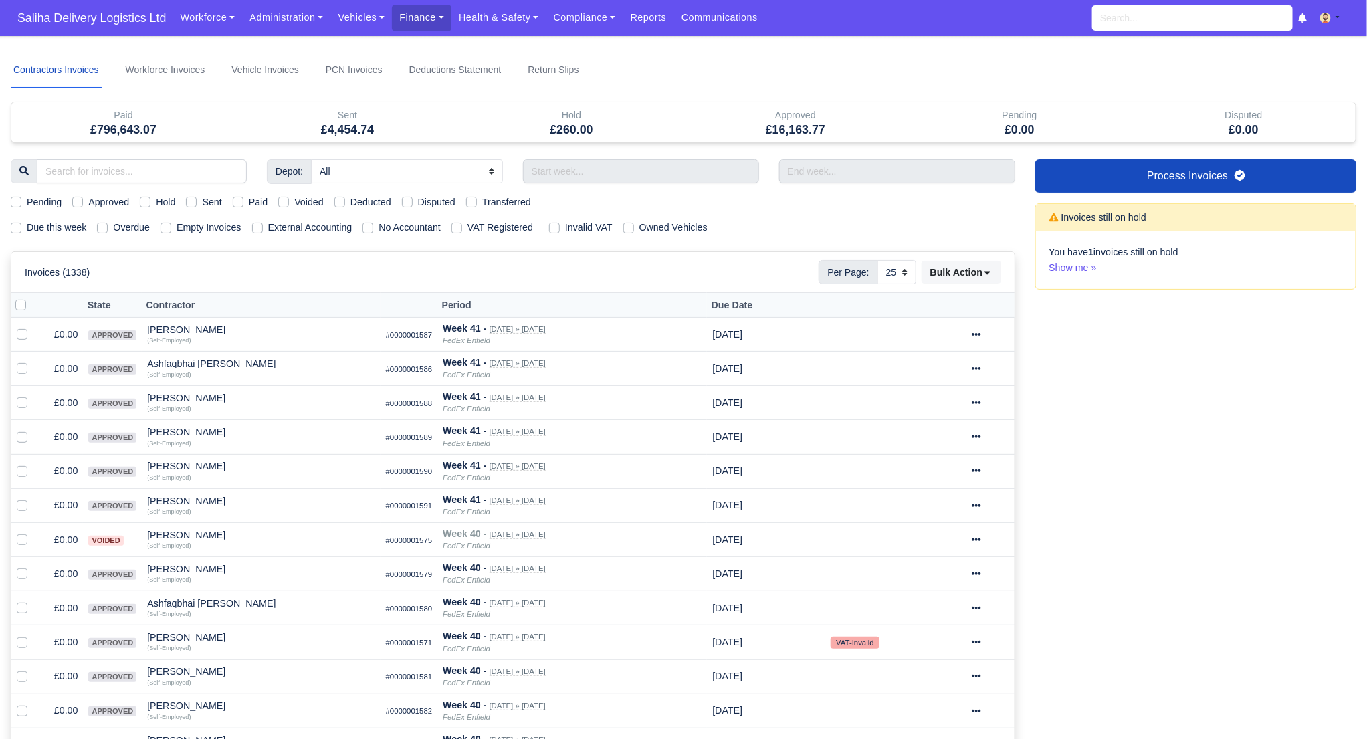
click at [27, 226] on label "Due this week" at bounding box center [57, 227] width 60 height 15
click at [12, 226] on input "Due this week" at bounding box center [16, 225] width 11 height 11
checkbox input "true"
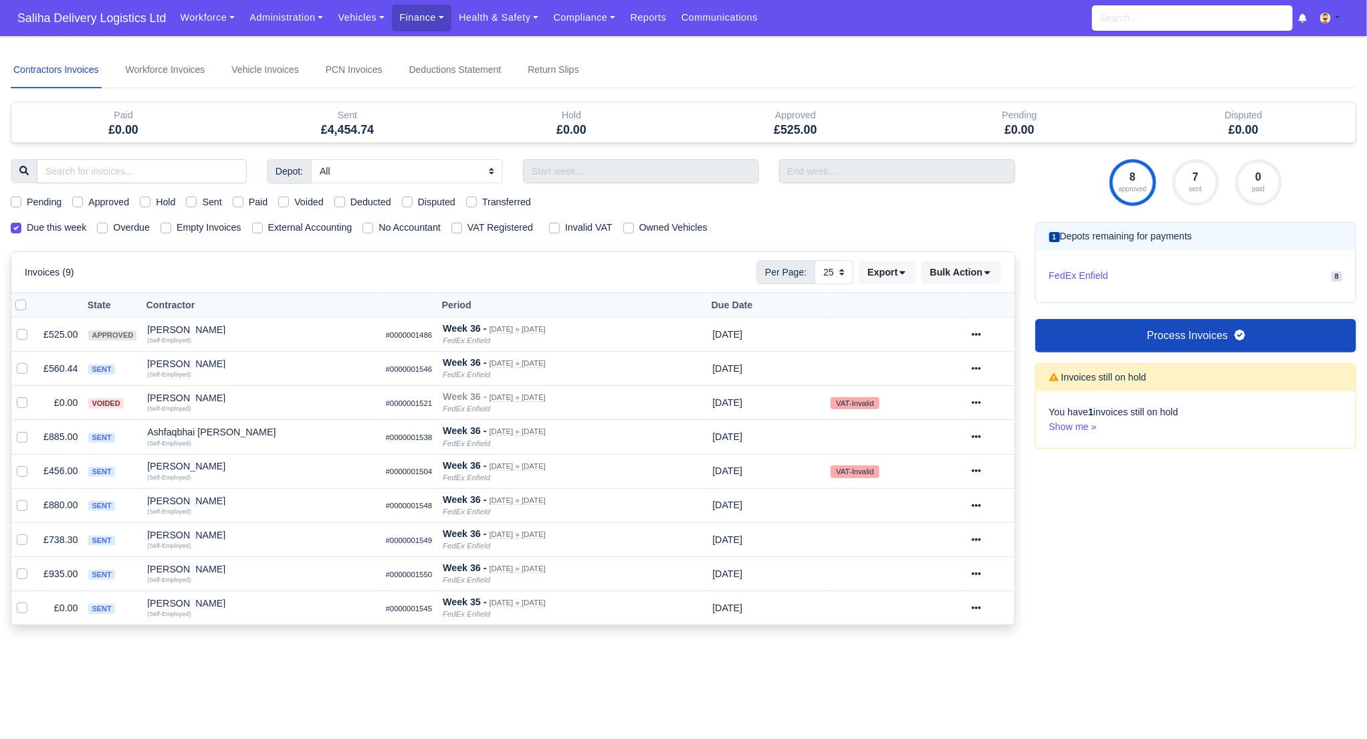
click at [88, 199] on label "Approved" at bounding box center [108, 202] width 41 height 15
click at [80, 199] on input "Approved" at bounding box center [77, 200] width 11 height 11
checkbox input "true"
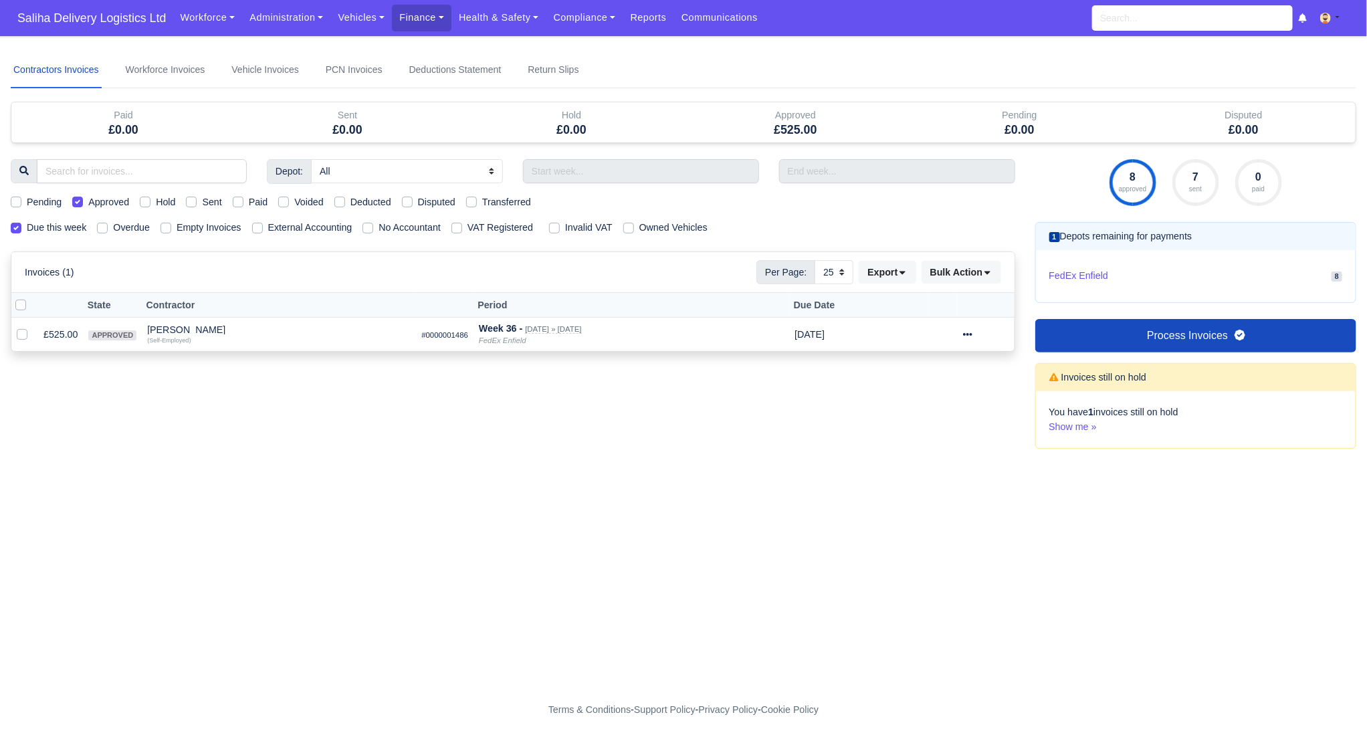
click at [88, 200] on label "Approved" at bounding box center [108, 202] width 41 height 15
click at [80, 200] on input "Approved" at bounding box center [77, 200] width 11 height 11
checkbox input "false"
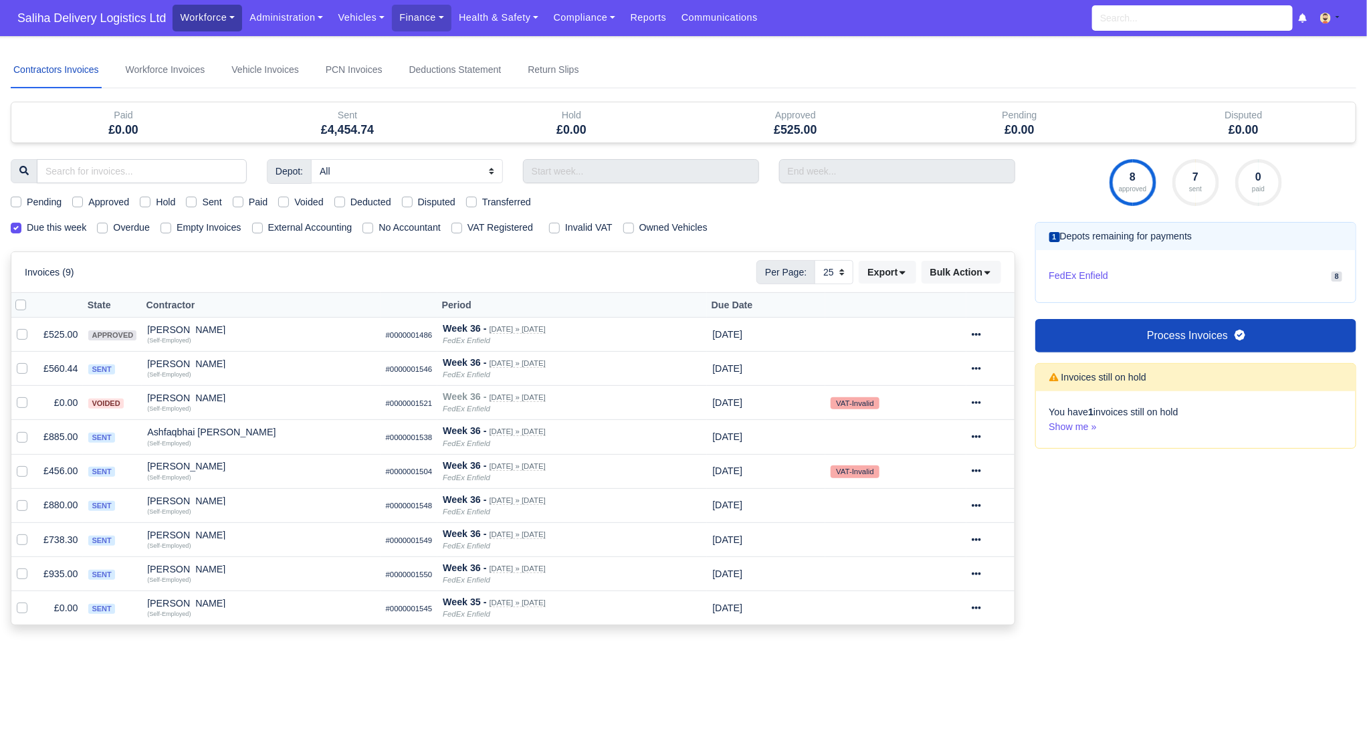
click at [209, 15] on link "Workforce" at bounding box center [207, 18] width 70 height 26
click at [265, 18] on link "Administration" at bounding box center [286, 18] width 88 height 26
click at [279, 100] on link "Management" at bounding box center [302, 103] width 108 height 28
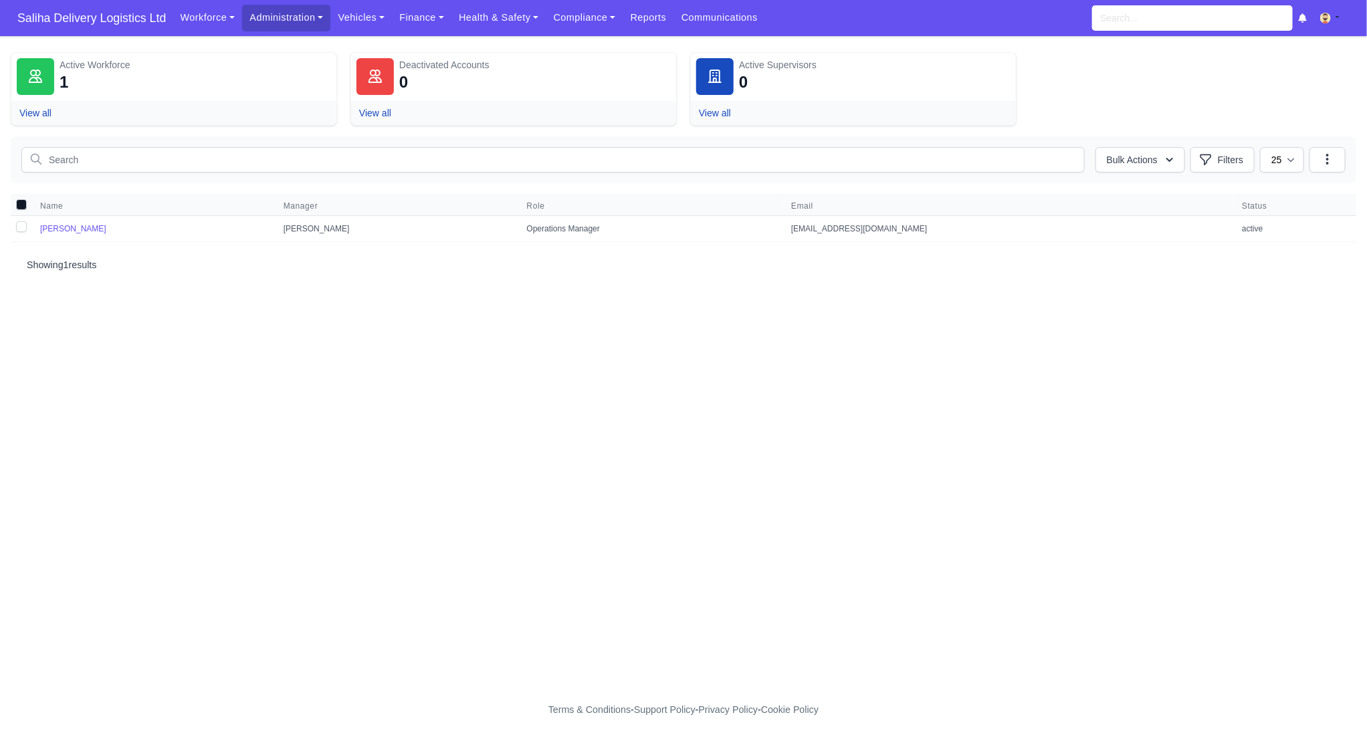
click at [52, 221] on td "Samir Moussaoui" at bounding box center [153, 229] width 243 height 26
click at [53, 224] on link "[PERSON_NAME]" at bounding box center [73, 228] width 66 height 9
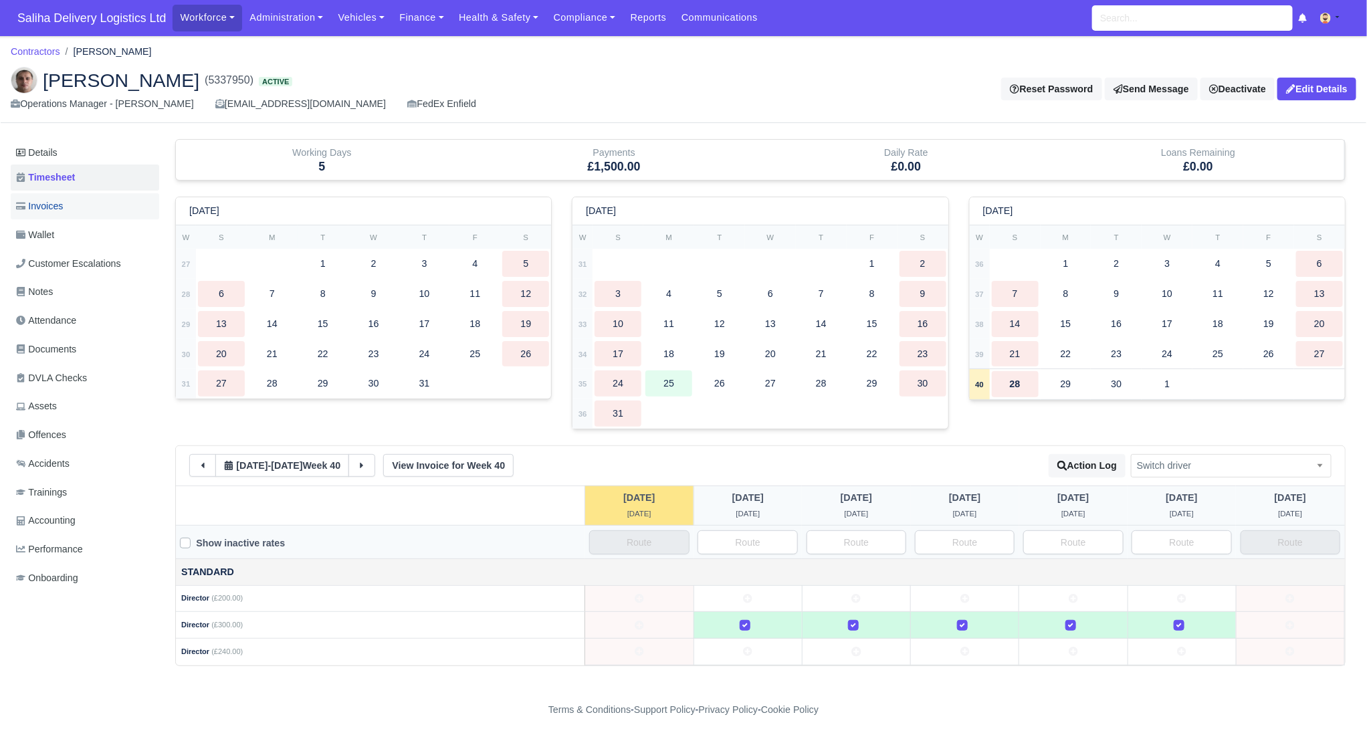
click at [45, 200] on span "Invoices" at bounding box center [39, 206] width 47 height 15
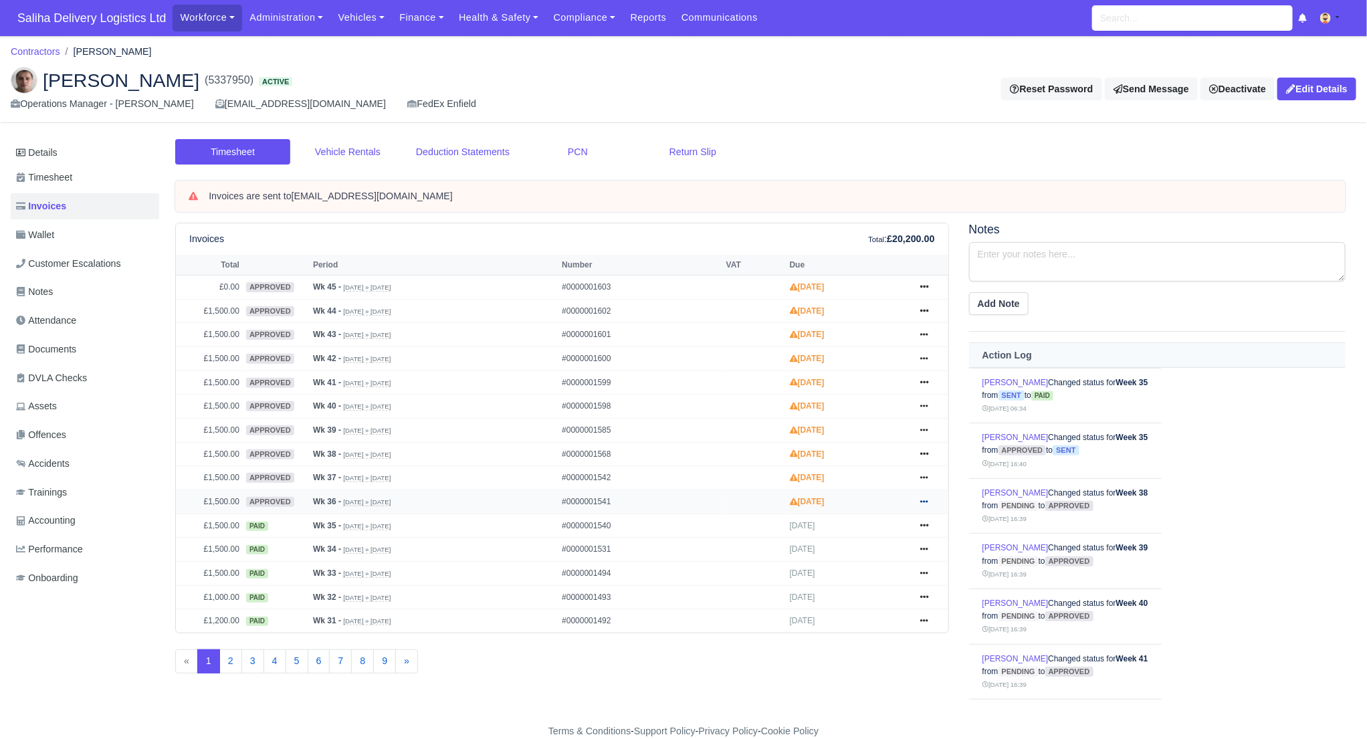
click at [926, 497] on icon at bounding box center [924, 501] width 8 height 8
click at [865, 547] on link "Send" at bounding box center [873, 555] width 119 height 28
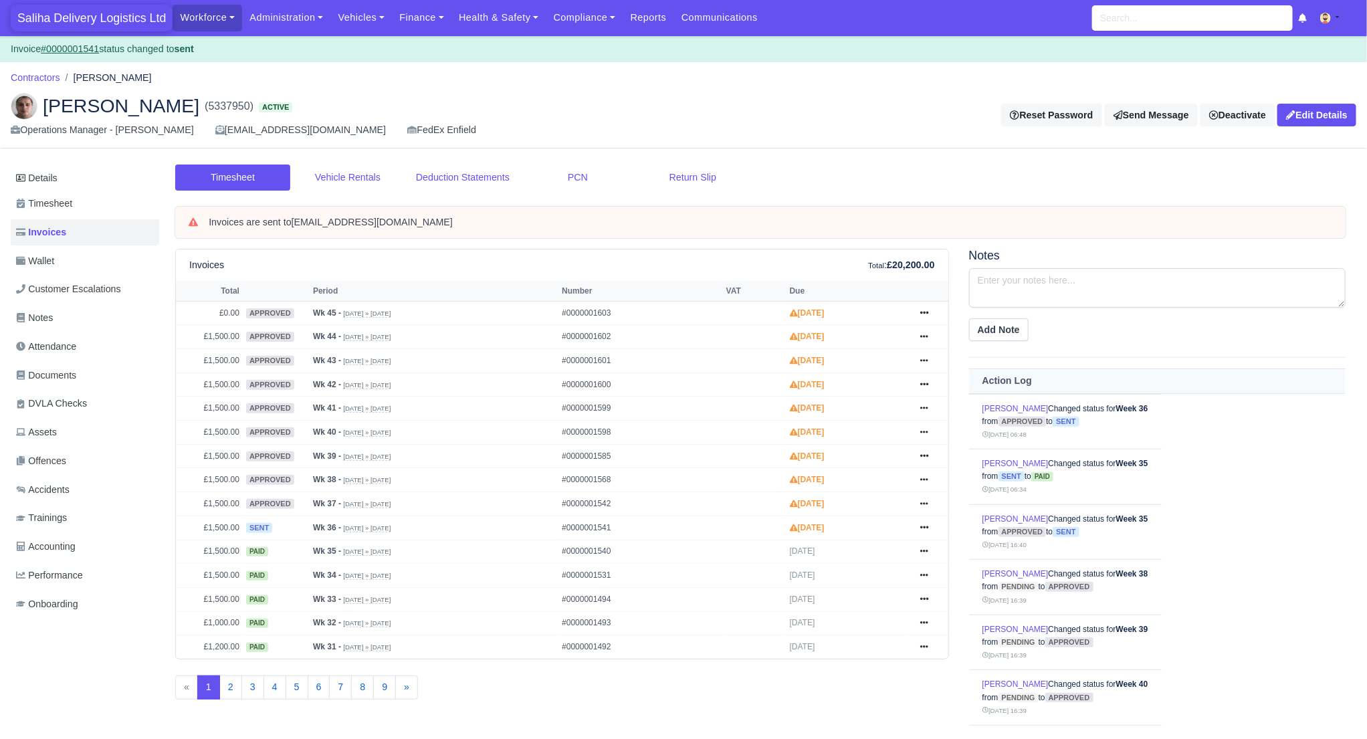
click at [111, 13] on span "Saliha Delivery Logistics Ltd" at bounding box center [92, 18] width 162 height 27
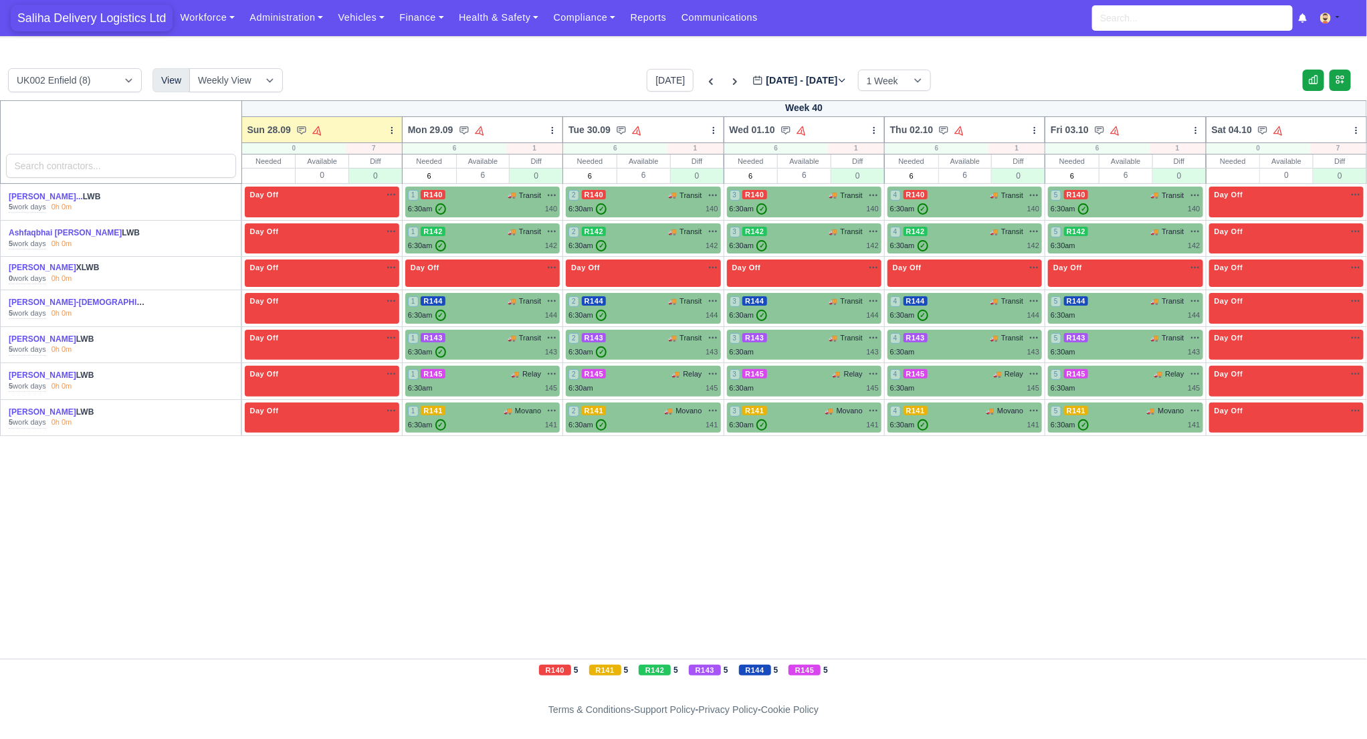
click at [84, 18] on span "Saliha Delivery Logistics Ltd" at bounding box center [92, 18] width 162 height 27
click at [728, 85] on icon at bounding box center [734, 81] width 13 height 13
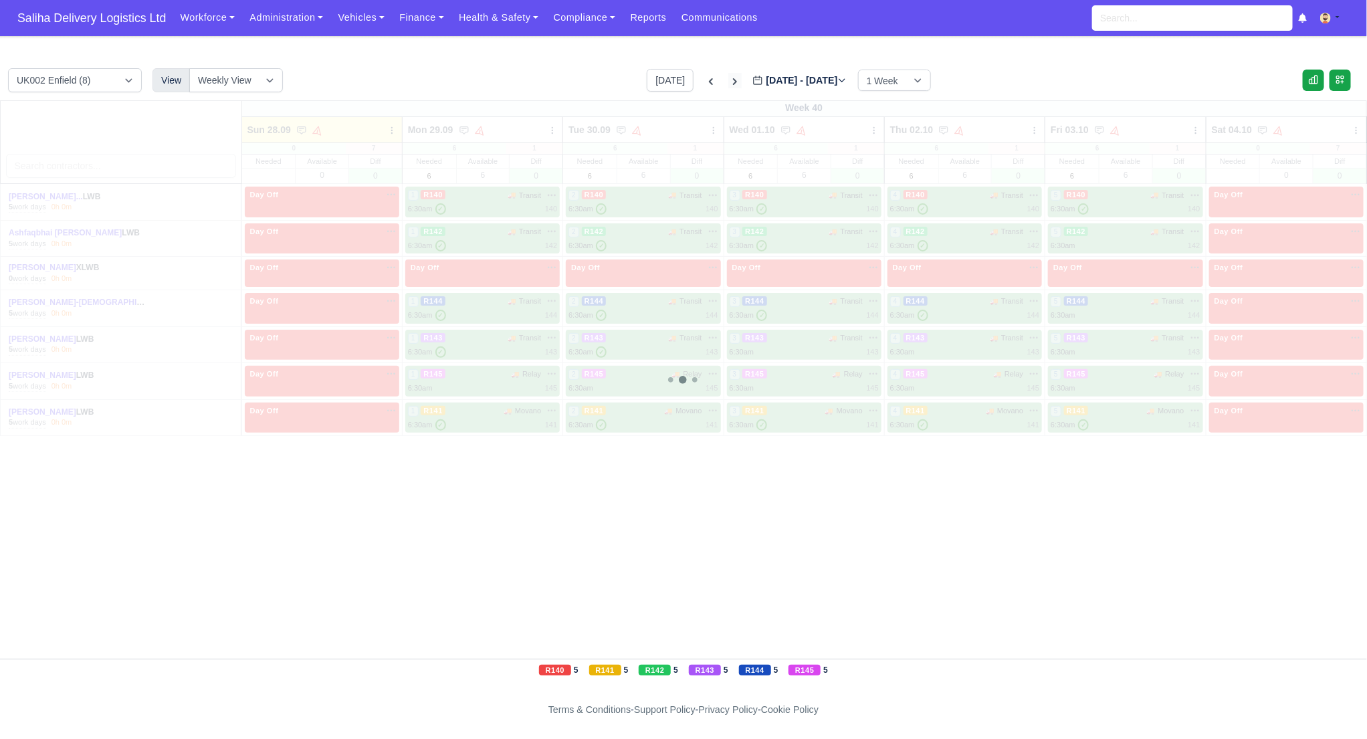
type input "[DATE]"
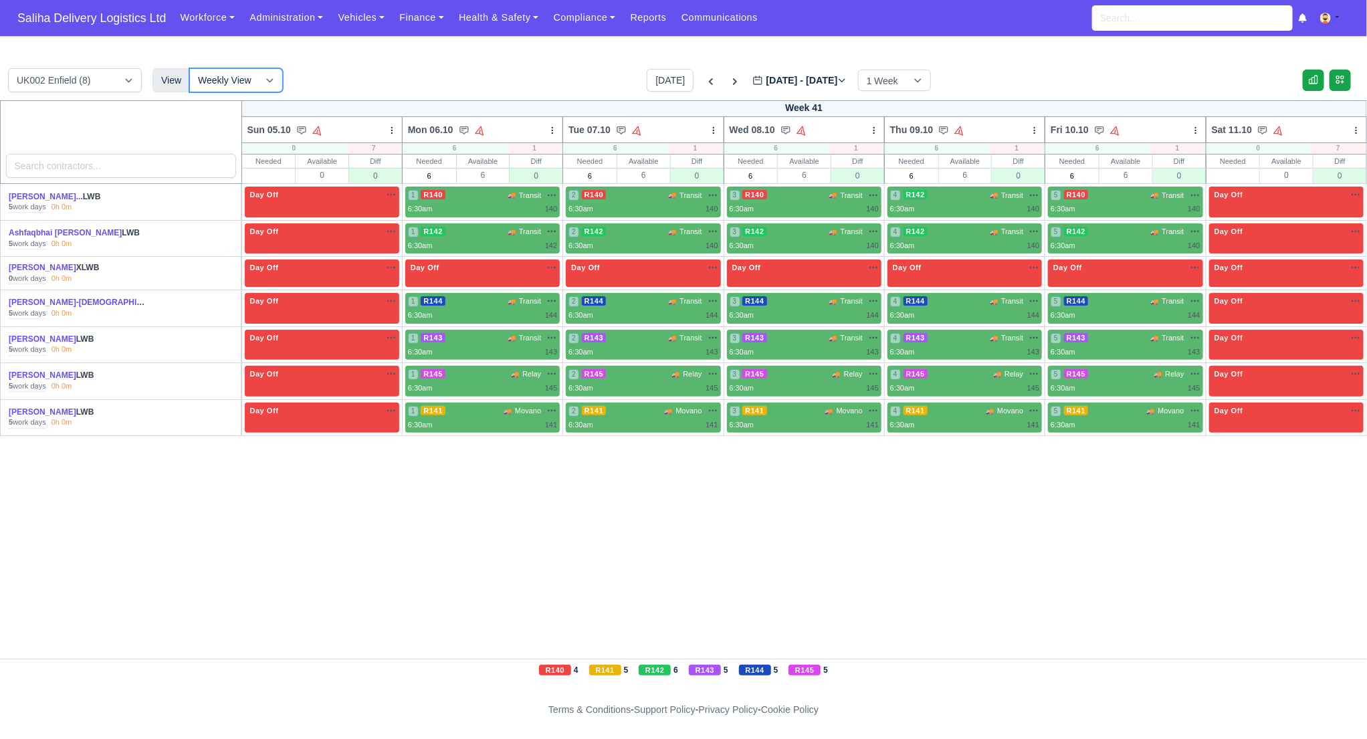
click at [277, 81] on select "Weekly View Wave times Daily Roster" at bounding box center [236, 80] width 94 height 24
select select "roster"
click at [189, 68] on select "Weekly View Wave times Daily Roster" at bounding box center [236, 80] width 94 height 24
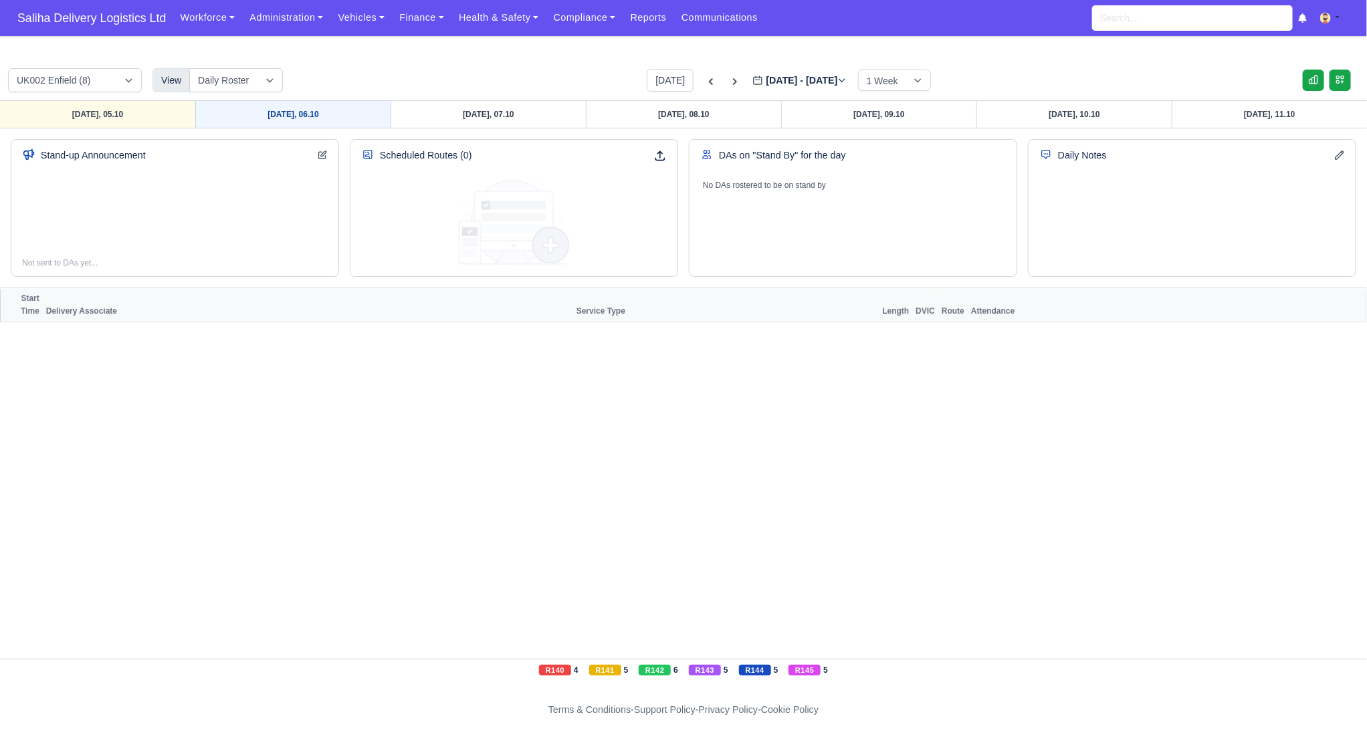
click at [341, 113] on link "Monday, 06.10" at bounding box center [292, 114] width 195 height 27
type input "2025-10-06"
select select "15"
select select "12"
select select "5"
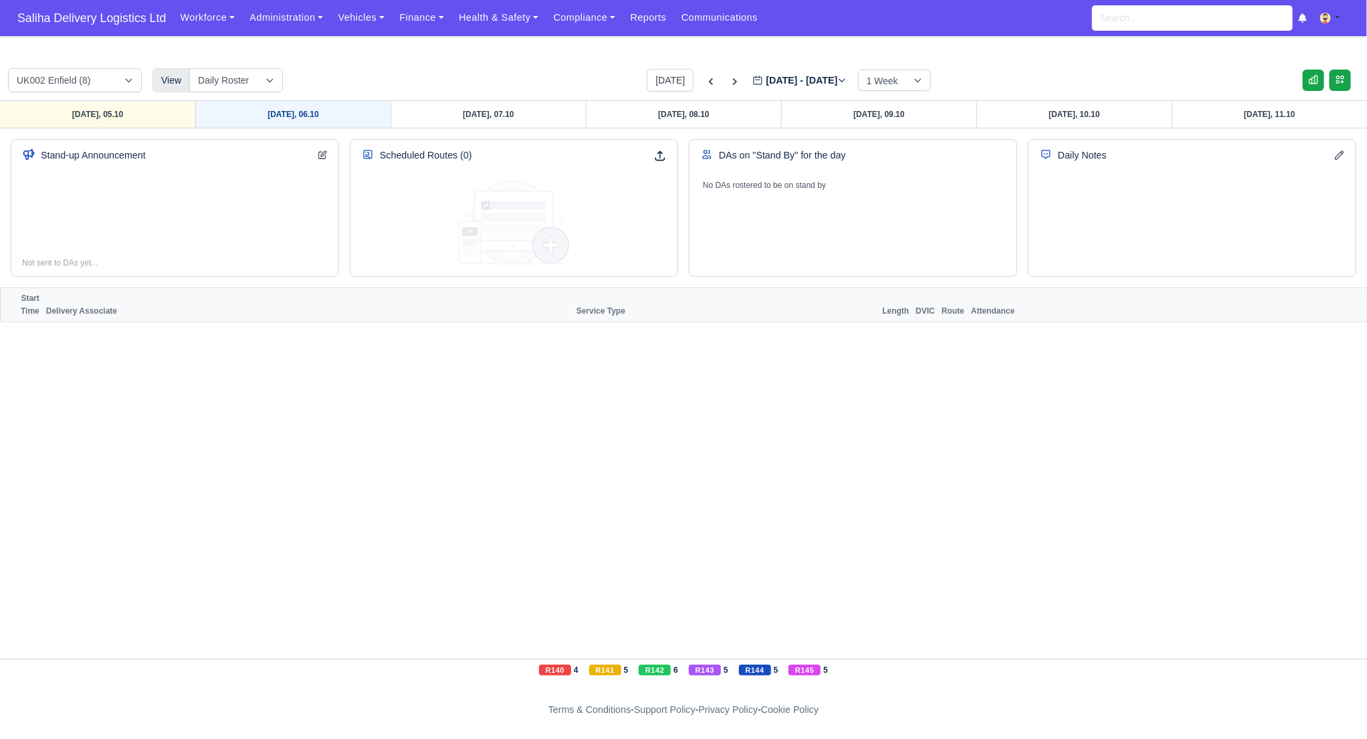
select select "4"
select select "17"
select select "1"
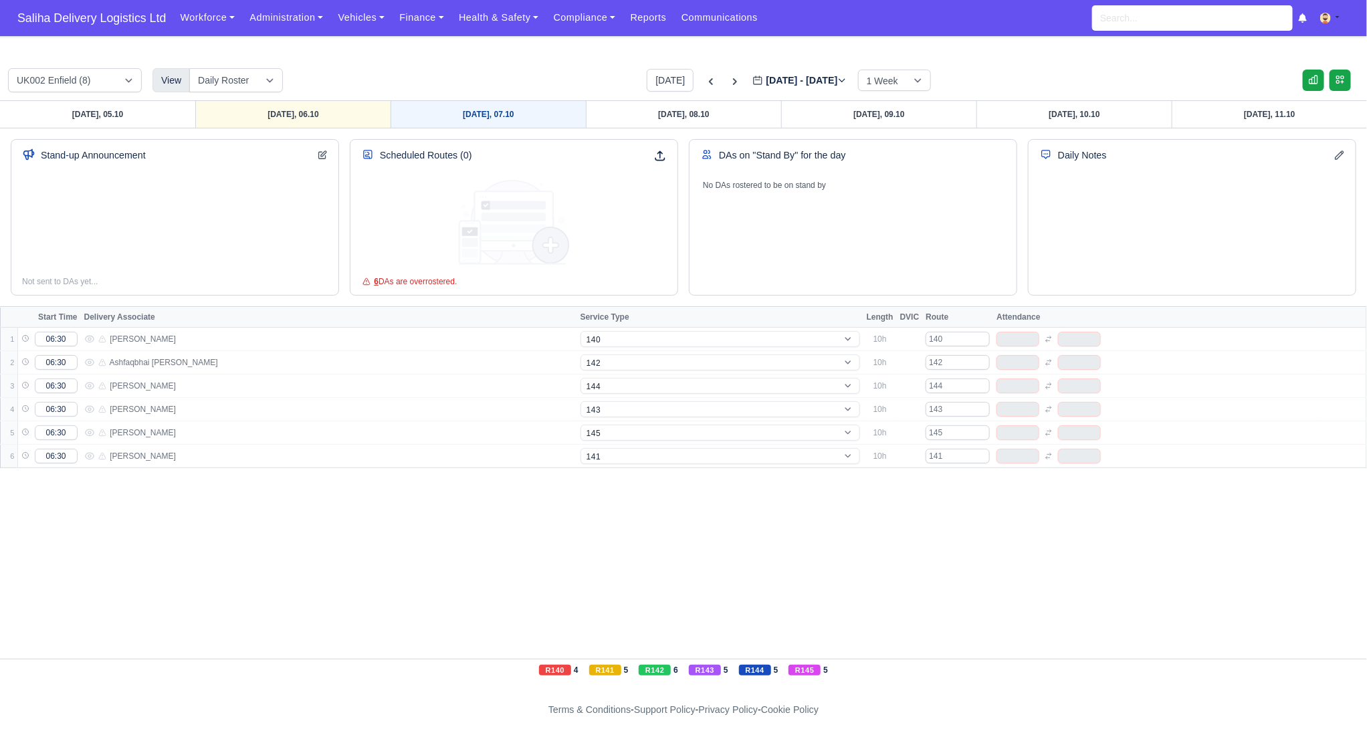
click at [486, 124] on link "Tuesday, 07.10" at bounding box center [487, 114] width 195 height 27
select select "15"
select select "12"
select select "5"
select select "4"
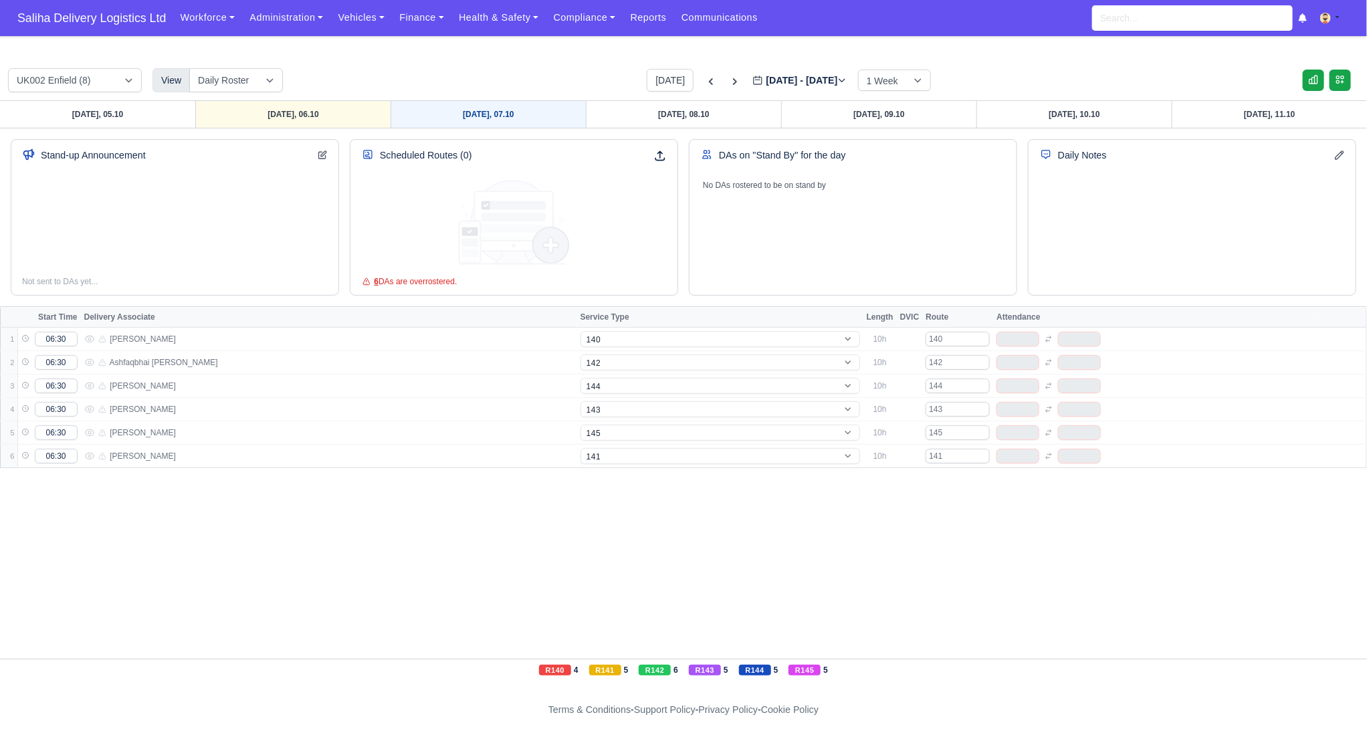
select select "17"
select select "1"
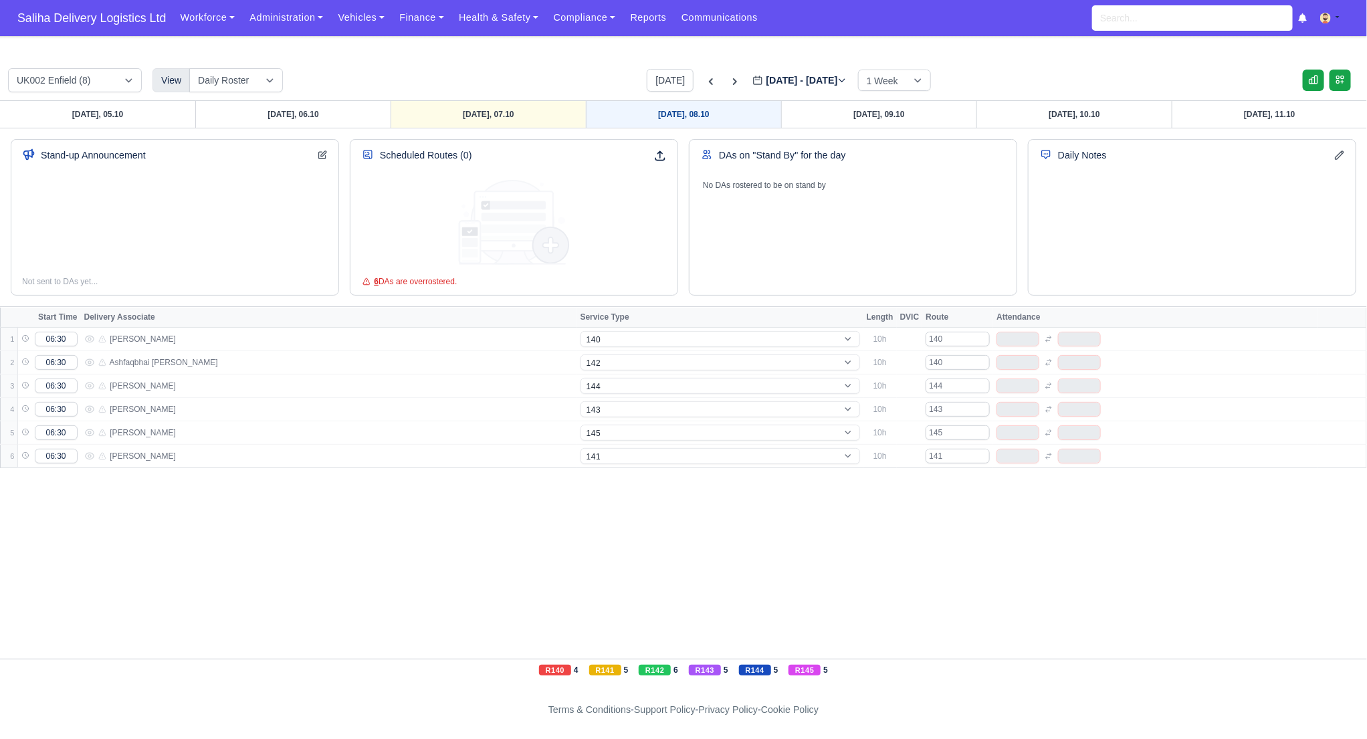
click at [661, 117] on link "Wednesday, 08.10" at bounding box center [683, 114] width 195 height 27
type input "2025-10-08"
select select "15"
select select "12"
select select "5"
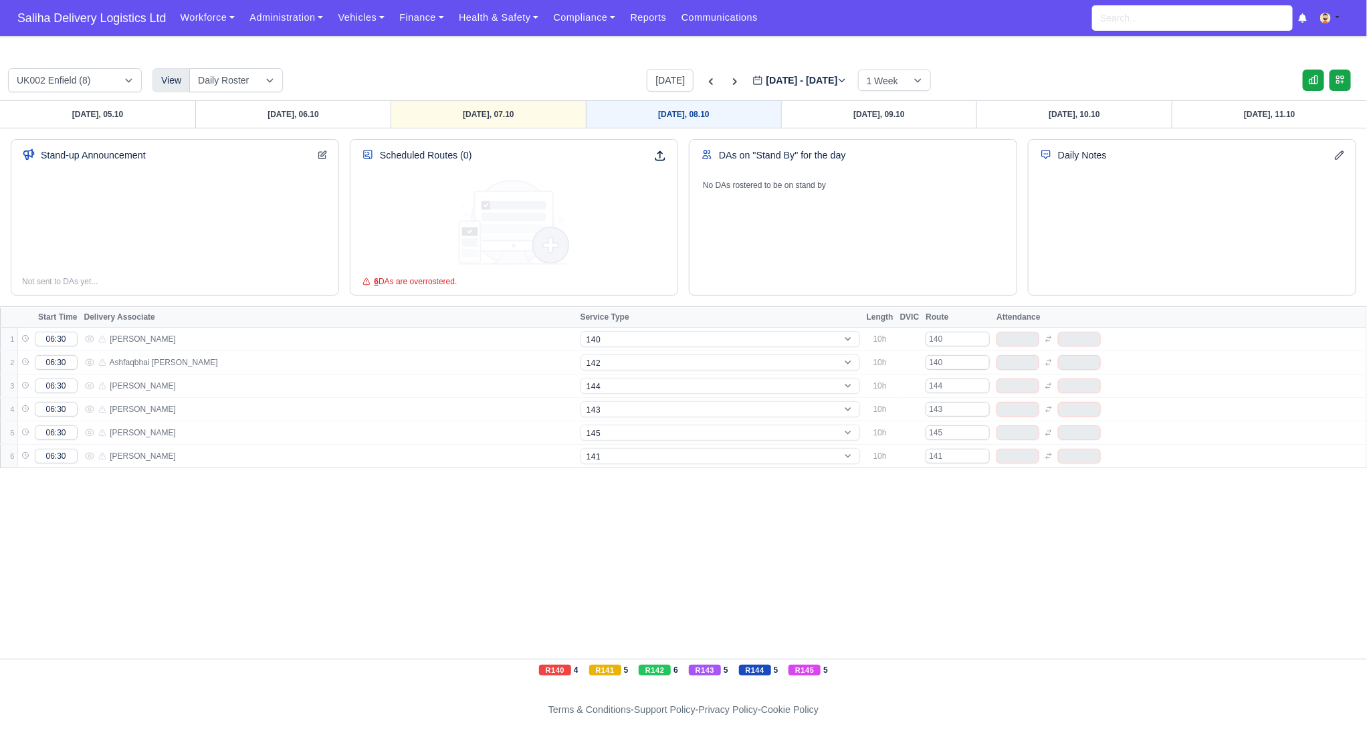
select select "4"
select select "17"
select select "1"
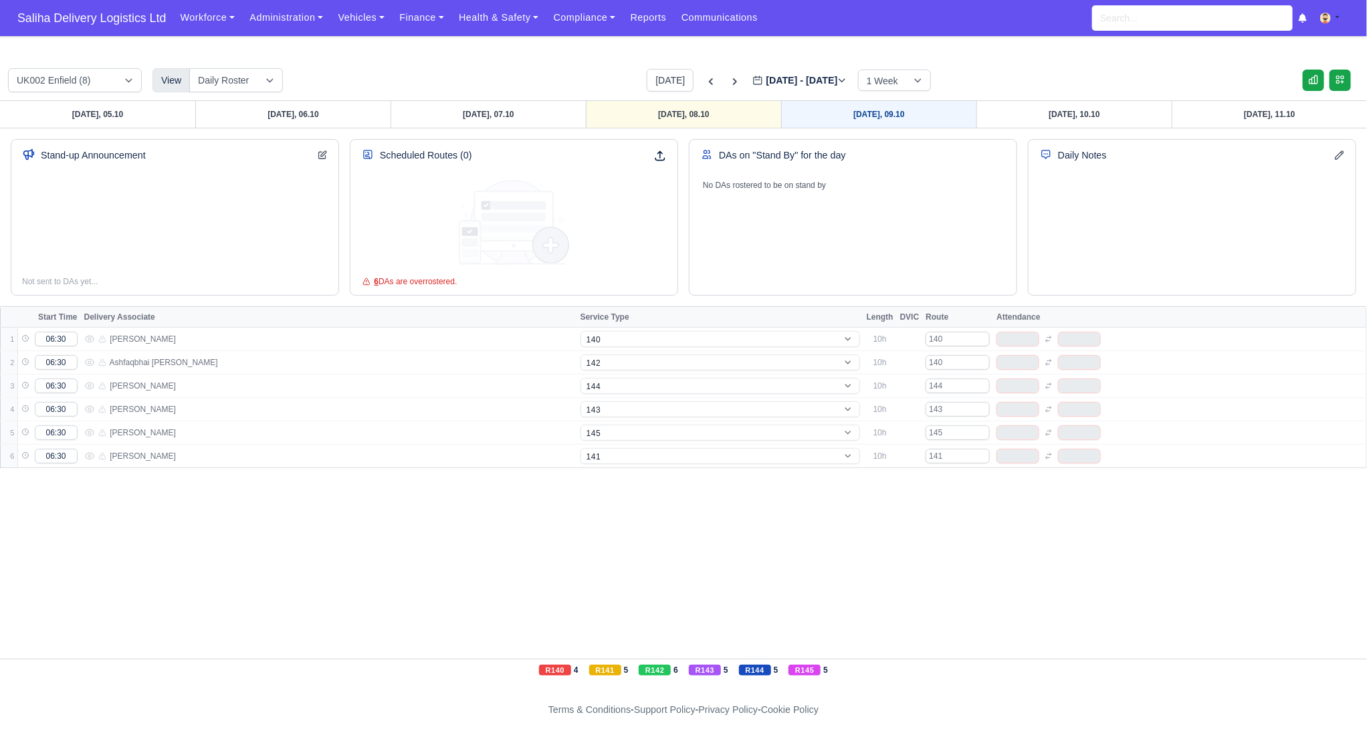
click at [826, 116] on link "Thursday, 09.10" at bounding box center [878, 114] width 195 height 27
type input "2025-10-09"
select select "12"
select select "5"
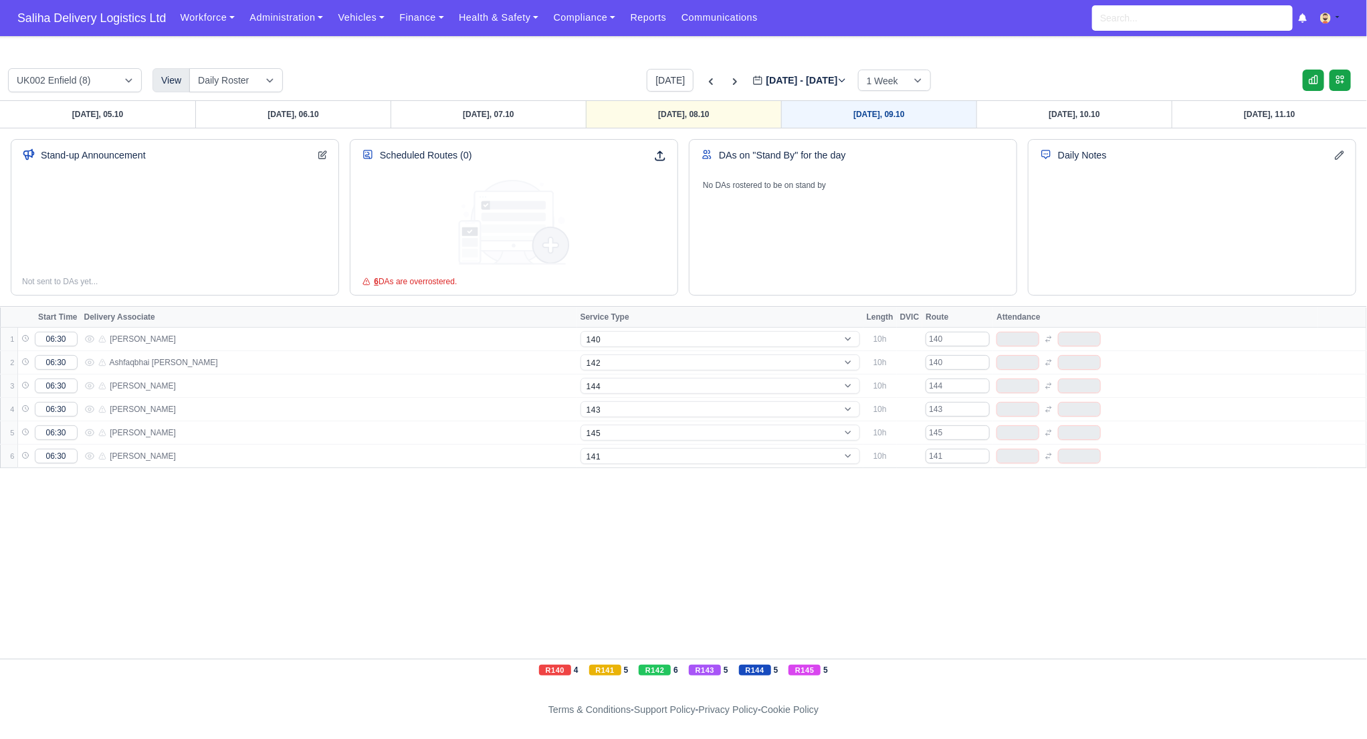
select select "4"
select select "17"
select select "1"
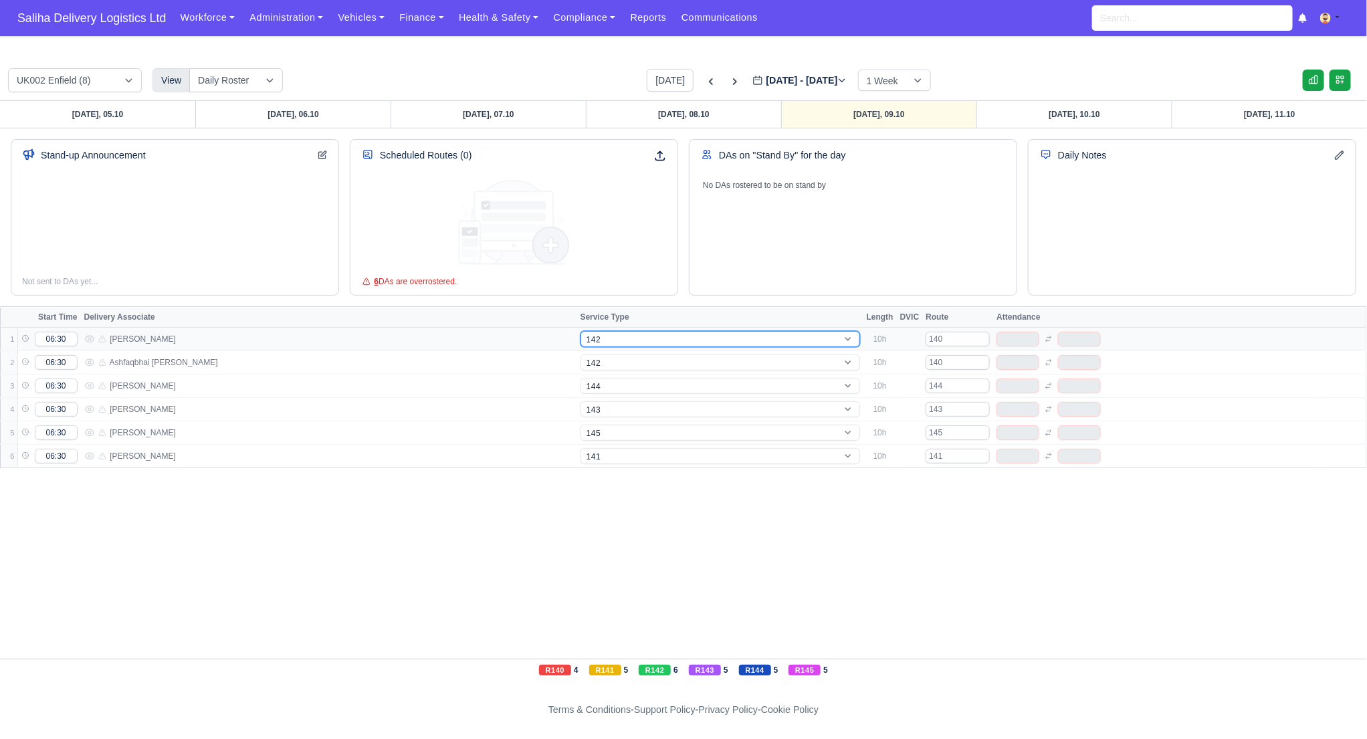
click at [615, 338] on select "-- 141 143 144 AdHoc 142 140 Supervisor 145" at bounding box center [719, 339] width 279 height 16
select select "15"
click at [580, 331] on select "-- 141 143 144 AdHoc 142 140 Supervisor 145" at bounding box center [719, 339] width 279 height 16
select select "15"
click at [1034, 116] on link "Friday, 10.10" at bounding box center [1073, 114] width 195 height 27
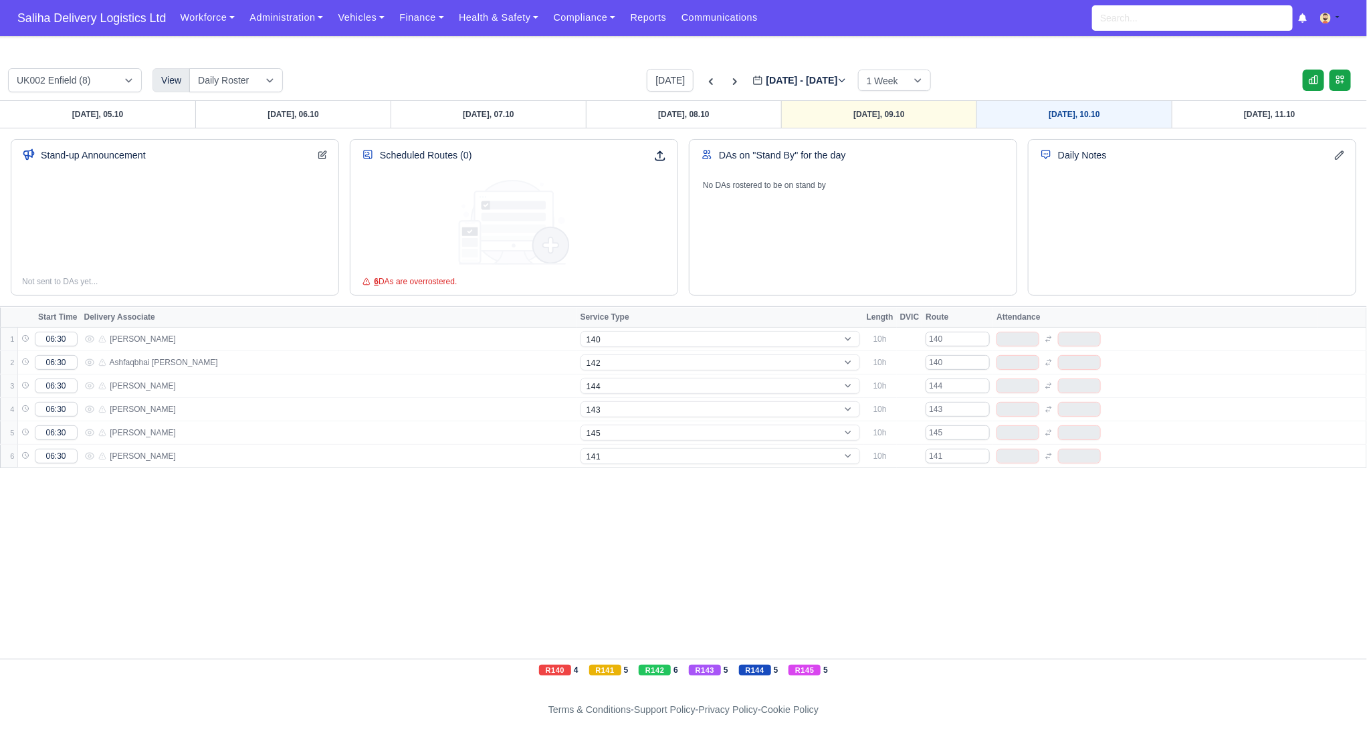
type input "2025-10-10"
select select "15"
select select "12"
select select "5"
select select "4"
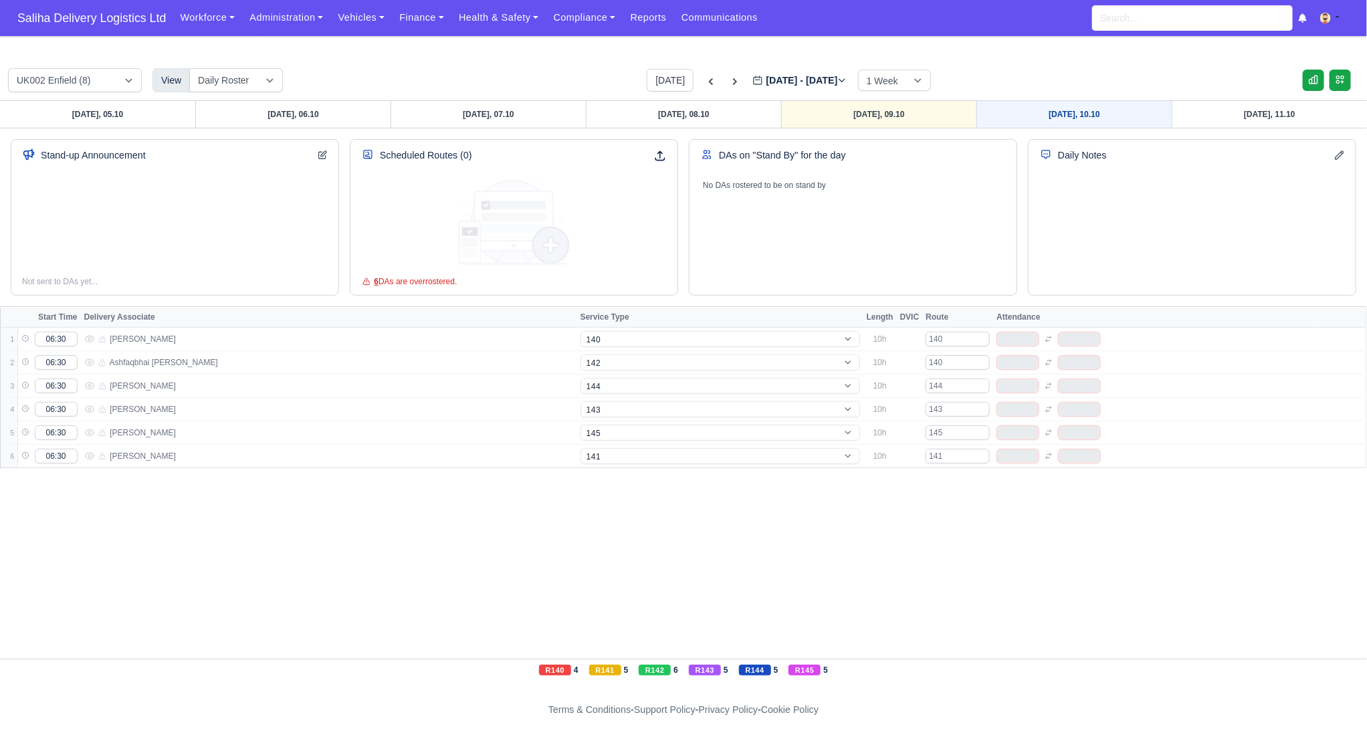
select select "17"
select select "1"
click at [120, 12] on span "Saliha Delivery Logistics Ltd" at bounding box center [92, 18] width 162 height 27
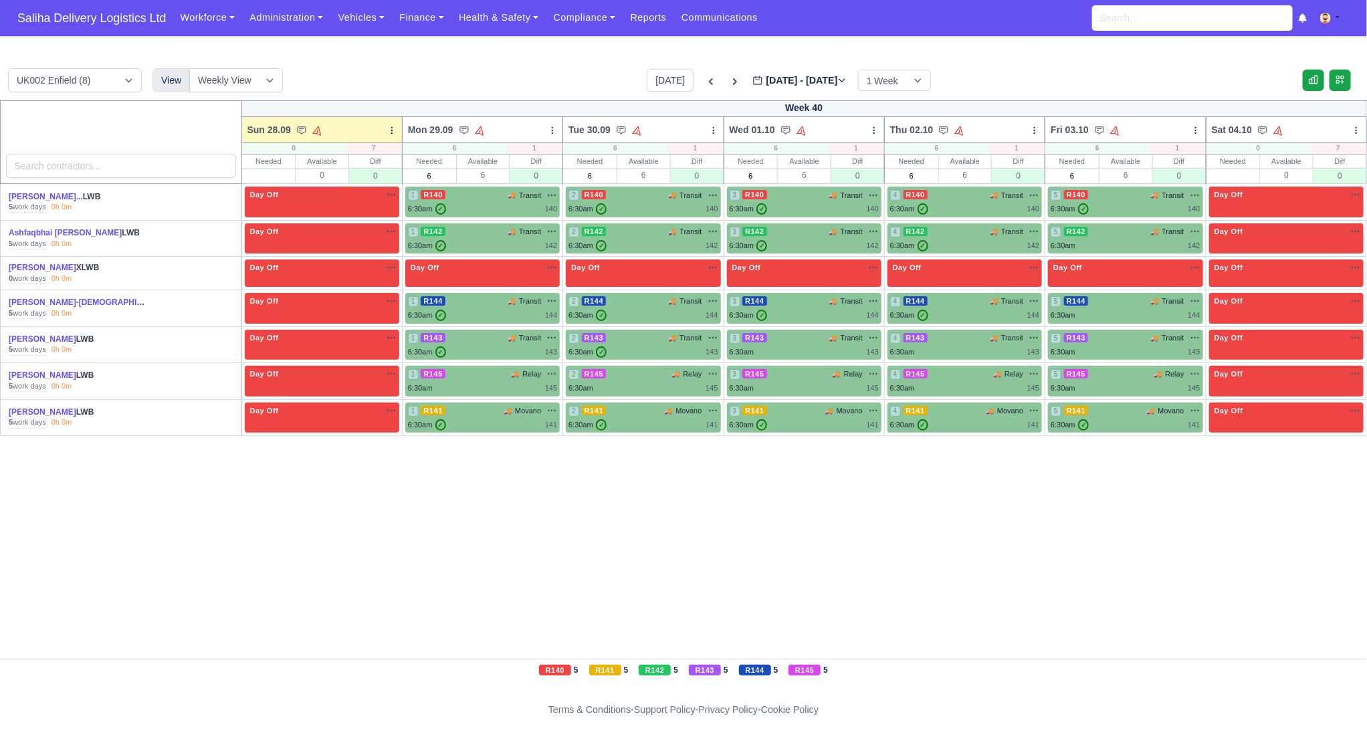
click at [728, 78] on icon at bounding box center [734, 81] width 13 height 13
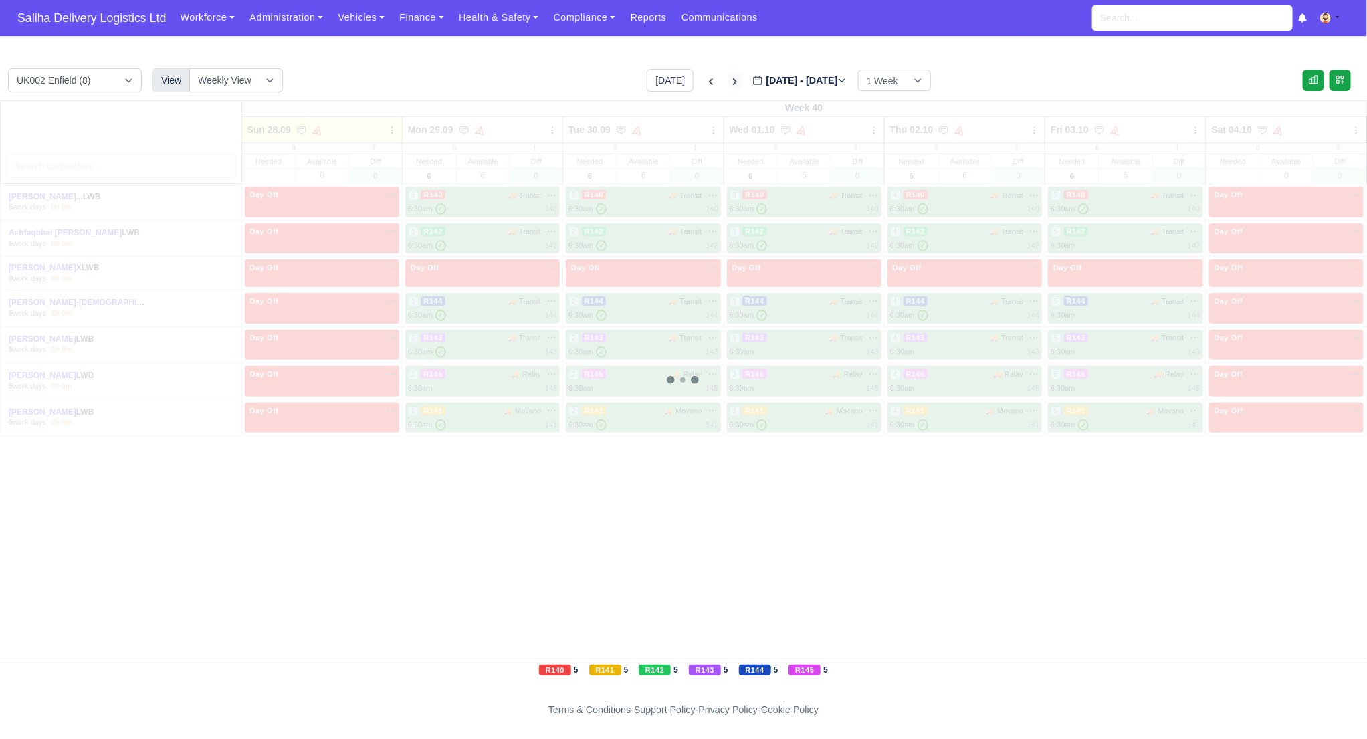
type input "[DATE]"
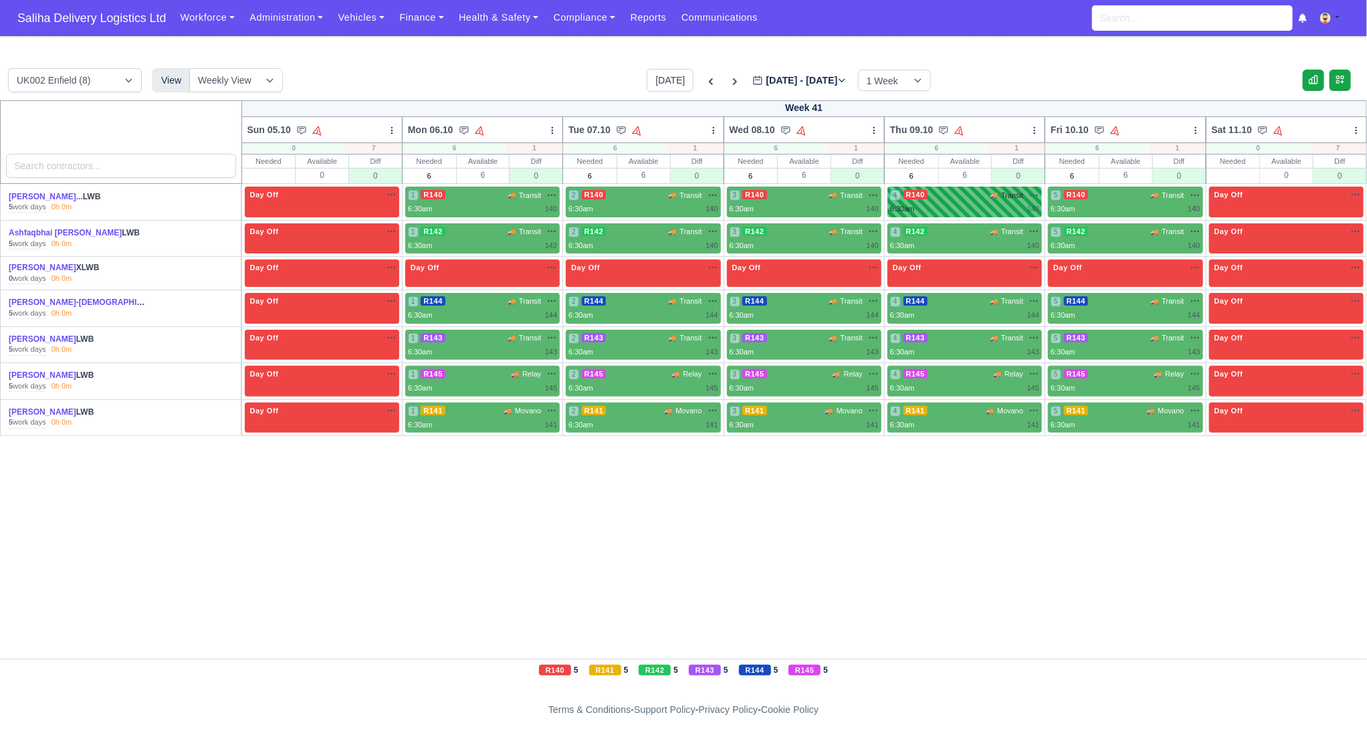
click at [974, 216] on div "4 R140 🚚 Transit" at bounding box center [964, 202] width 154 height 31
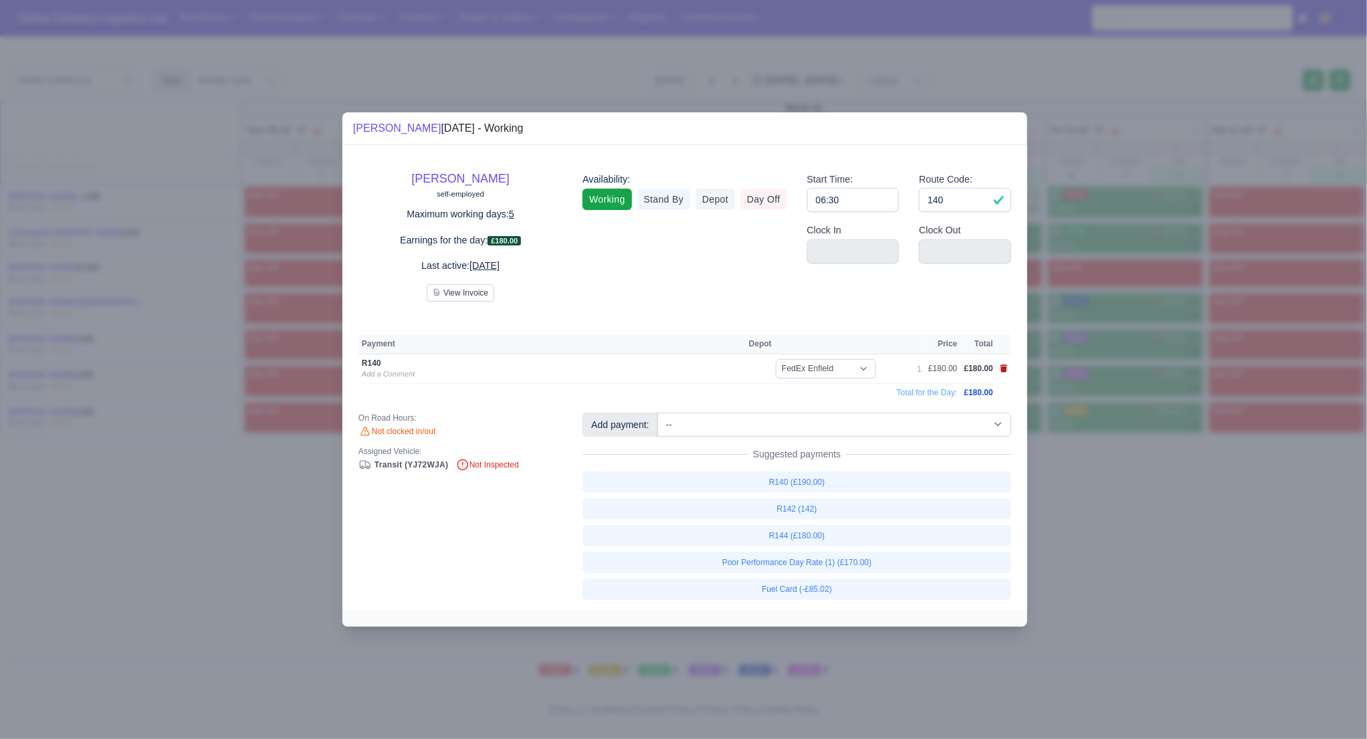
click at [1006, 369] on icon at bounding box center [1004, 368] width 8 height 8
select select
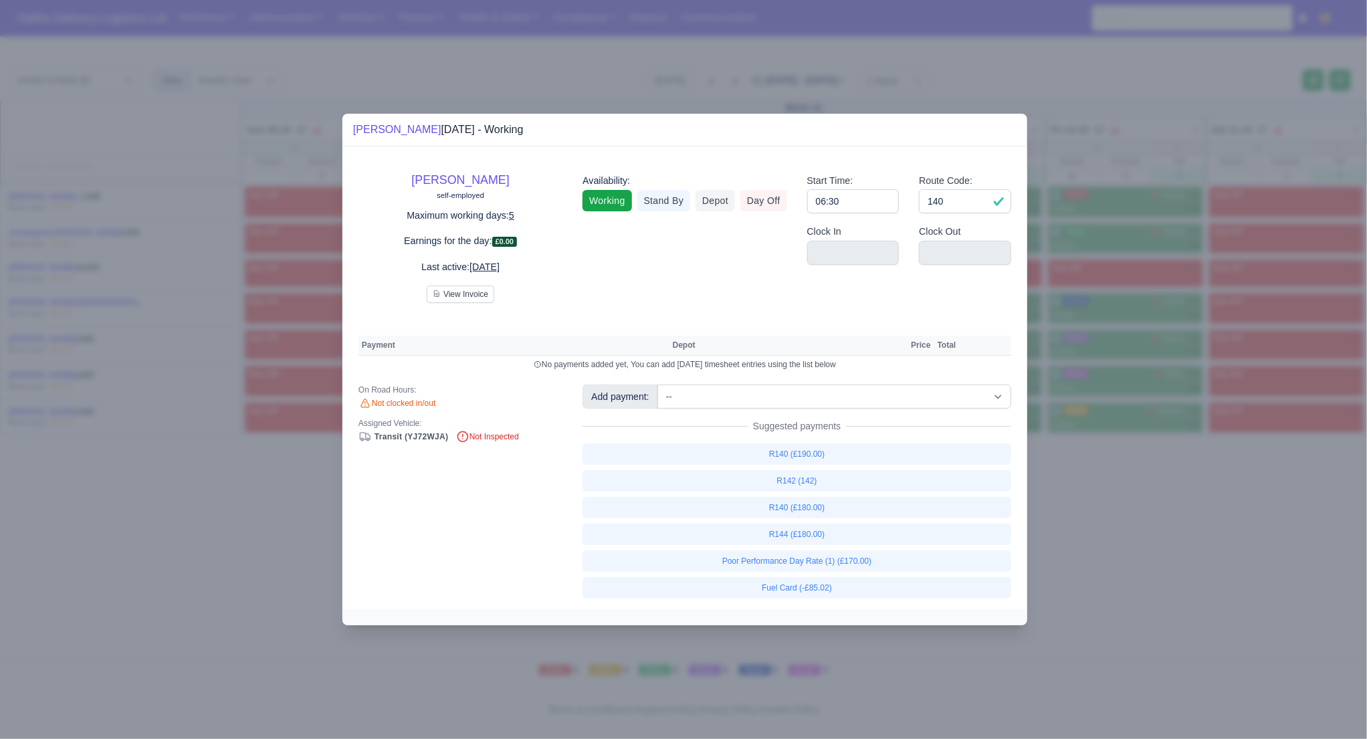
click at [1130, 500] on div at bounding box center [683, 369] width 1367 height 739
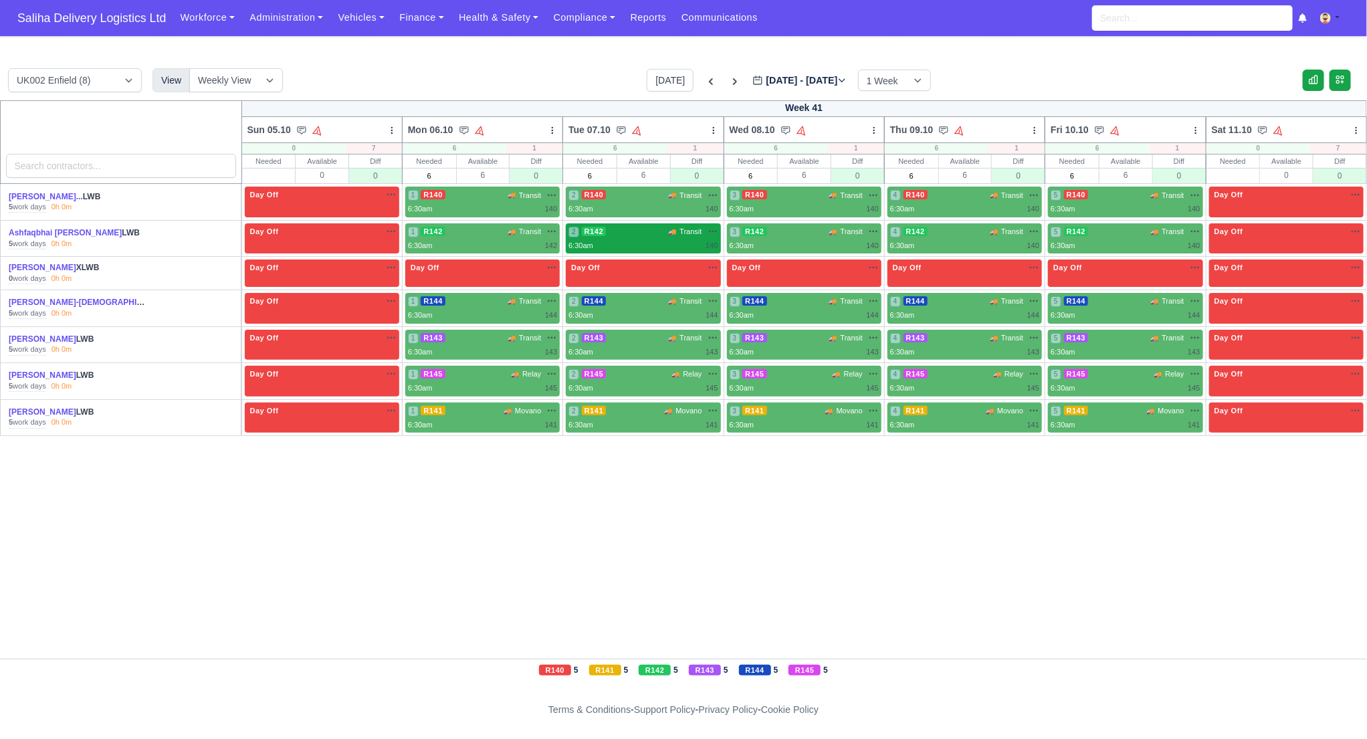
click at [651, 235] on div "2 R142 🚚 Transit" at bounding box center [642, 231] width 149 height 11
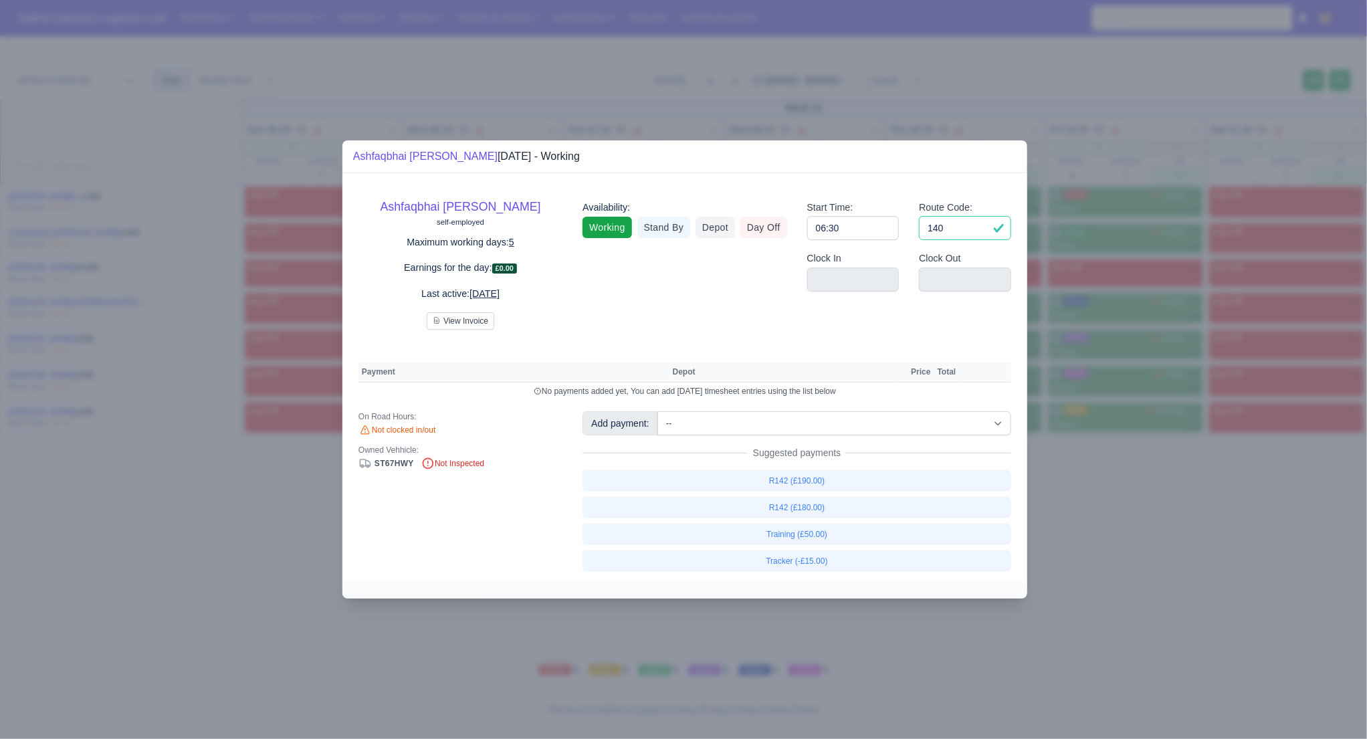
click at [955, 229] on input "140" at bounding box center [965, 228] width 92 height 24
type input "142"
drag, startPoint x: 1181, startPoint y: 441, endPoint x: 1074, endPoint y: 380, distance: 122.8
click at [1168, 437] on div at bounding box center [683, 369] width 1367 height 739
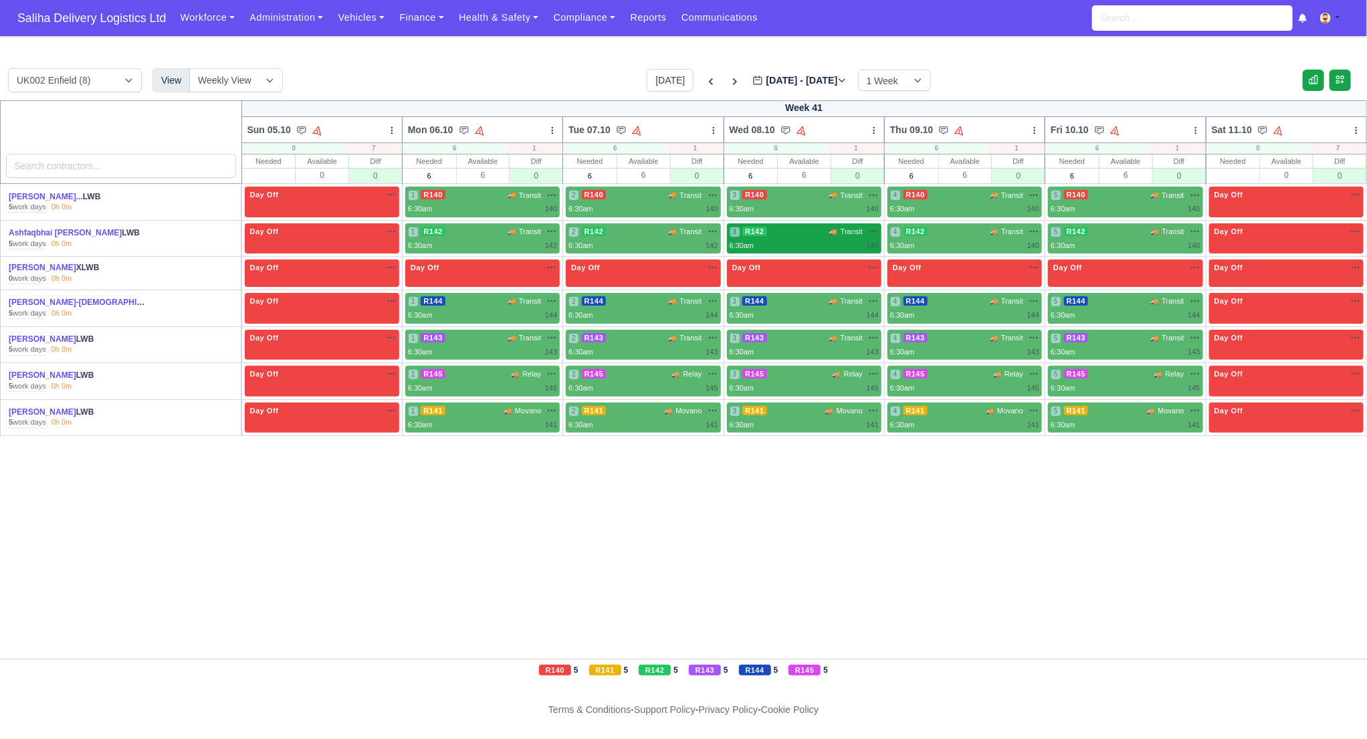
click at [844, 237] on div "3 R142 🚚 Transit" at bounding box center [803, 238] width 149 height 25
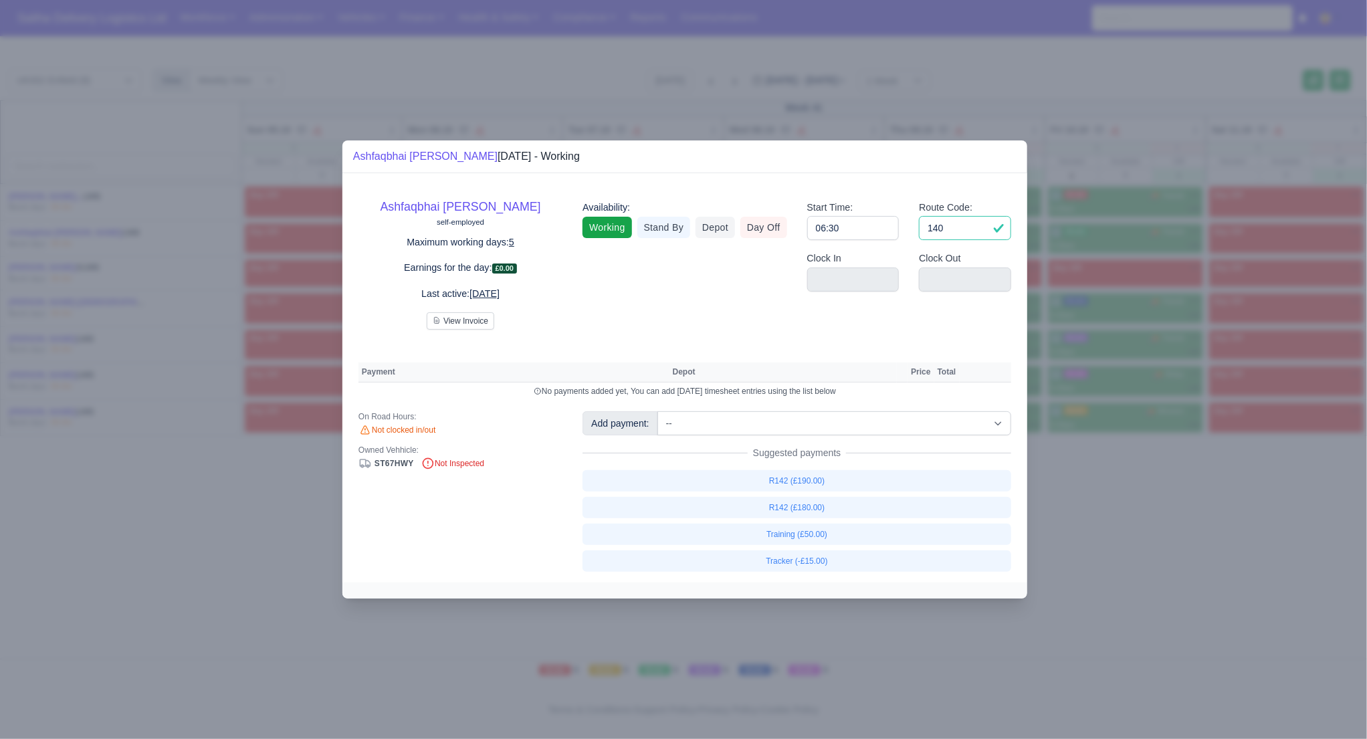
drag, startPoint x: 935, startPoint y: 231, endPoint x: 946, endPoint y: 232, distance: 11.4
click at [935, 231] on input "140" at bounding box center [965, 228] width 92 height 24
click at [964, 233] on input "140" at bounding box center [965, 228] width 92 height 24
type input "142"
click at [1165, 471] on div at bounding box center [683, 369] width 1367 height 739
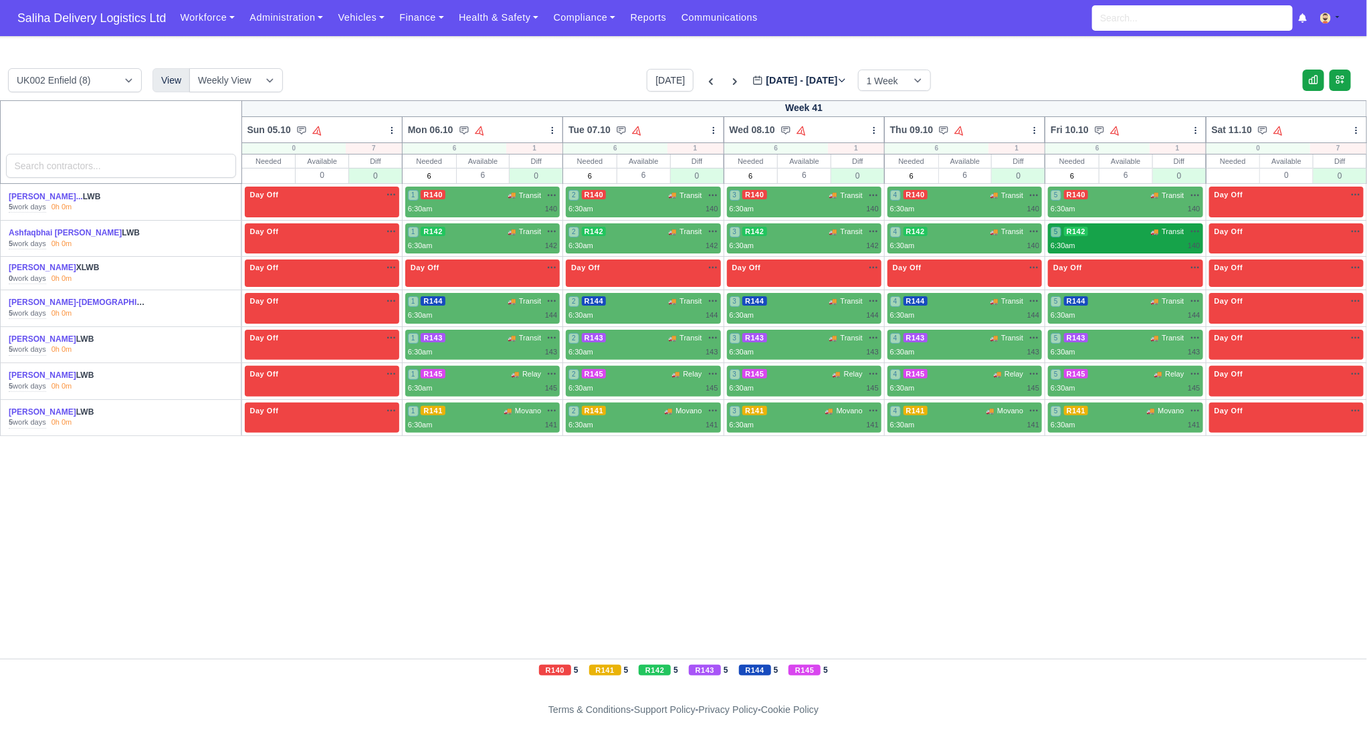
click at [1108, 235] on div "5 R142 🚚 Transit" at bounding box center [1124, 231] width 149 height 11
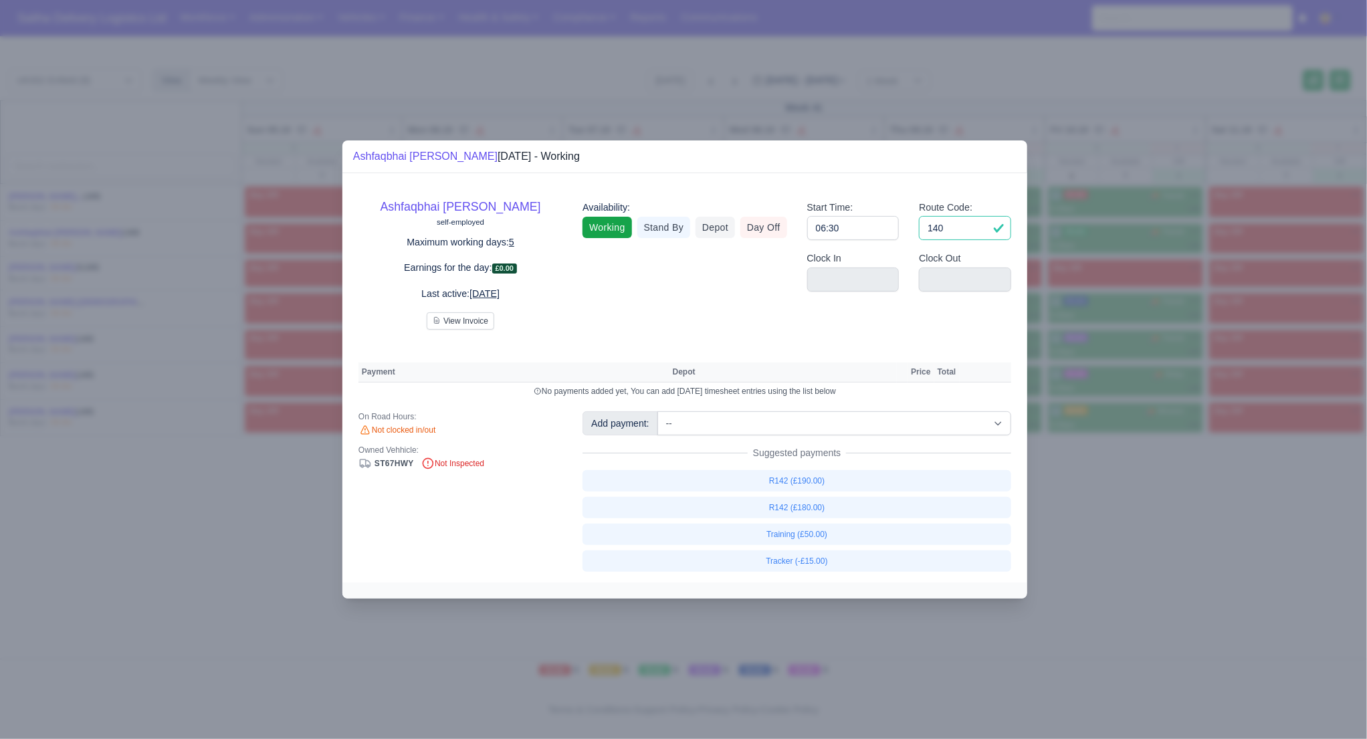
click at [952, 233] on input "140" at bounding box center [965, 228] width 92 height 24
type input "142"
drag, startPoint x: 1117, startPoint y: 522, endPoint x: 1066, endPoint y: 370, distance: 160.0
click at [1115, 522] on div at bounding box center [683, 369] width 1367 height 739
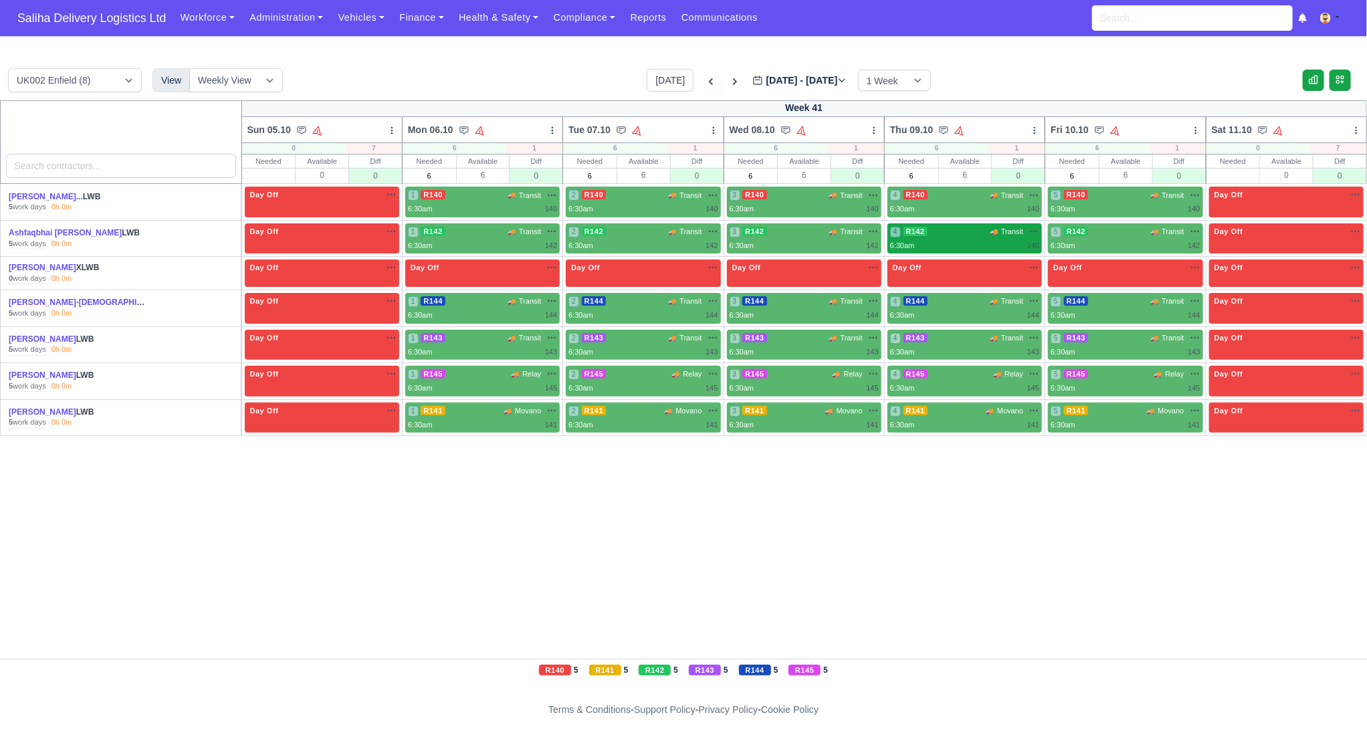
click at [978, 235] on div "4 R142 🚚 Transit" at bounding box center [964, 231] width 149 height 11
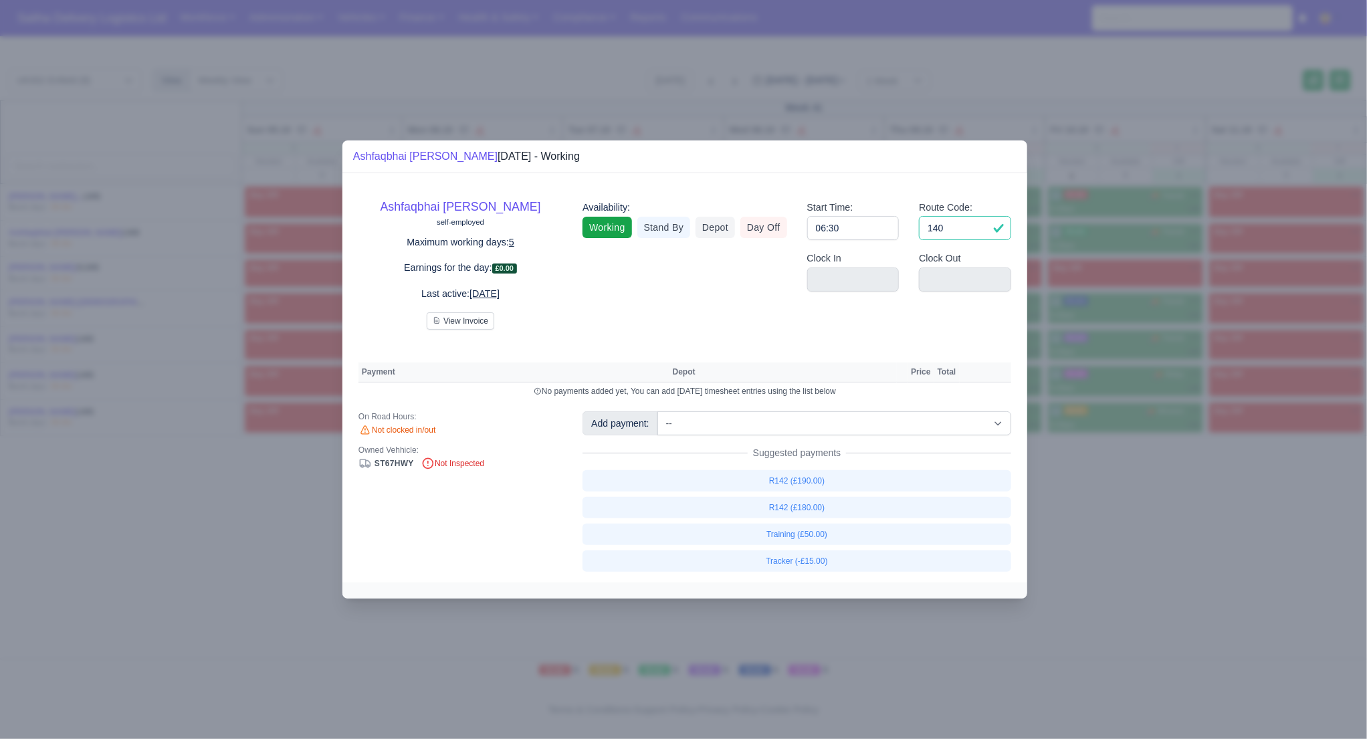
click at [959, 235] on input "140" at bounding box center [965, 228] width 92 height 24
type input "142"
click at [1108, 512] on div at bounding box center [683, 369] width 1367 height 739
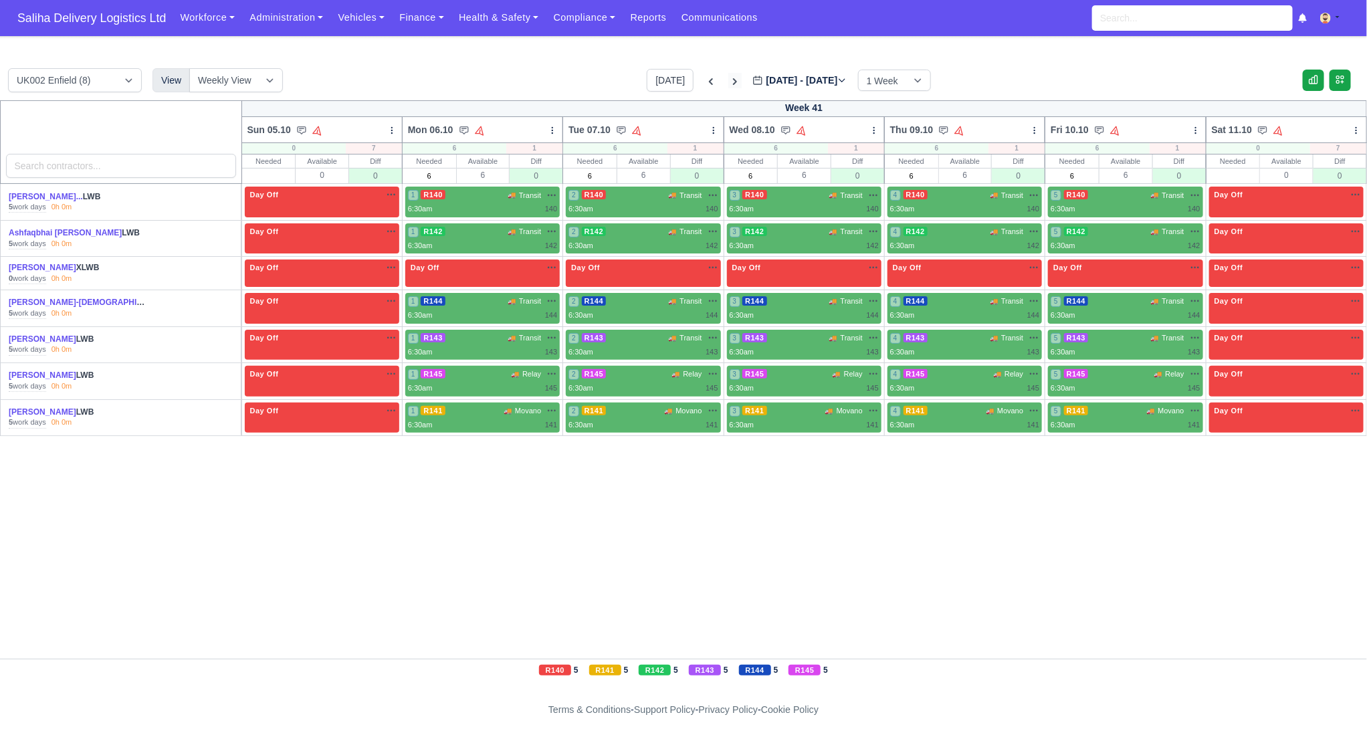
click at [733, 82] on icon at bounding box center [735, 81] width 4 height 7
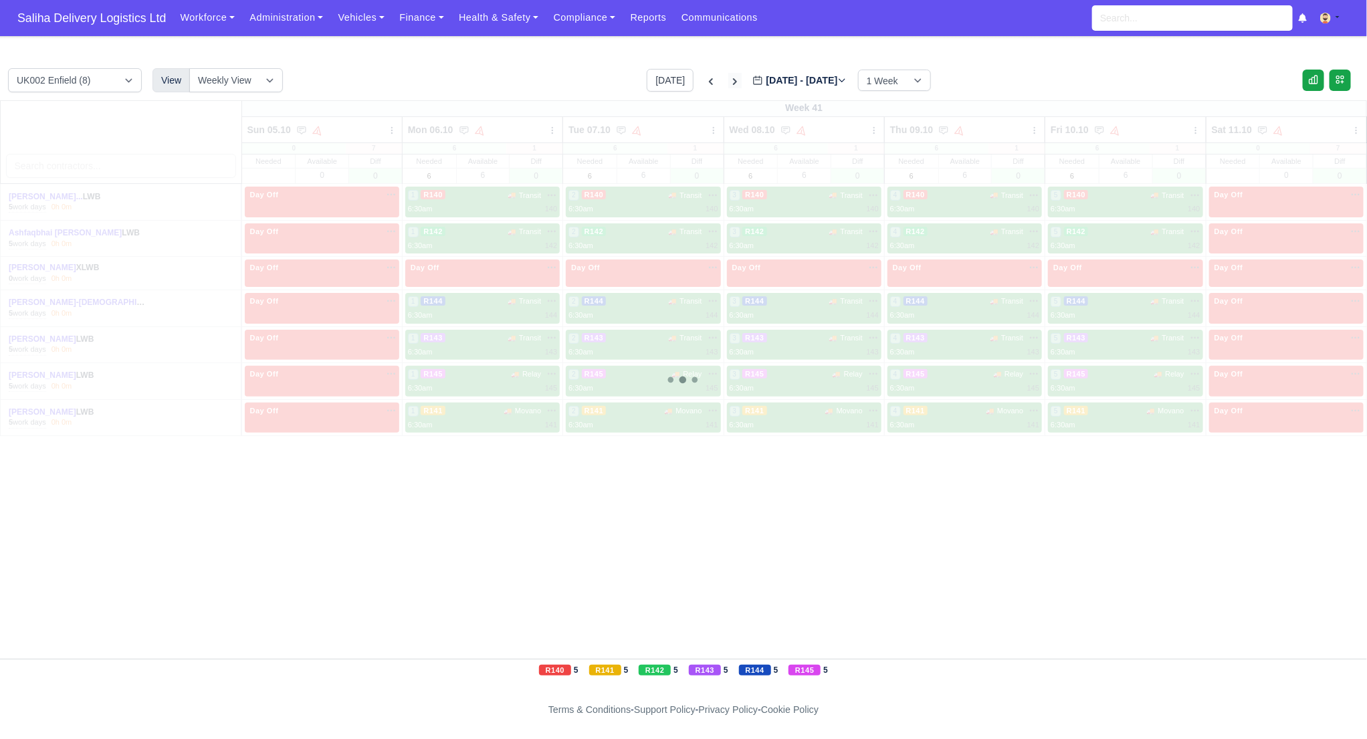
type input "[DATE]"
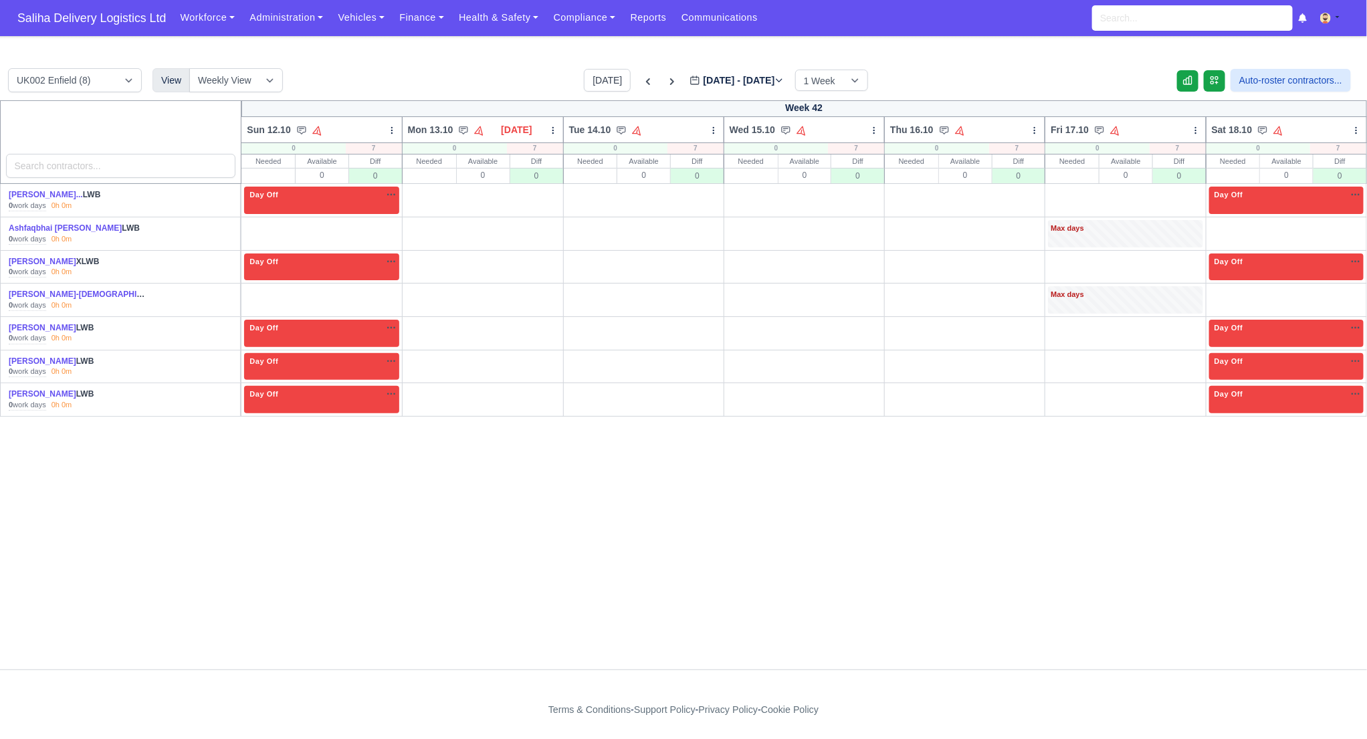
click at [1354, 226] on link "O" at bounding box center [1347, 225] width 31 height 11
click at [1355, 292] on link "O" at bounding box center [1347, 291] width 31 height 11
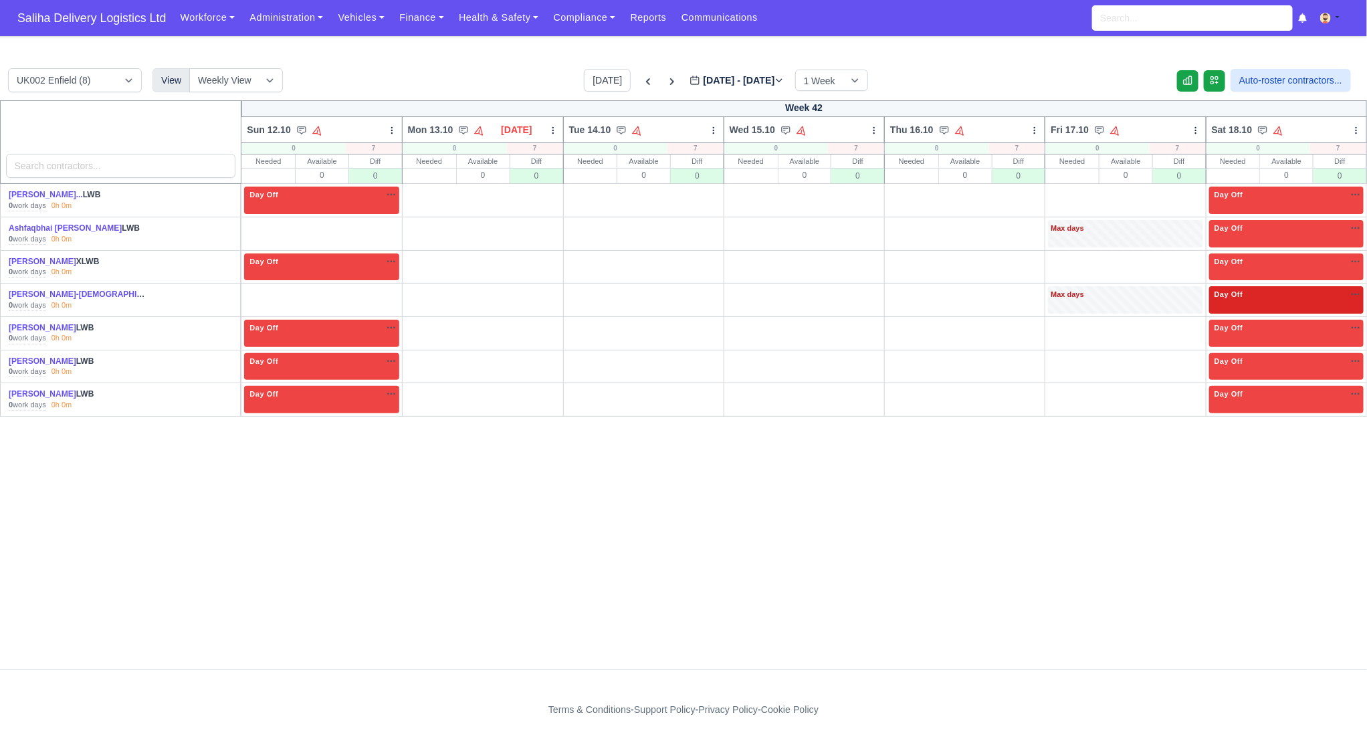
drag, startPoint x: 384, startPoint y: 225, endPoint x: 380, endPoint y: 249, distance: 24.4
click at [384, 225] on link "O" at bounding box center [383, 225] width 31 height 11
click at [379, 293] on link "O" at bounding box center [383, 291] width 31 height 11
